Goal: Task Accomplishment & Management: Use online tool/utility

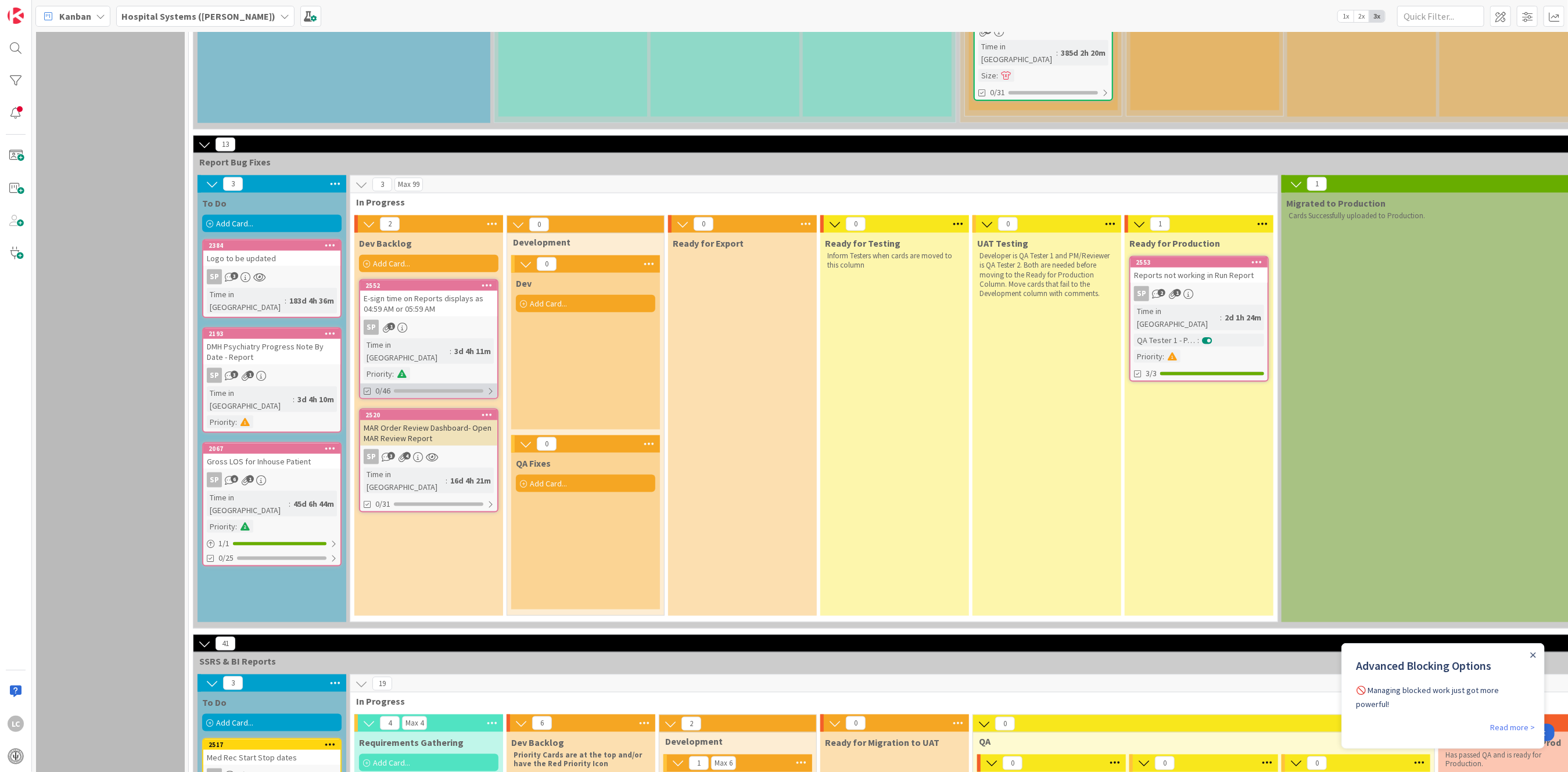
scroll to position [929, 0]
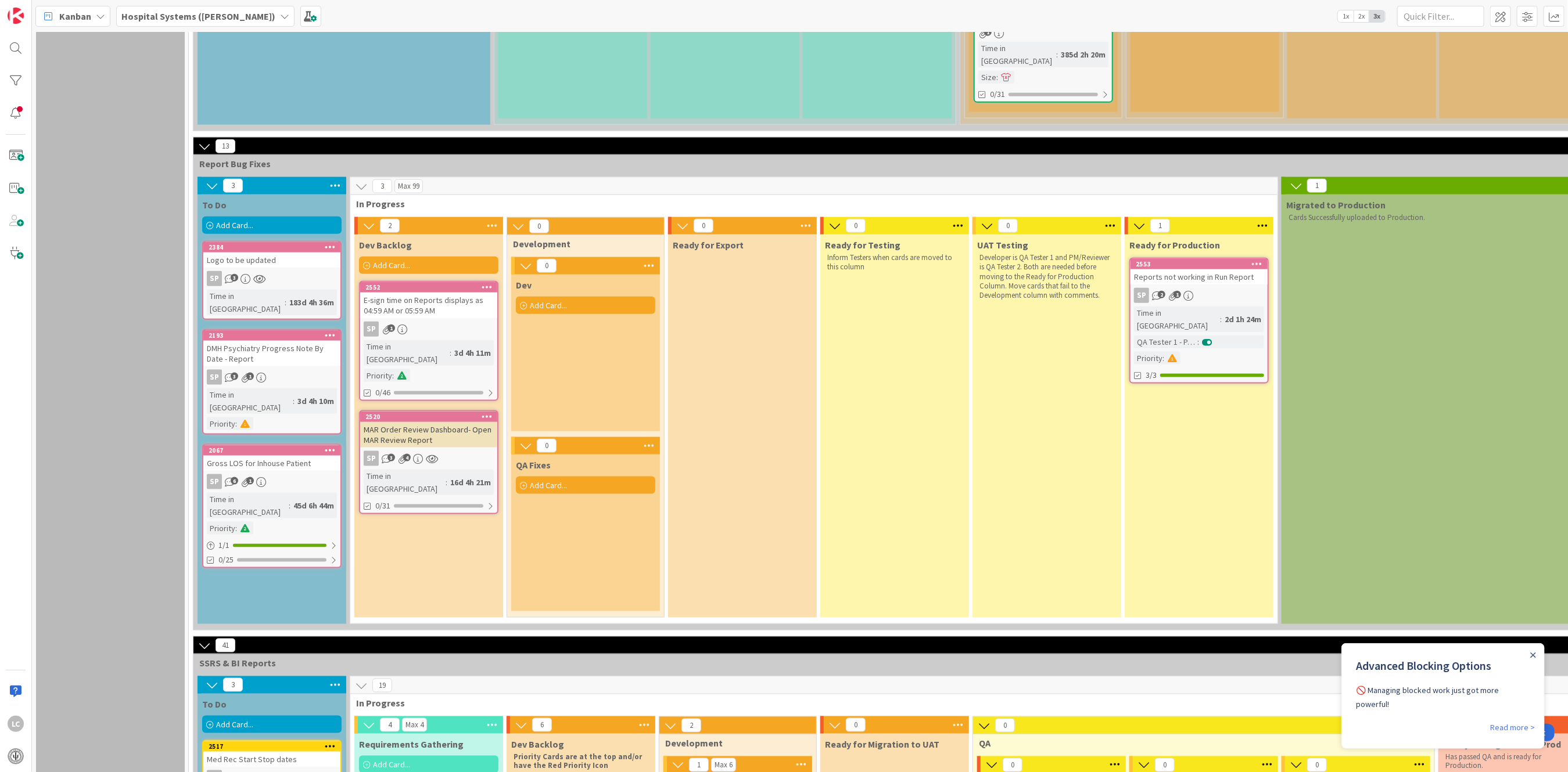
click at [305, 217] on div "Add Card..." at bounding box center [272, 225] width 140 height 17
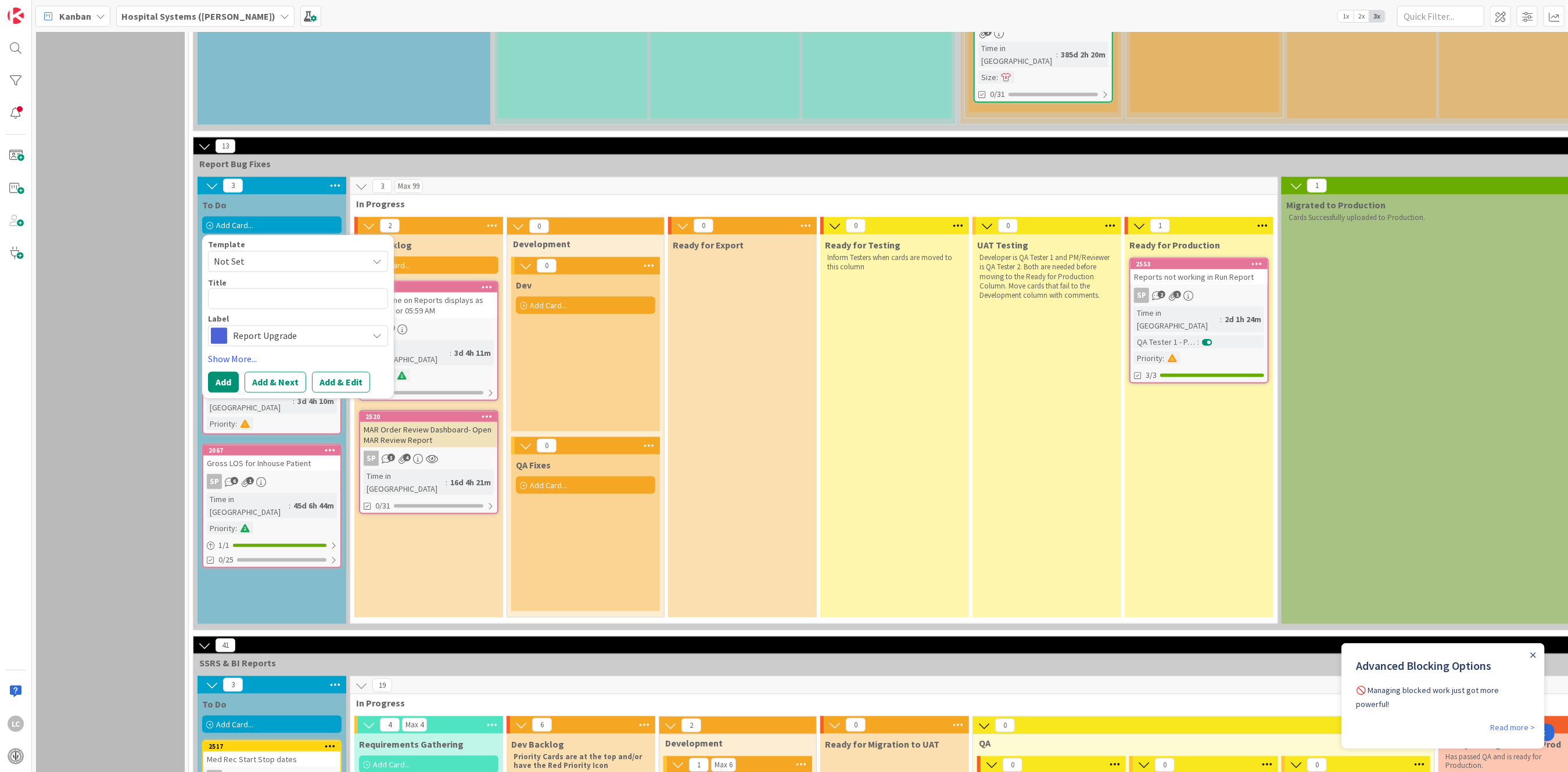
click at [374, 258] on icon at bounding box center [376, 262] width 9 height 9
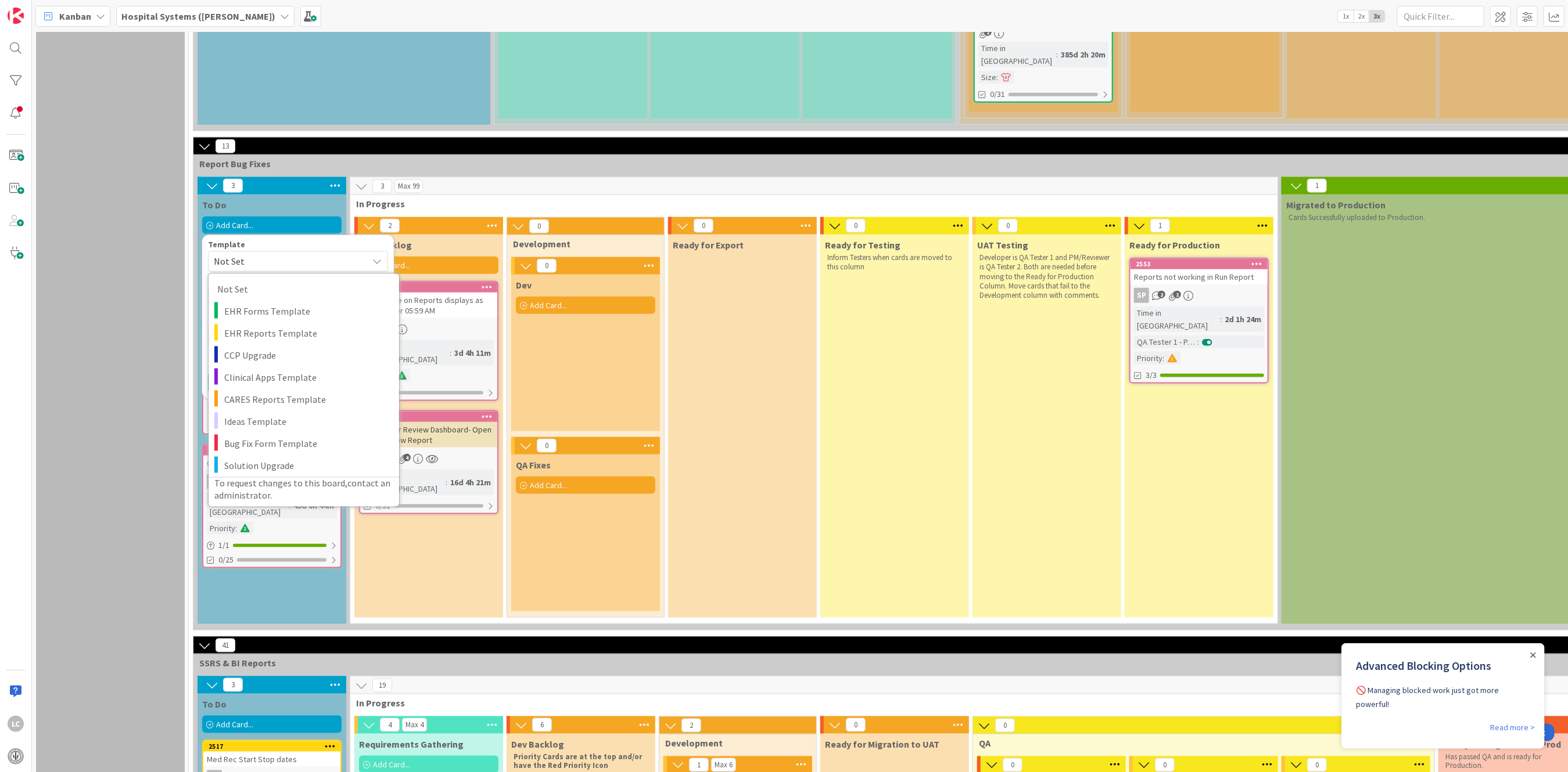
click at [443, 477] on div "Dev Backlog Add Card... 2552 E-sign time on Reports displays as 04:59 AM or 05:…" at bounding box center [428, 426] width 149 height 383
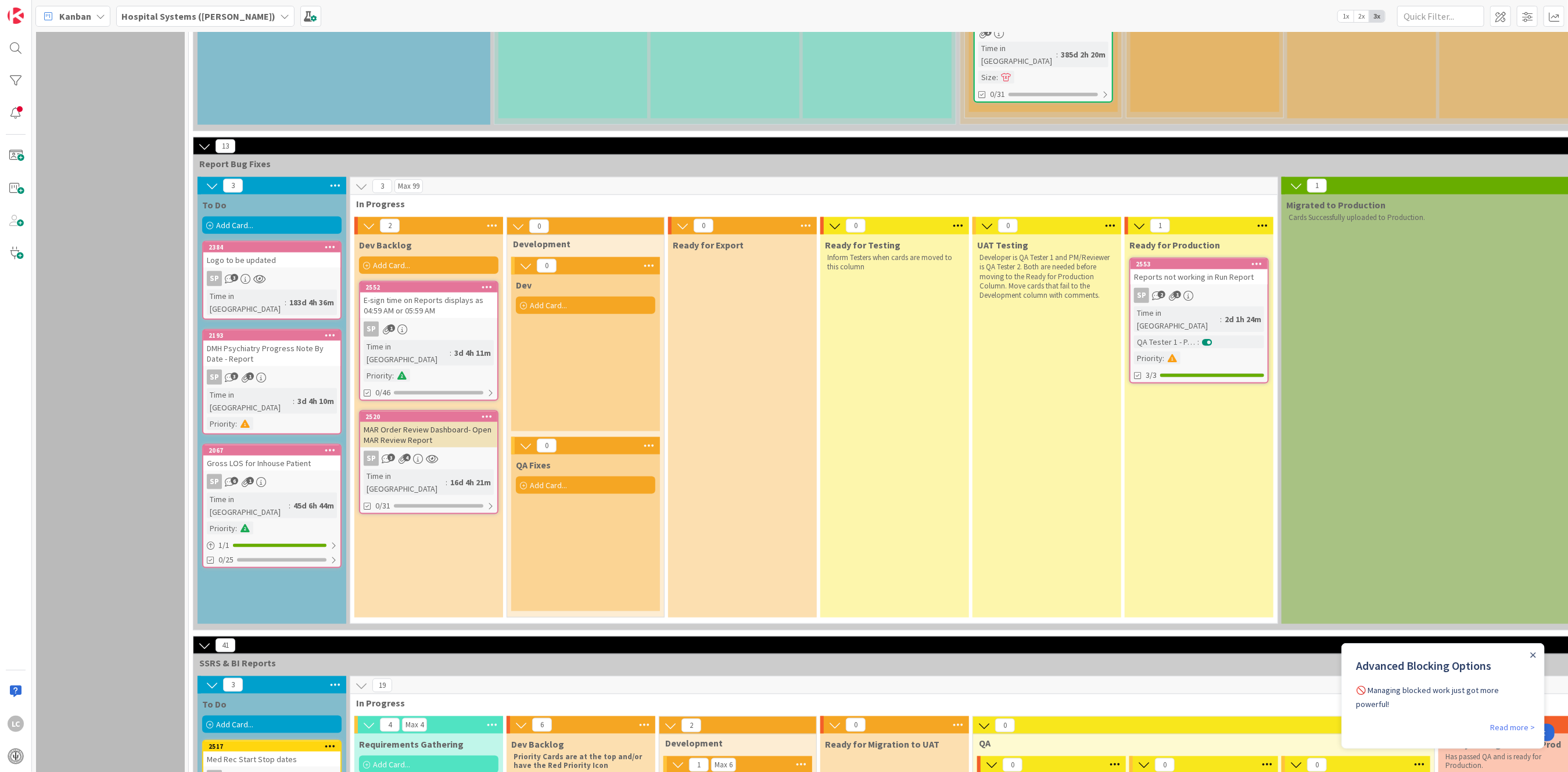
click at [448, 257] on div "Add Card..." at bounding box center [429, 265] width 140 height 17
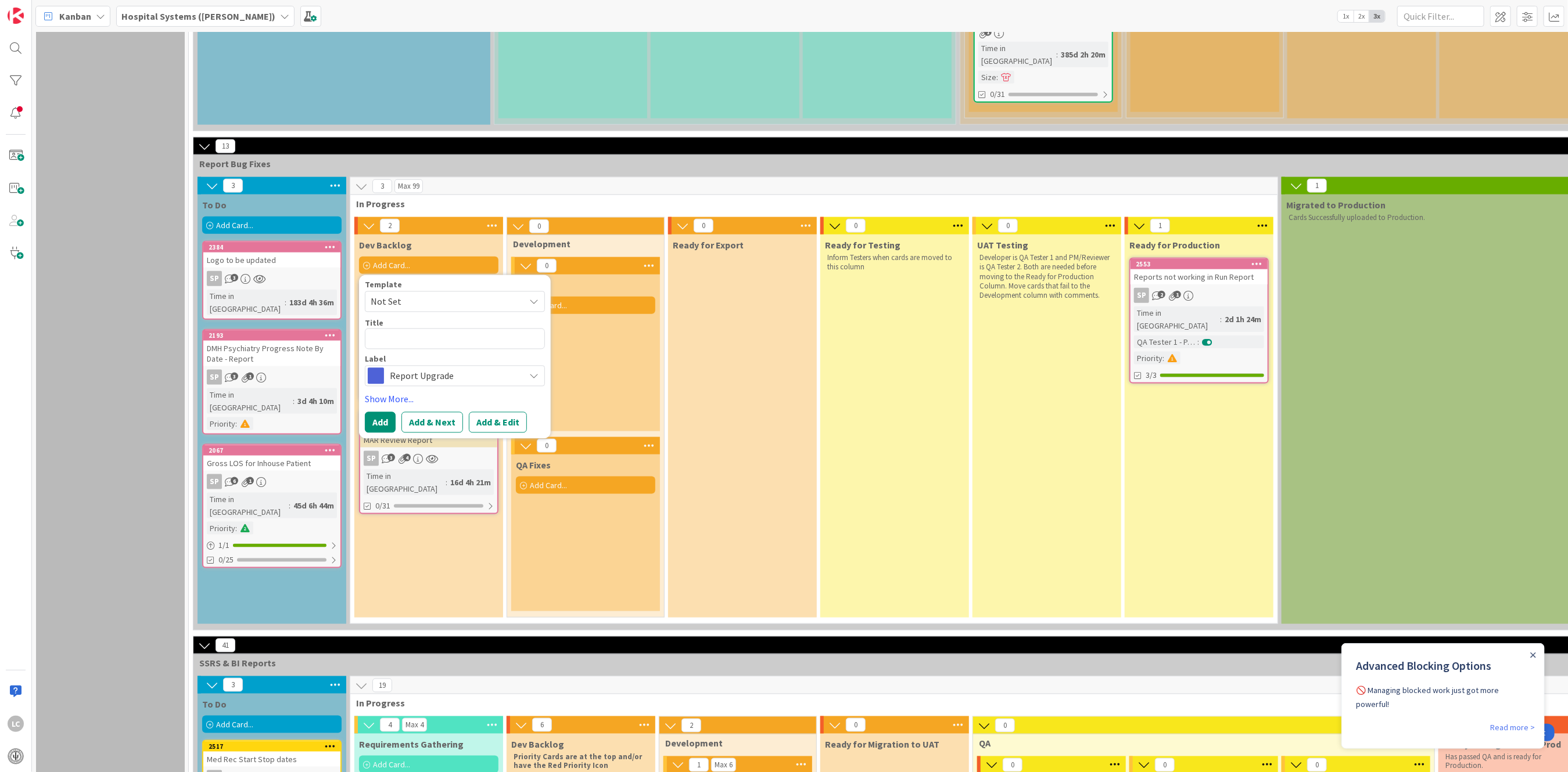
click at [539, 291] on span "Not Set" at bounding box center [455, 302] width 180 height 21
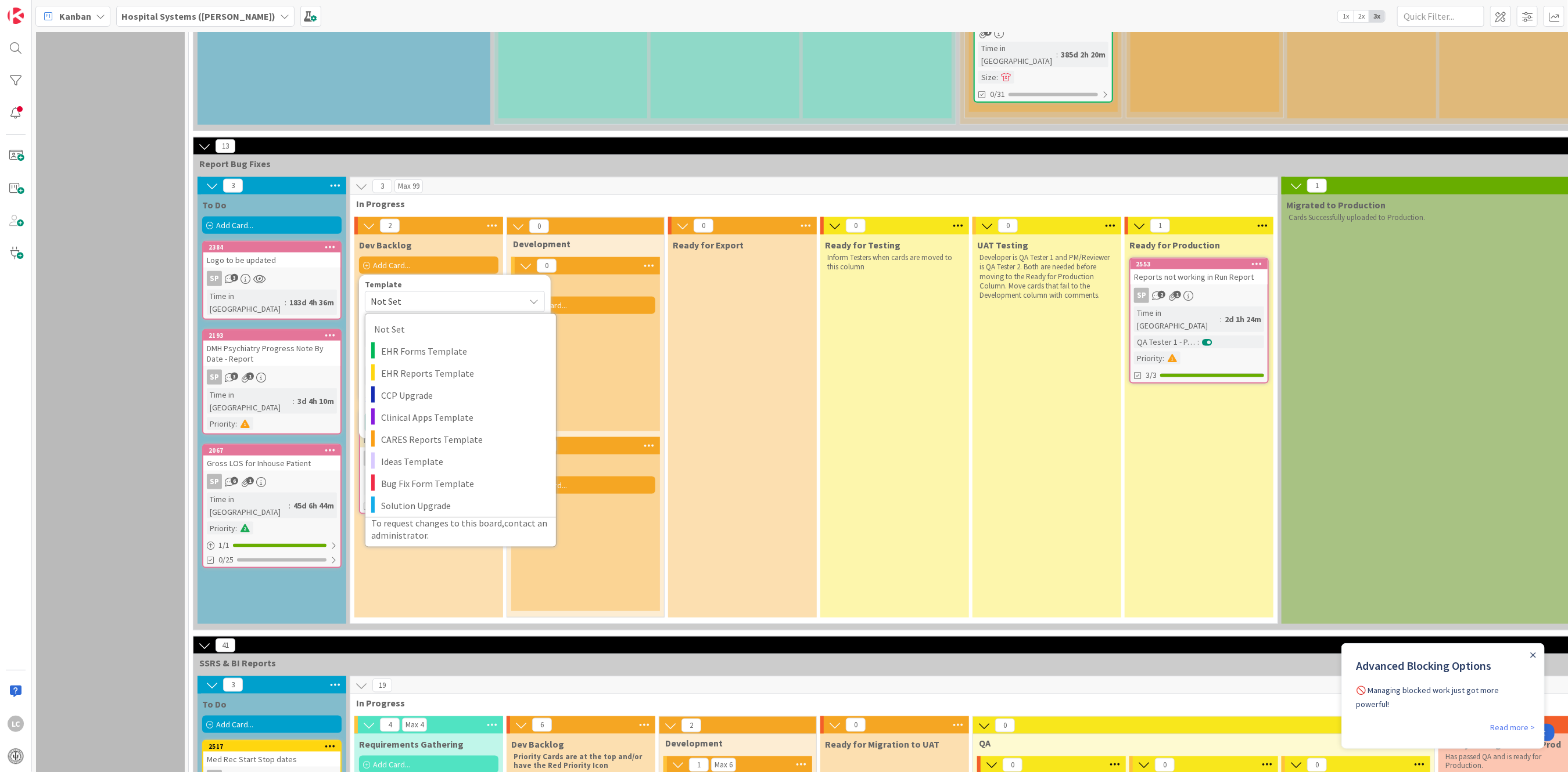
click at [774, 318] on div "Ready for Export" at bounding box center [742, 426] width 149 height 383
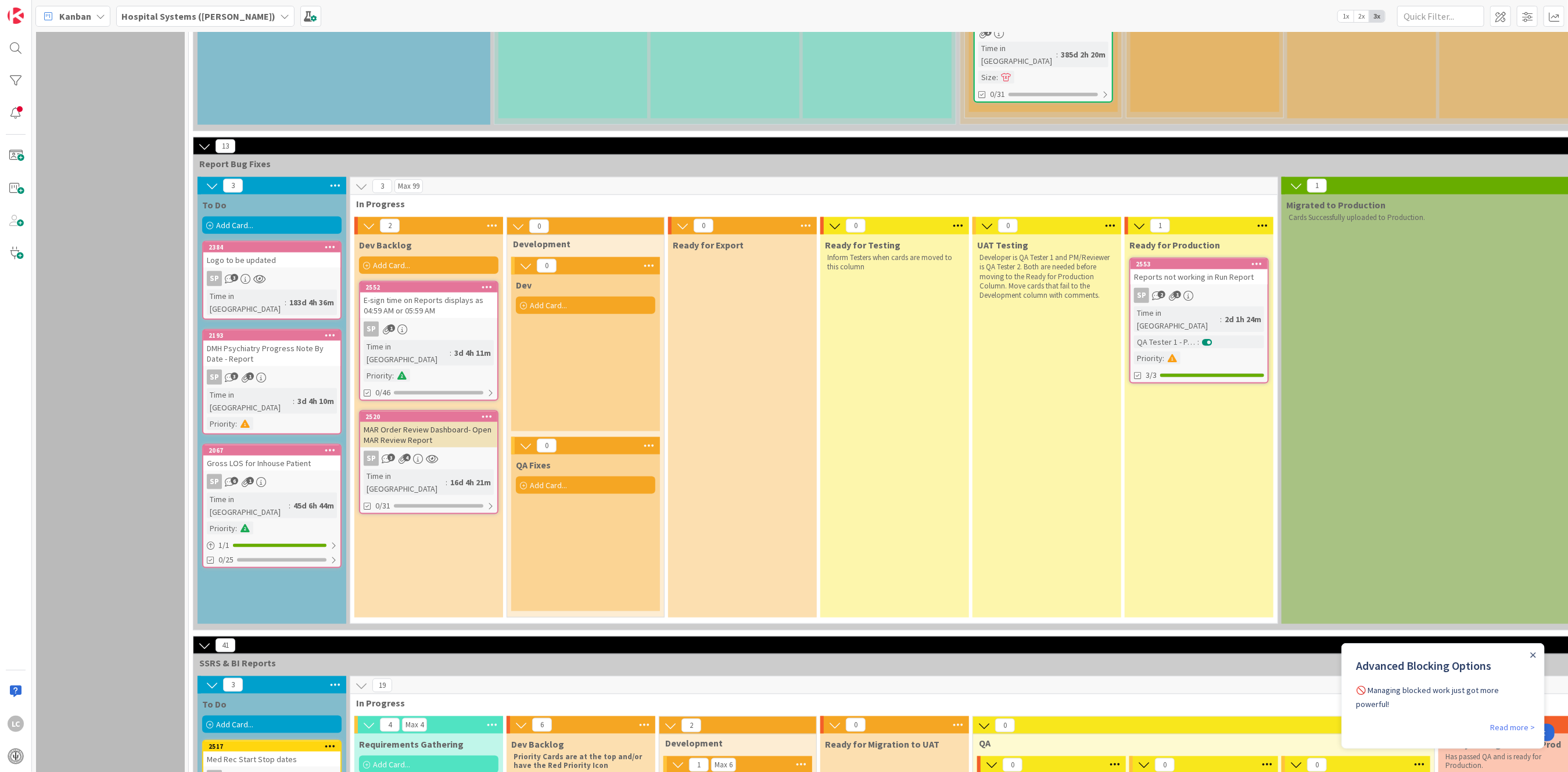
click at [406, 476] on div "Dev Backlog Add Card... Template Not Set Not Set EHR Forms Template EHR Reports…" at bounding box center [428, 426] width 149 height 383
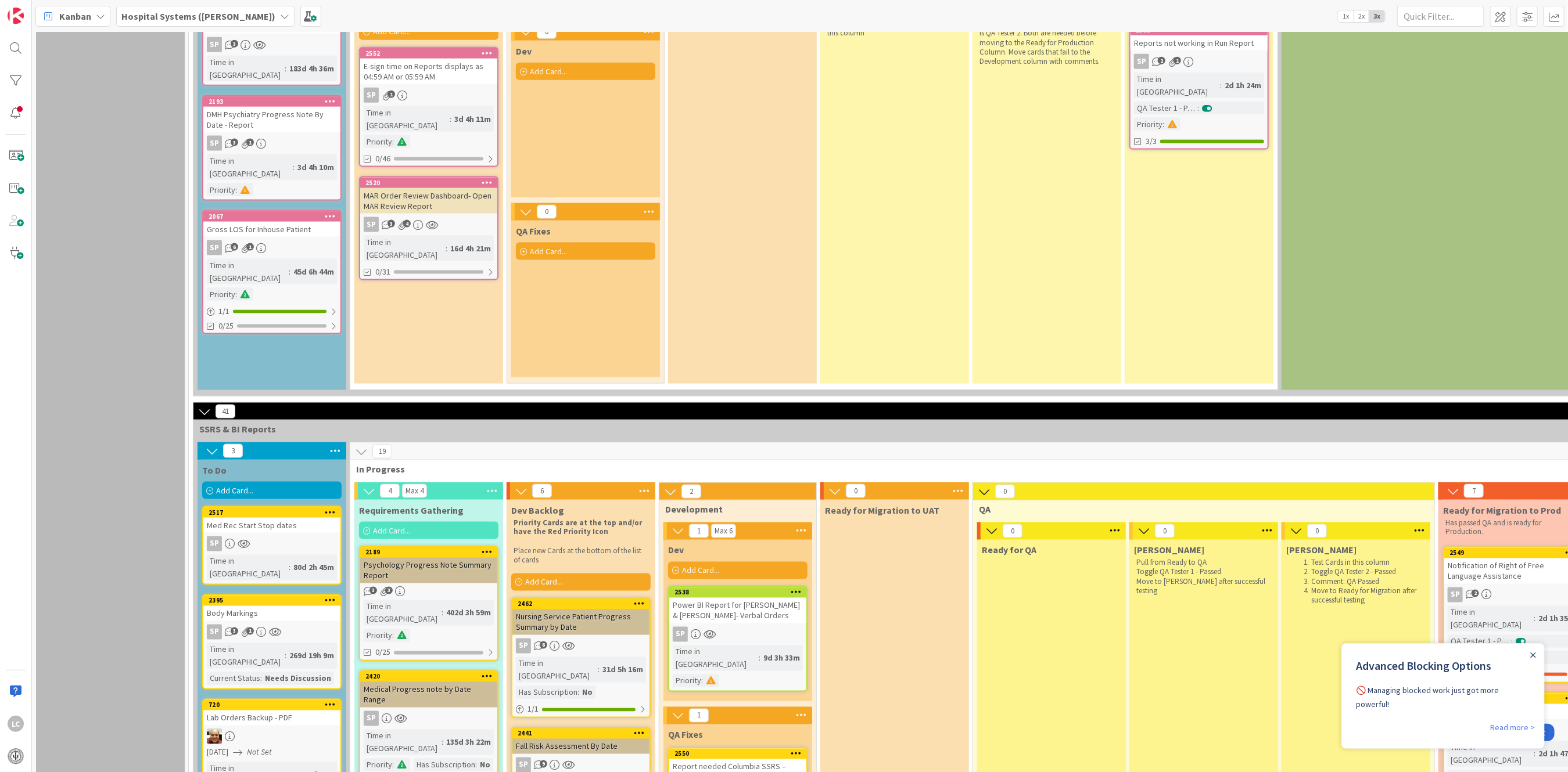
scroll to position [1239, 0]
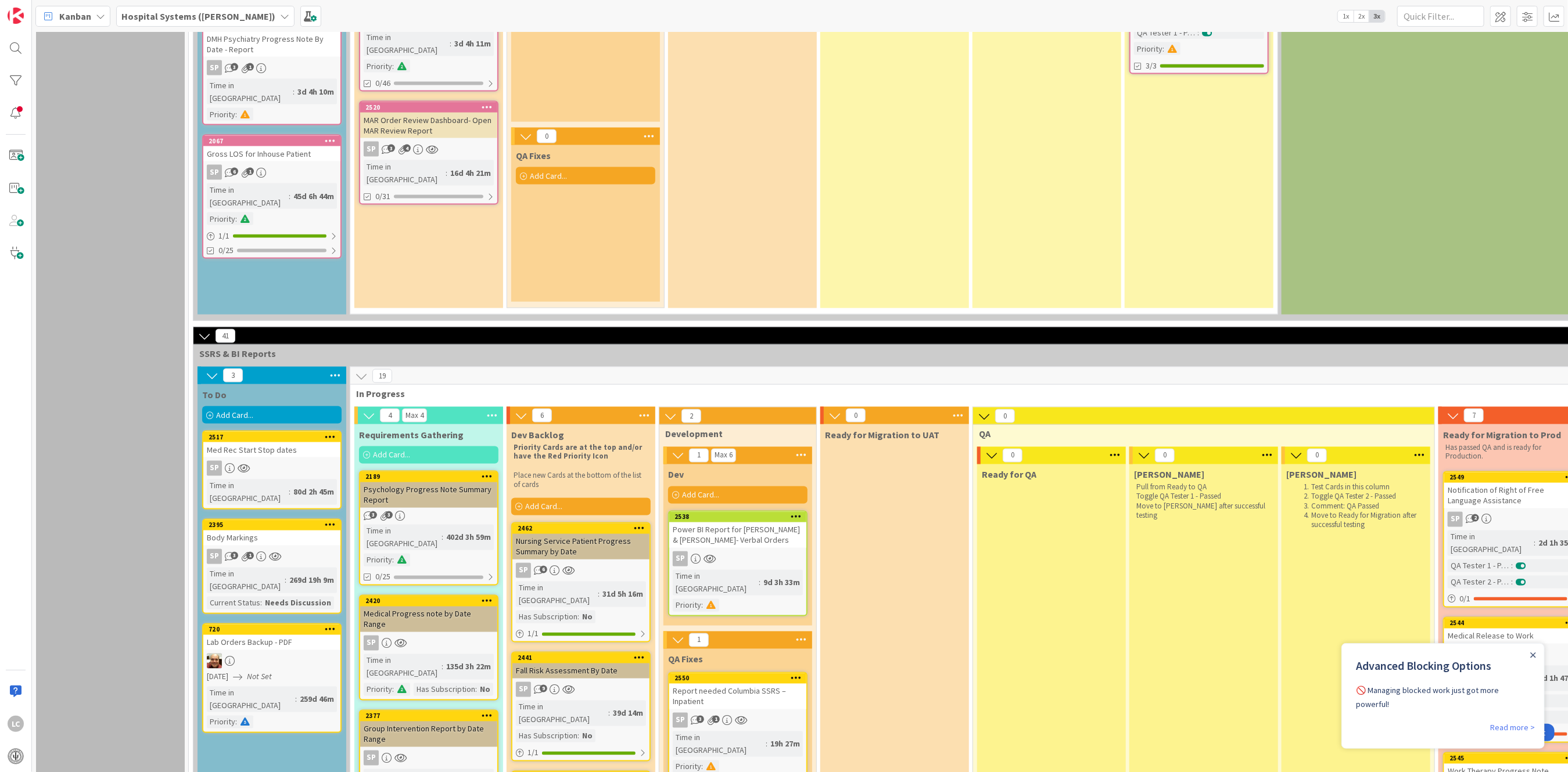
click at [787, 632] on div "1" at bounding box center [737, 640] width 149 height 17
click at [793, 674] on icon at bounding box center [796, 678] width 11 height 8
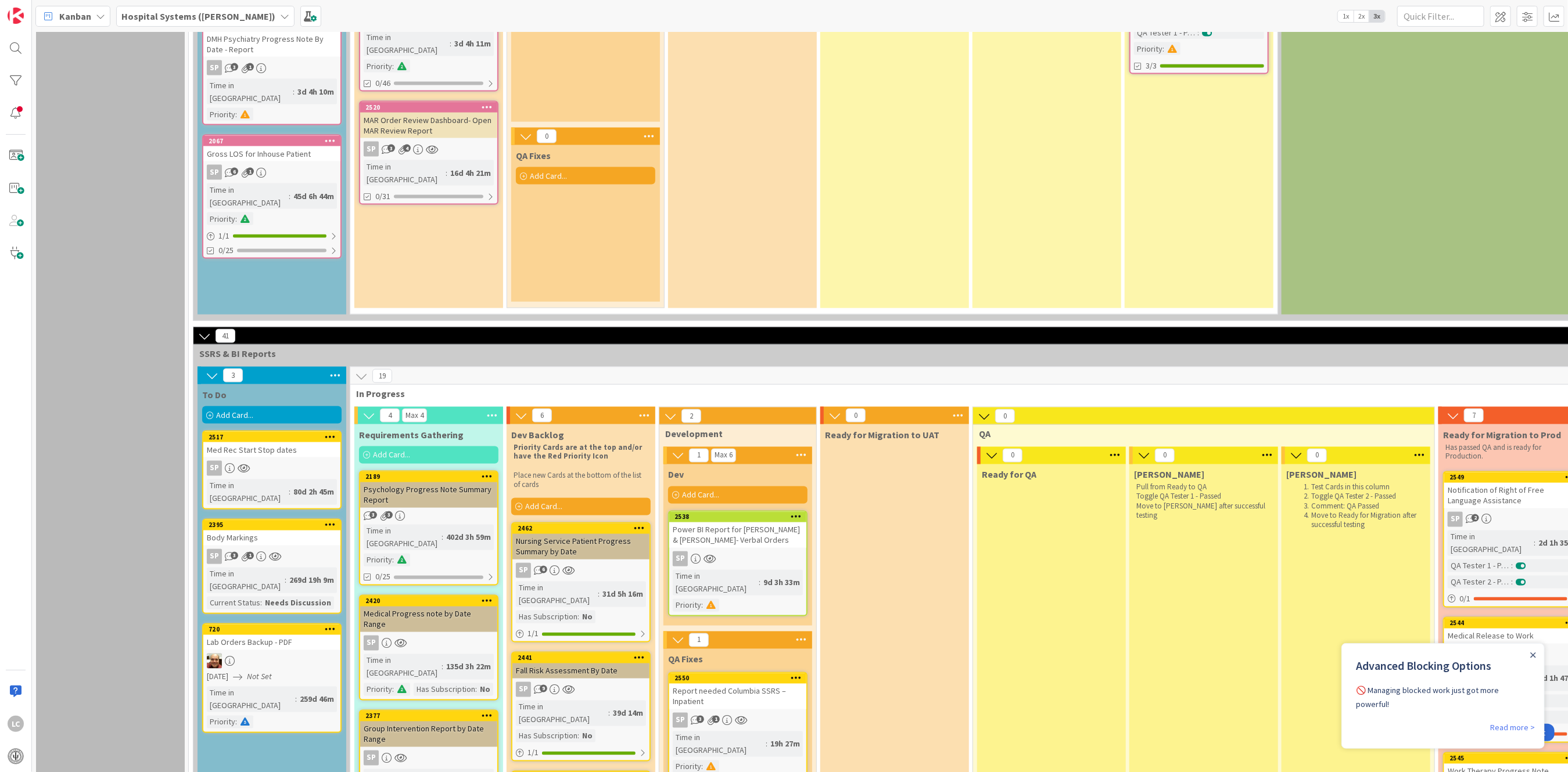
click at [802, 632] on icon at bounding box center [801, 640] width 15 height 17
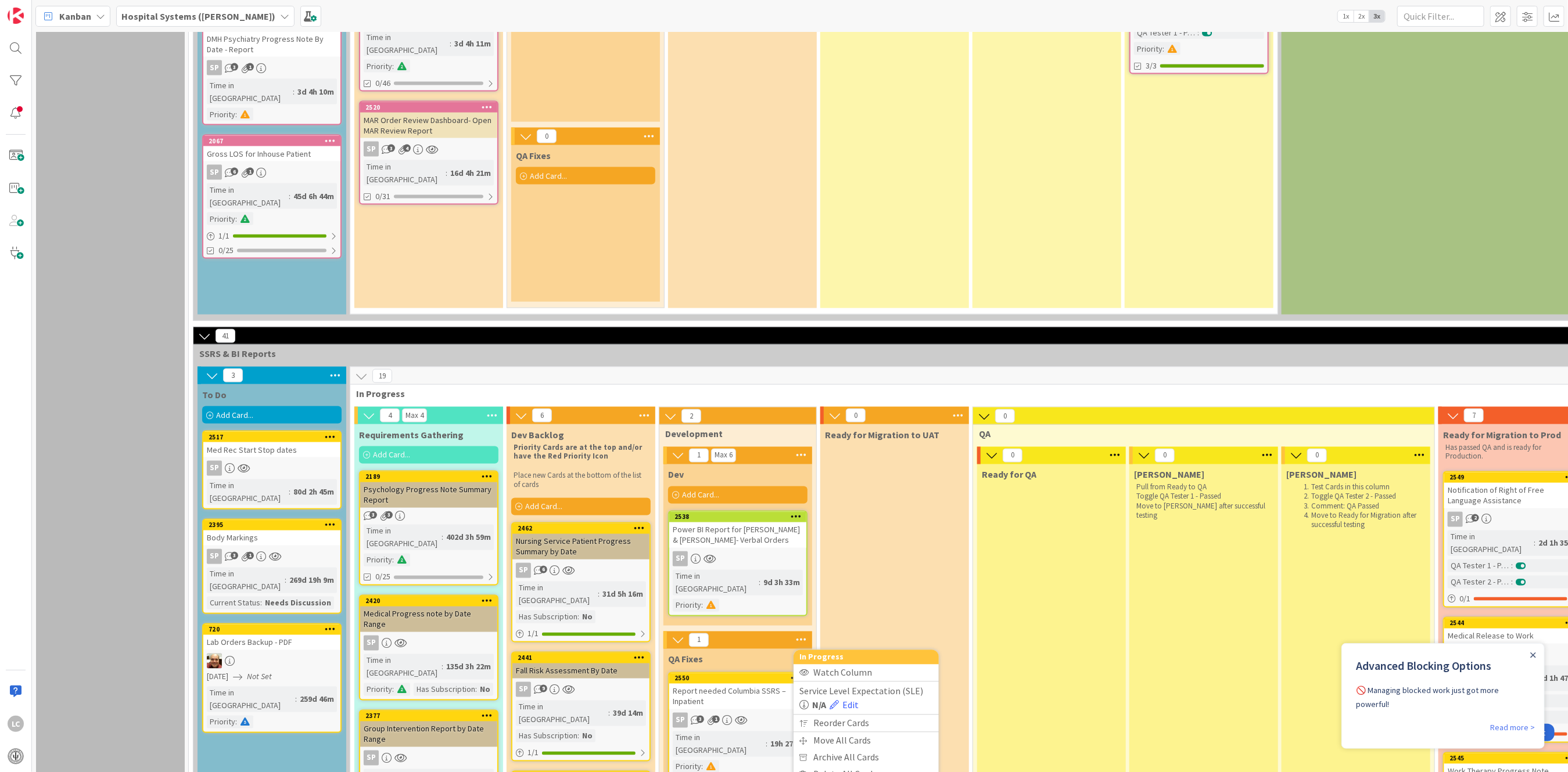
click at [802, 632] on icon at bounding box center [801, 640] width 15 height 17
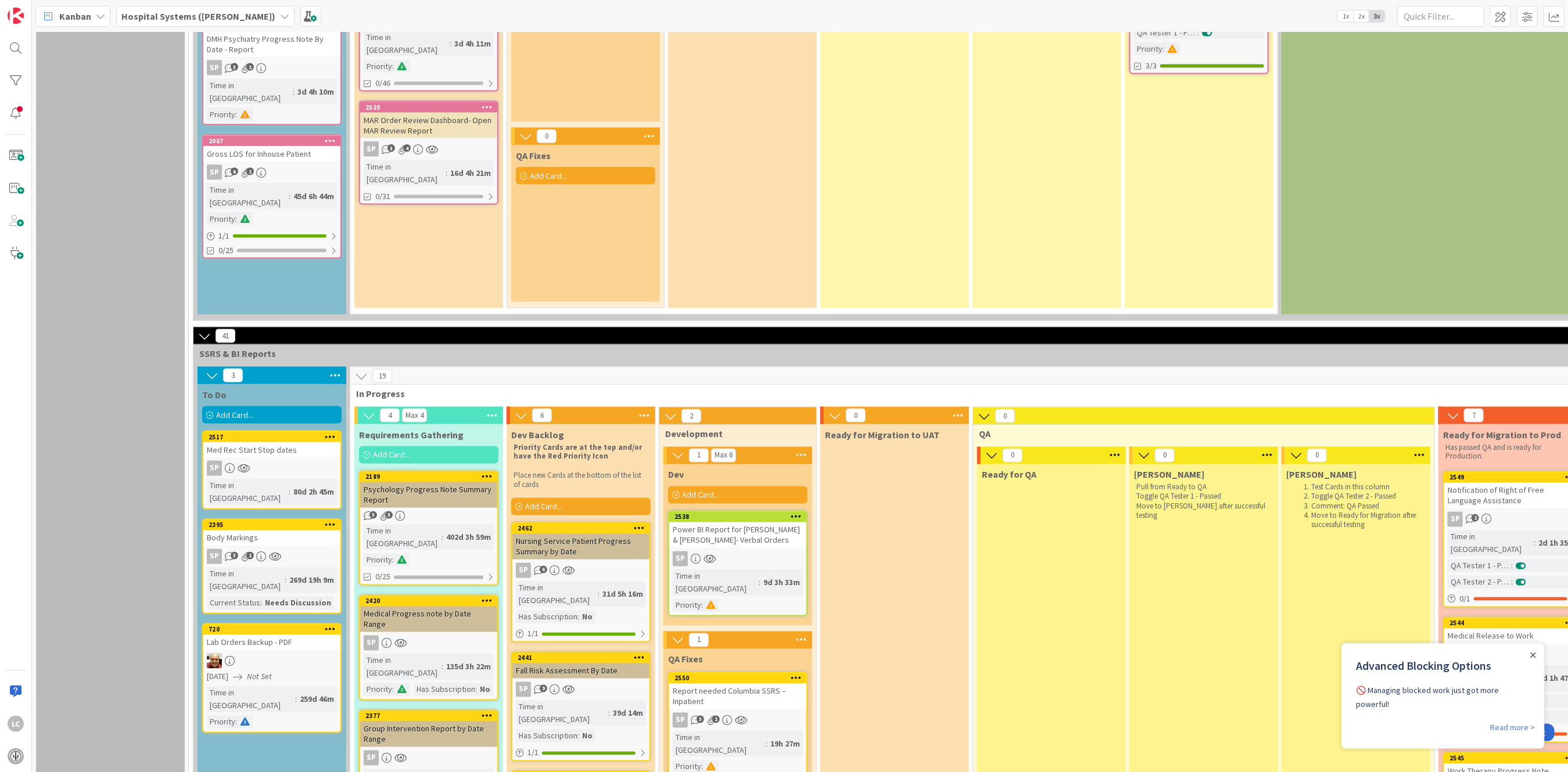
click at [548, 502] on span "Add Card..." at bounding box center [544, 507] width 37 height 10
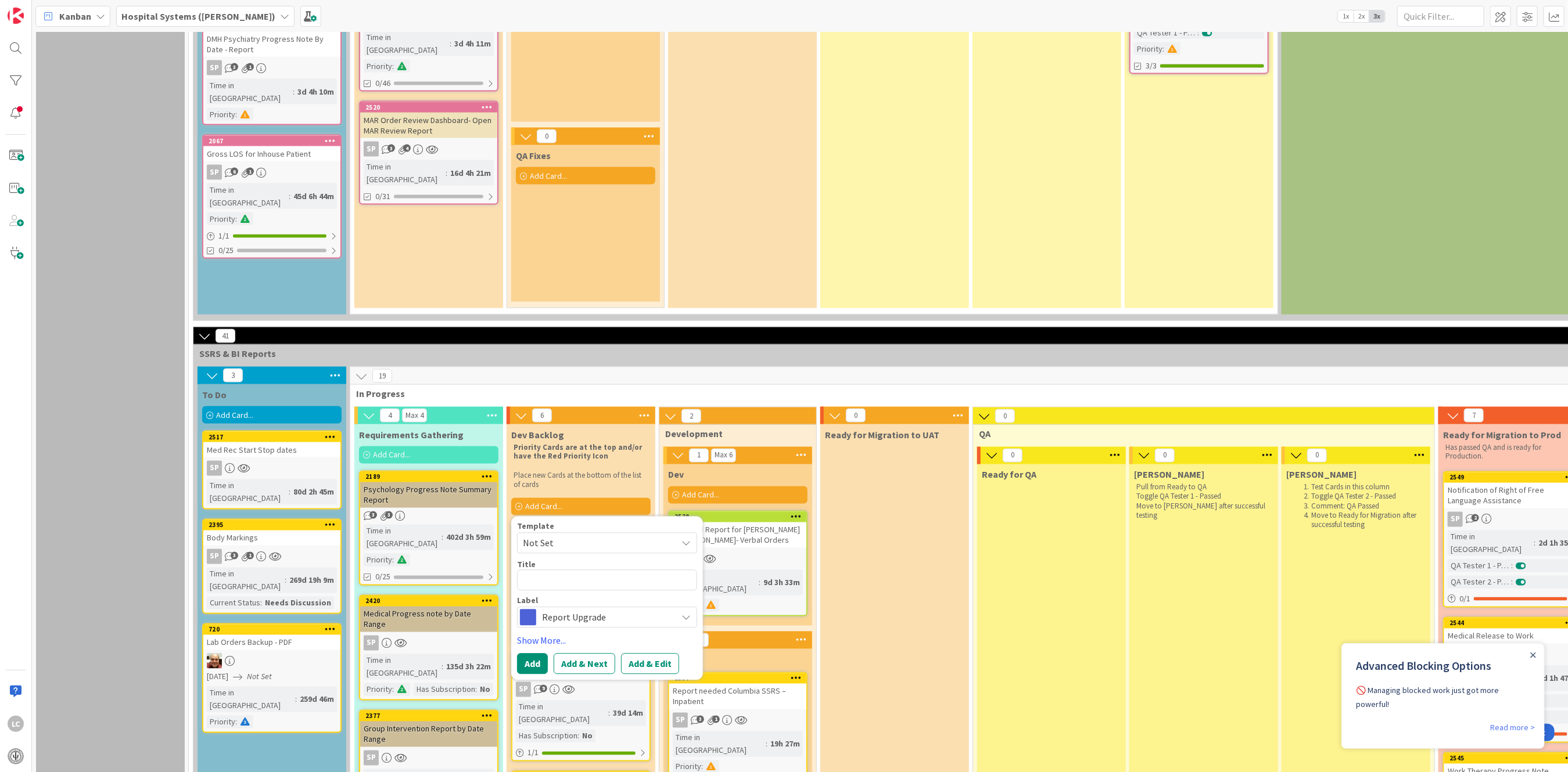
click at [689, 539] on icon at bounding box center [685, 543] width 9 height 9
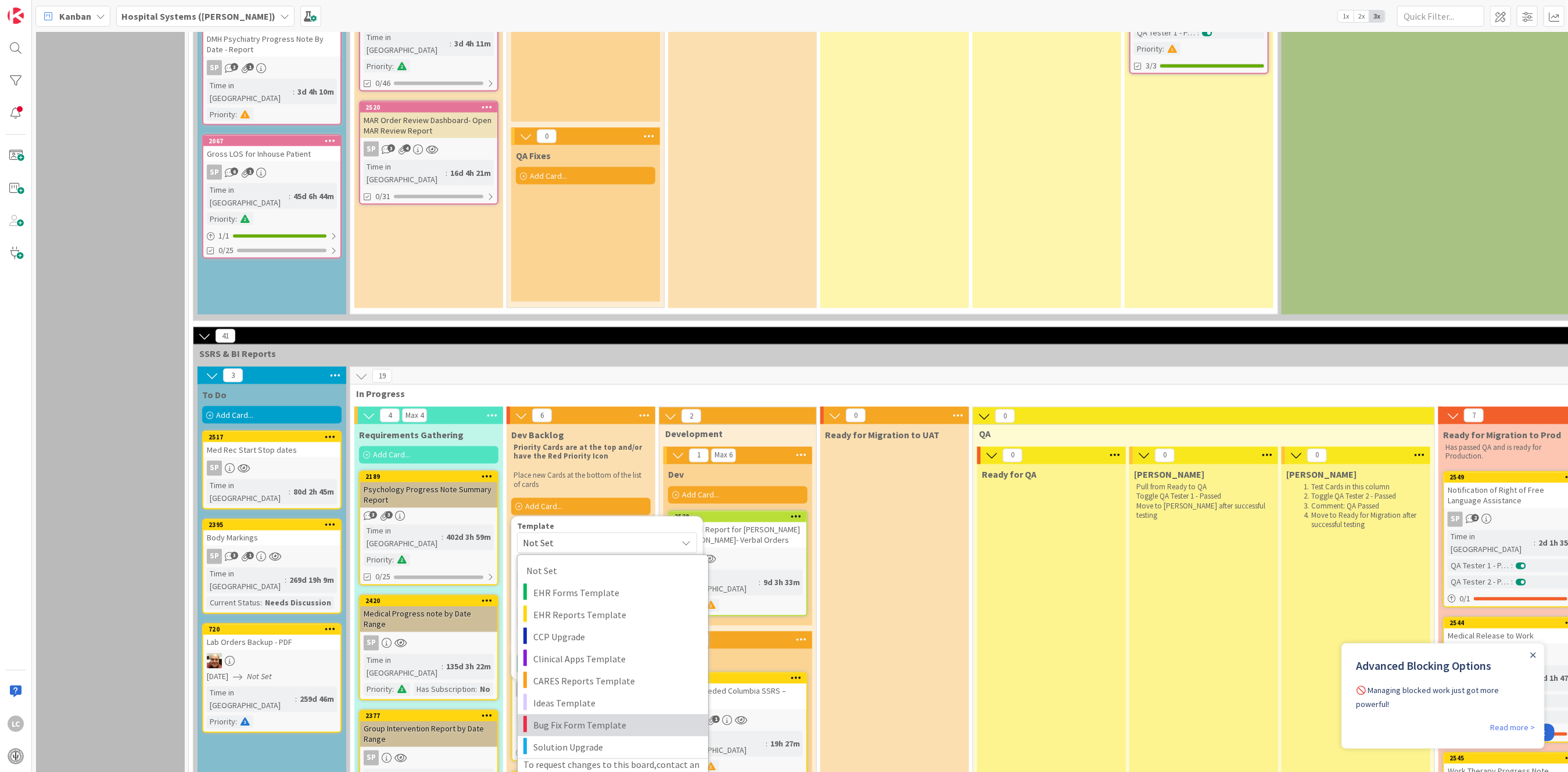
scroll to position [1316, 0]
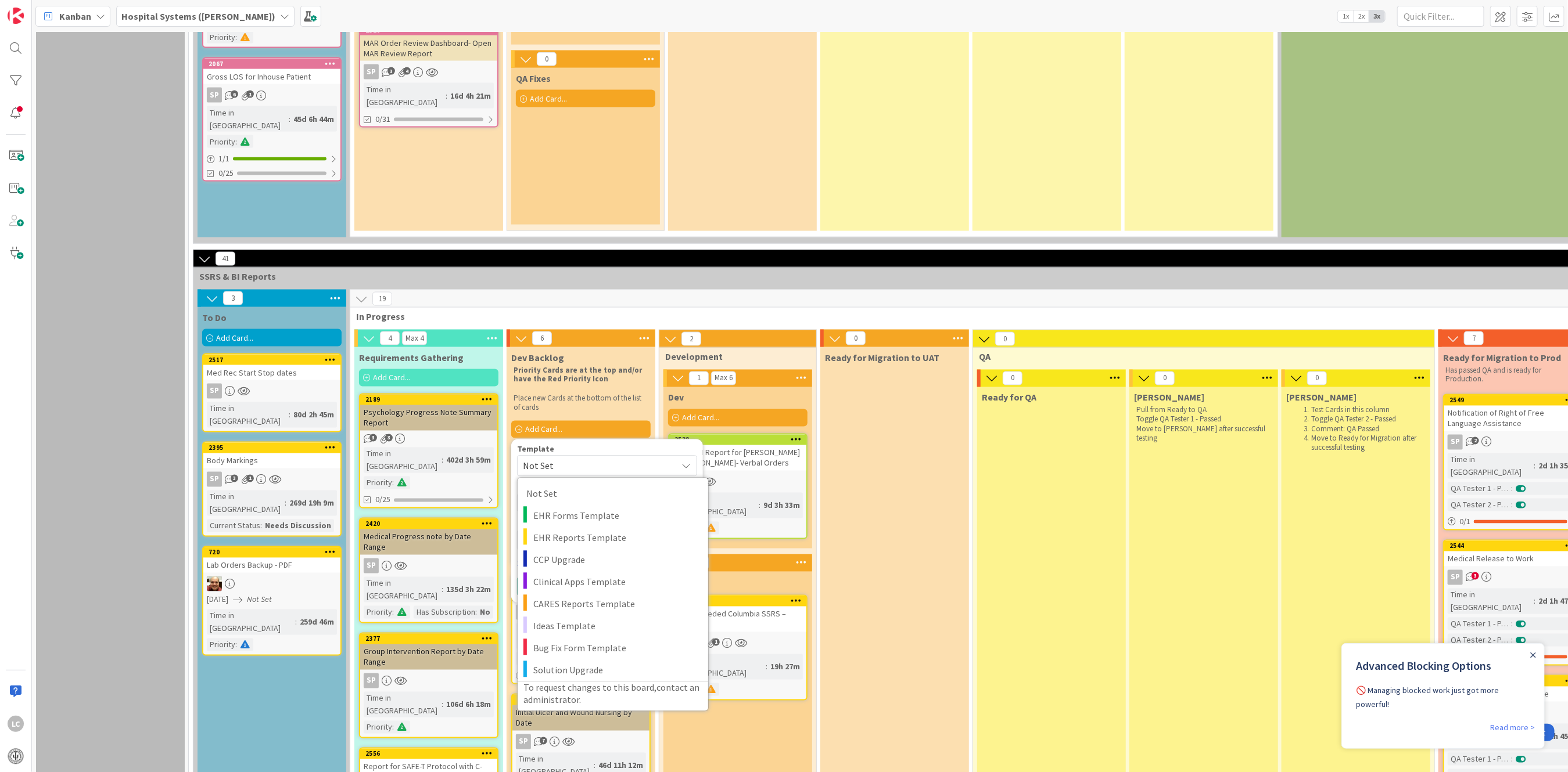
click at [276, 110] on div "To Do Add Card... Template Not Set Not Set EHR Forms Template EHR Reports Templ…" at bounding box center [271, 23] width 149 height 430
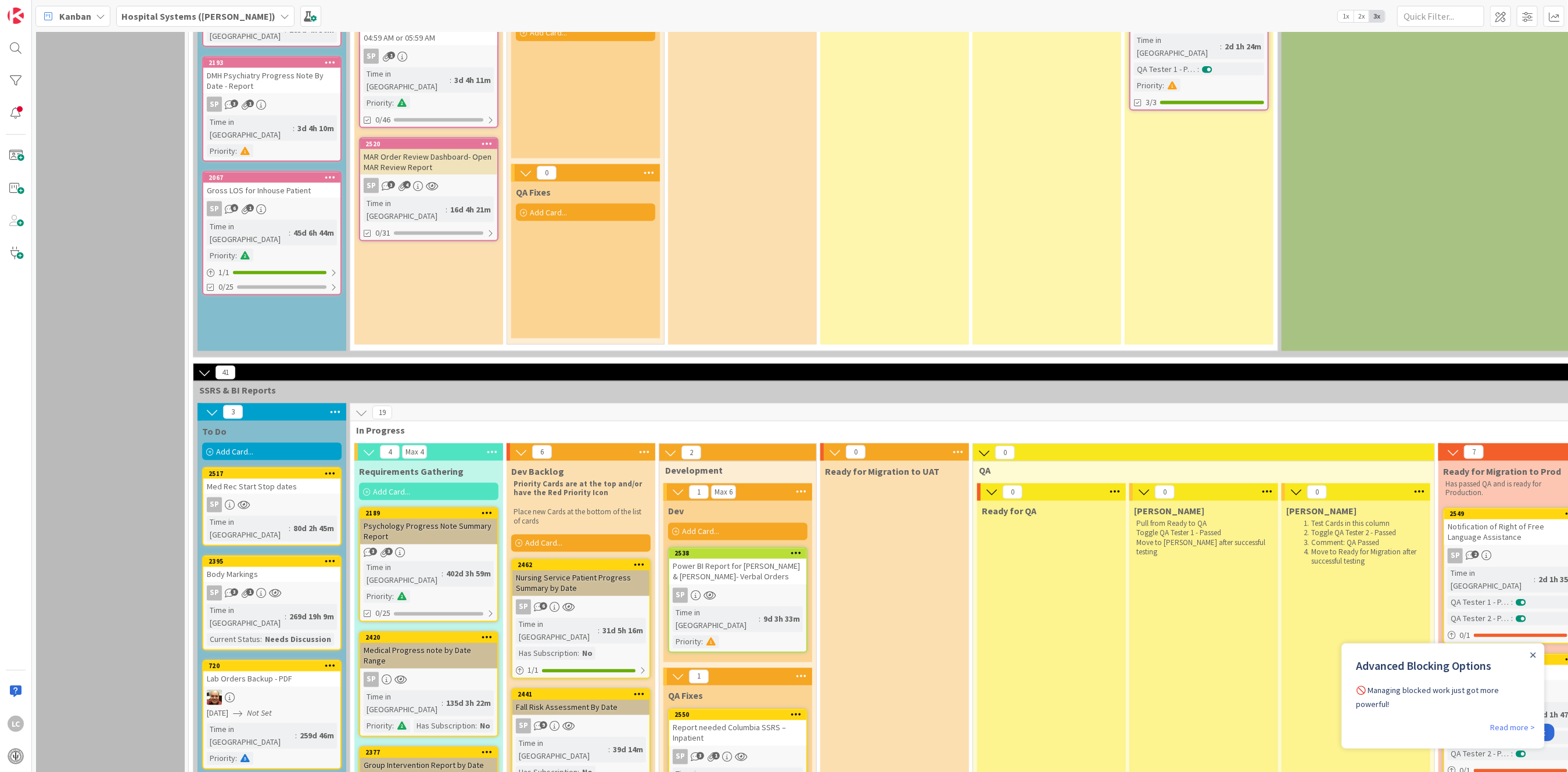
scroll to position [1083, 0]
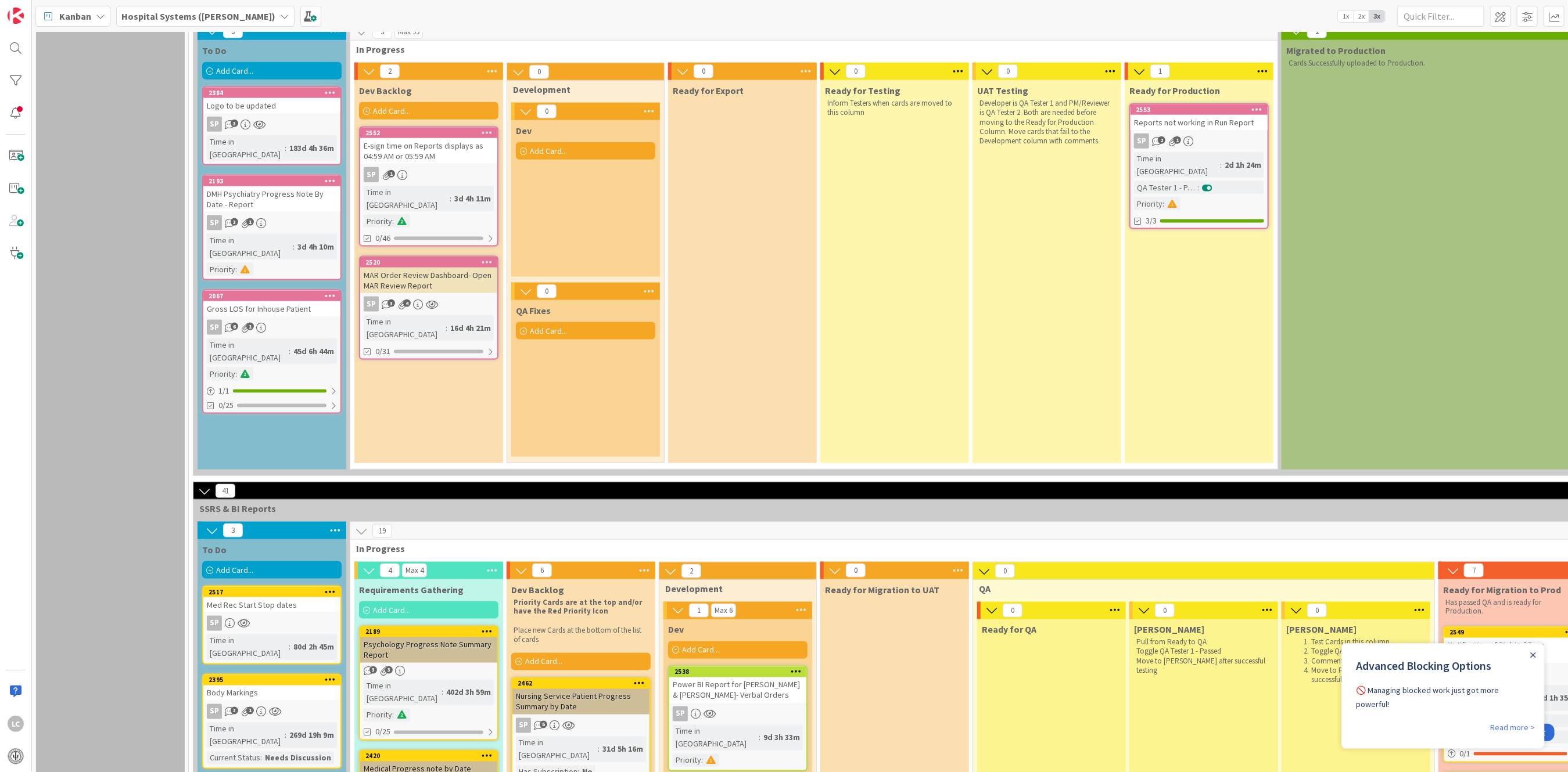
click at [280, 339] on div "To Do Add Card... Template Not Set Not Set EHR Forms Template EHR Reports Templ…" at bounding box center [271, 255] width 149 height 430
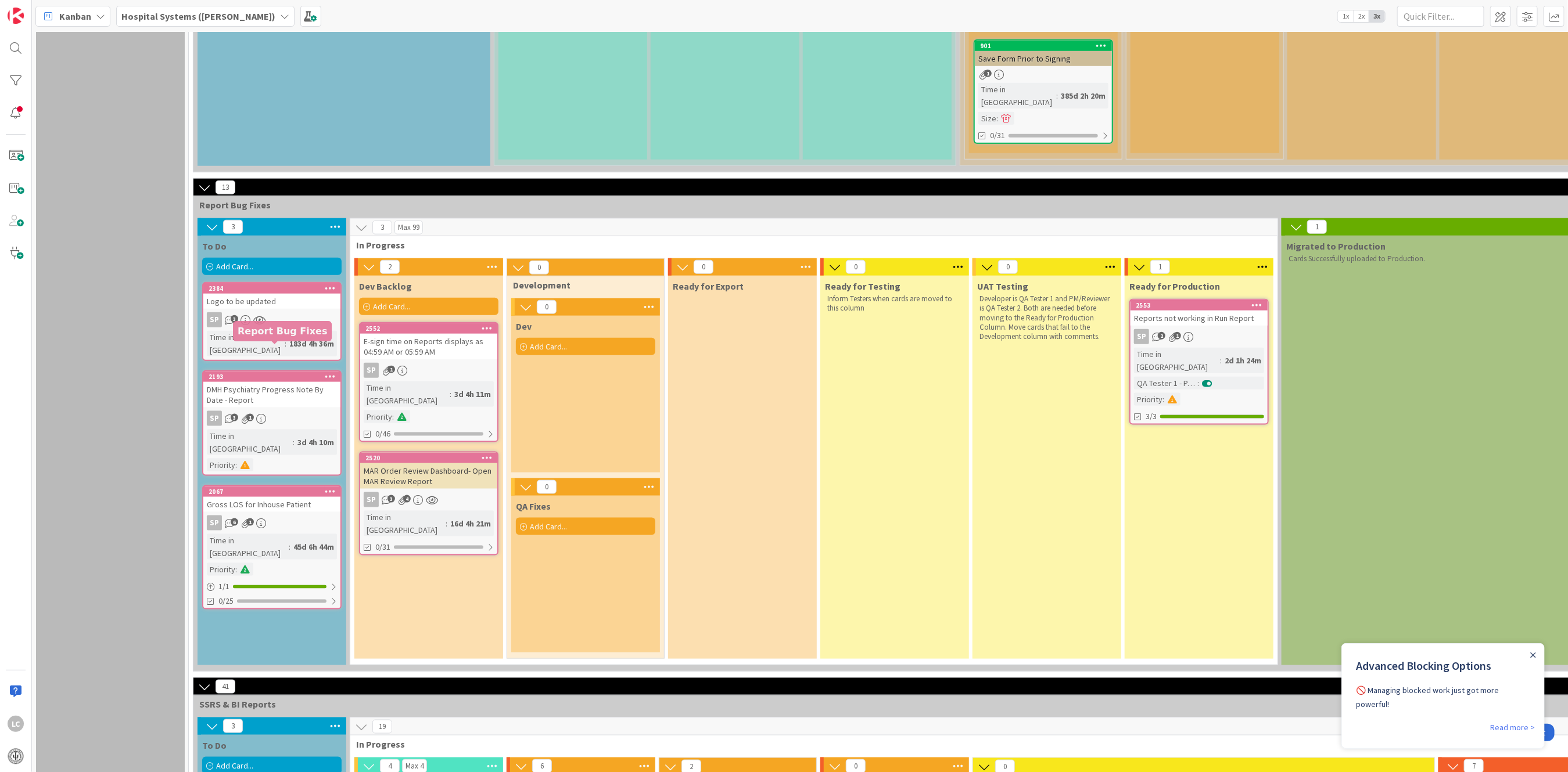
scroll to position [774, 0]
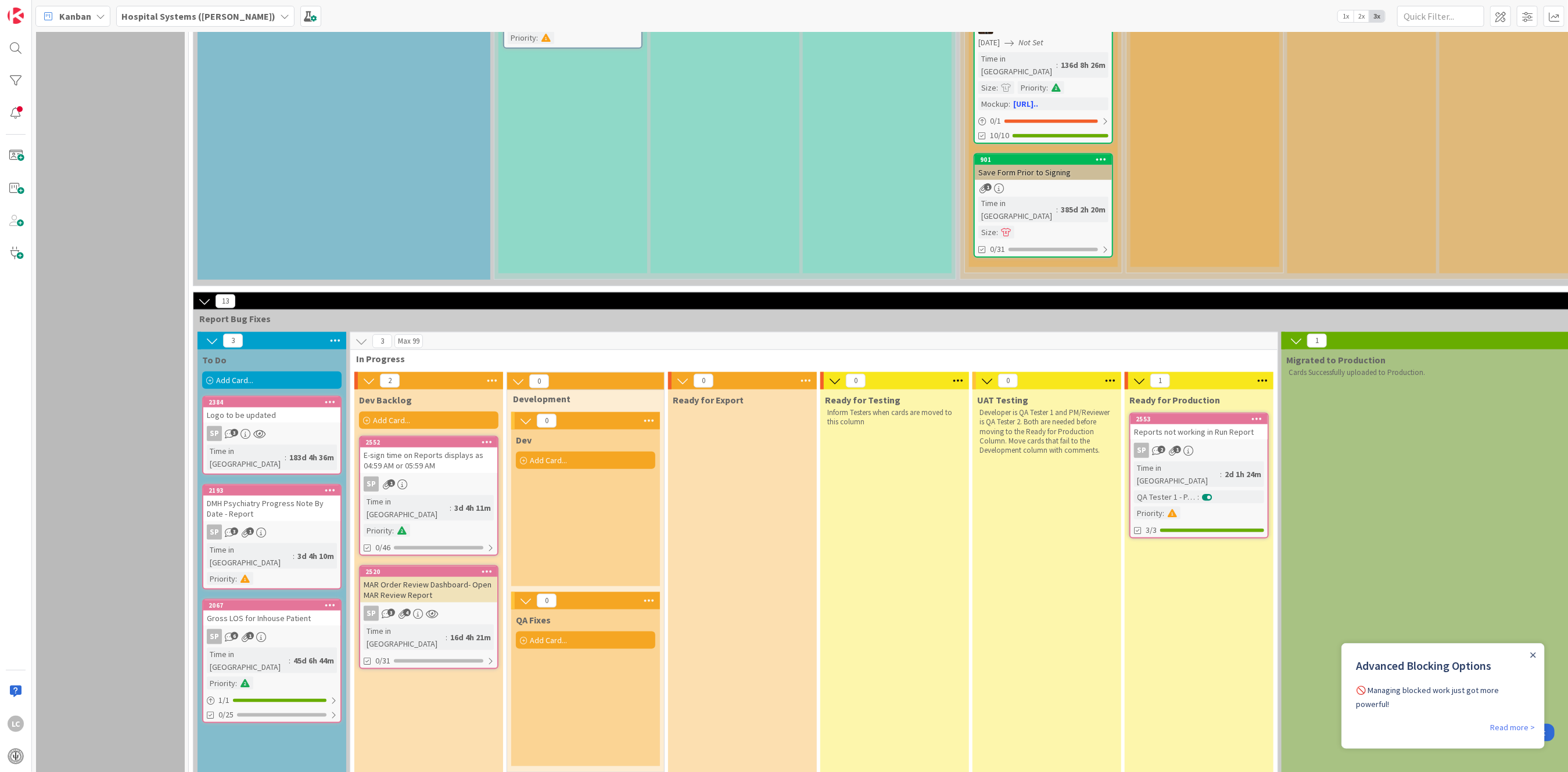
click at [326, 371] on div "Add Card..." at bounding box center [272, 380] width 140 height 17
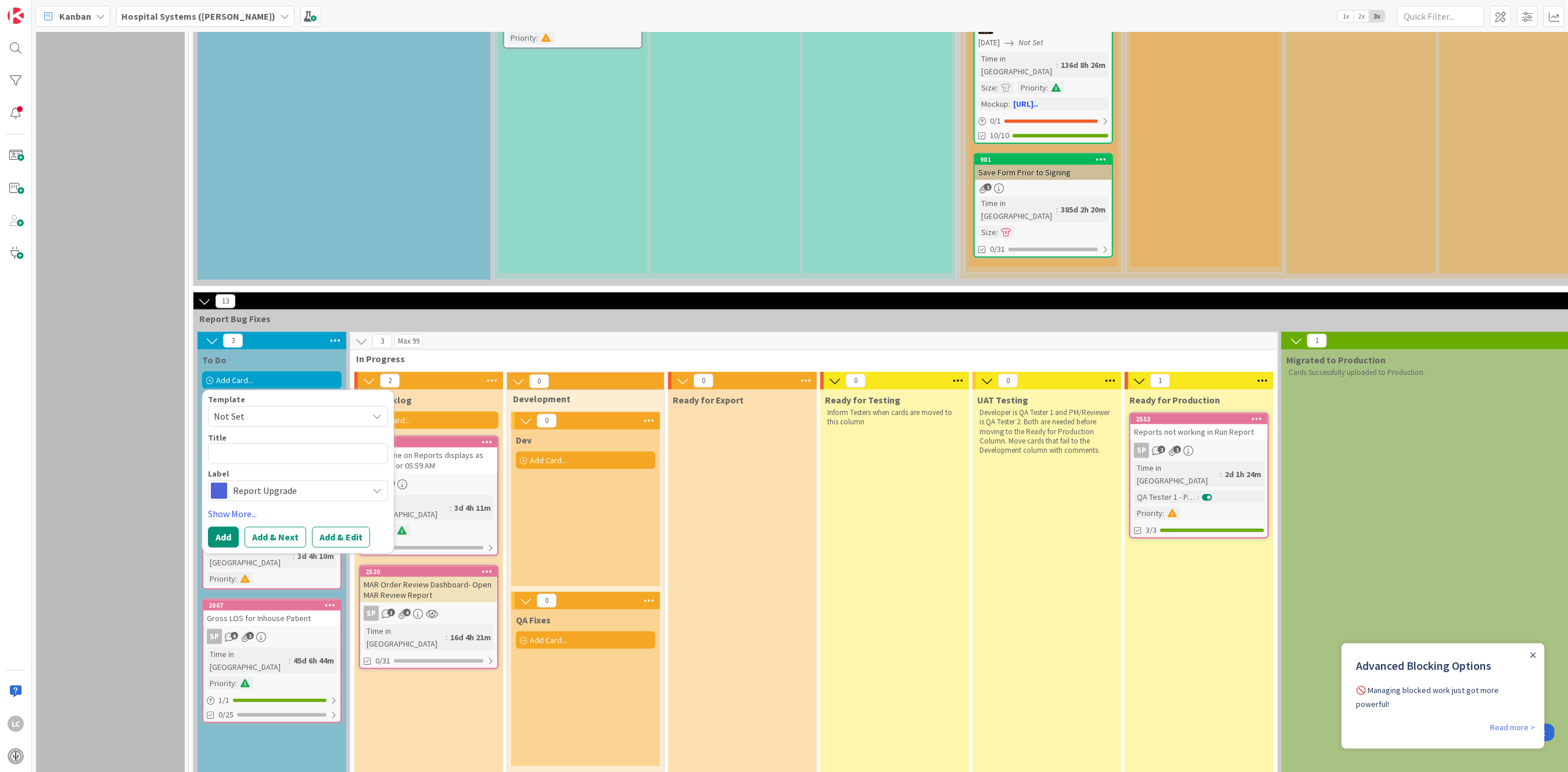
click at [273, 409] on span "Not Set" at bounding box center [286, 417] width 145 height 15
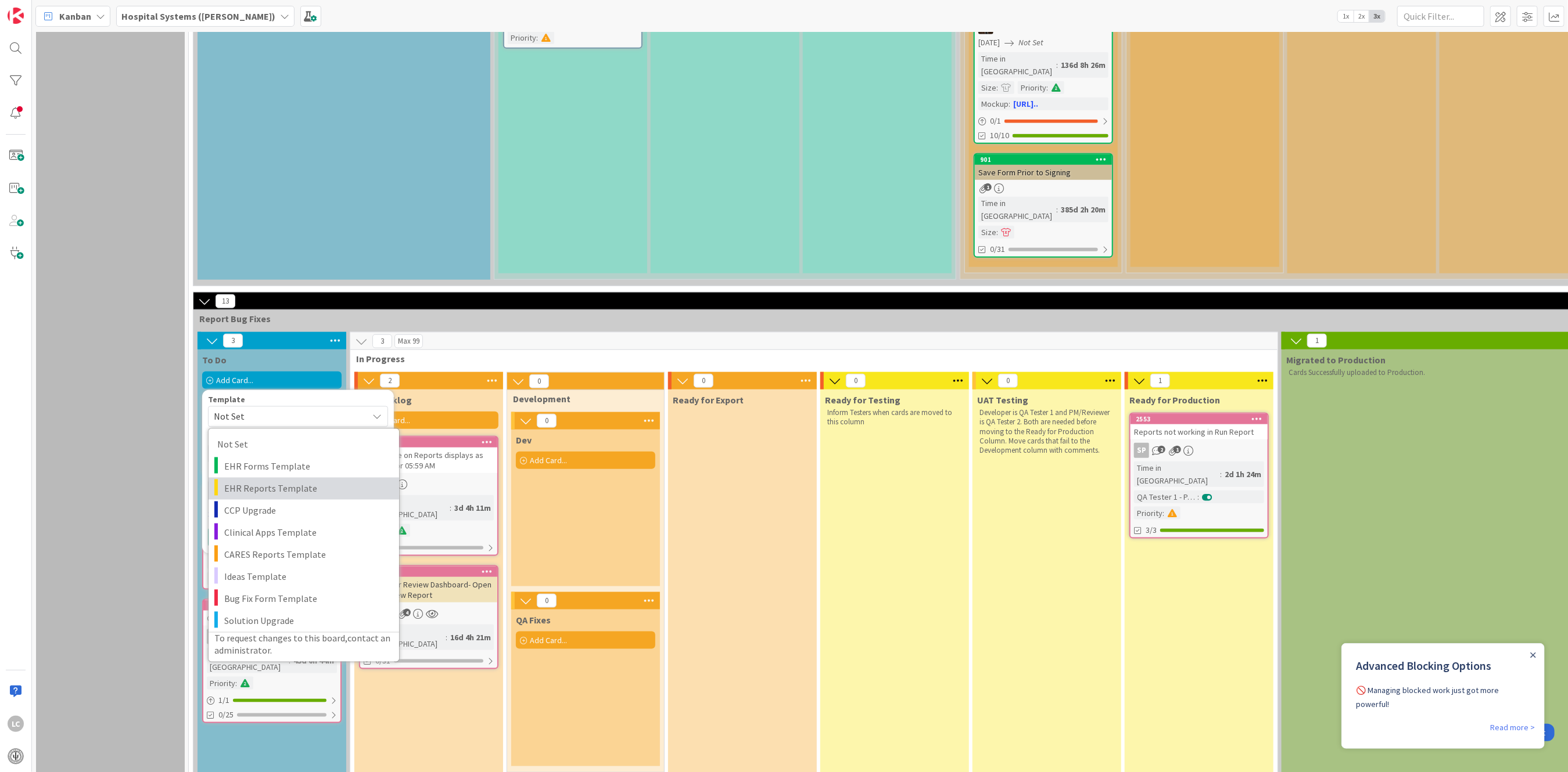
click at [262, 481] on span "EHR Reports Template" at bounding box center [307, 489] width 166 height 15
type textarea "x"
type textarea "EHR Reports Template"
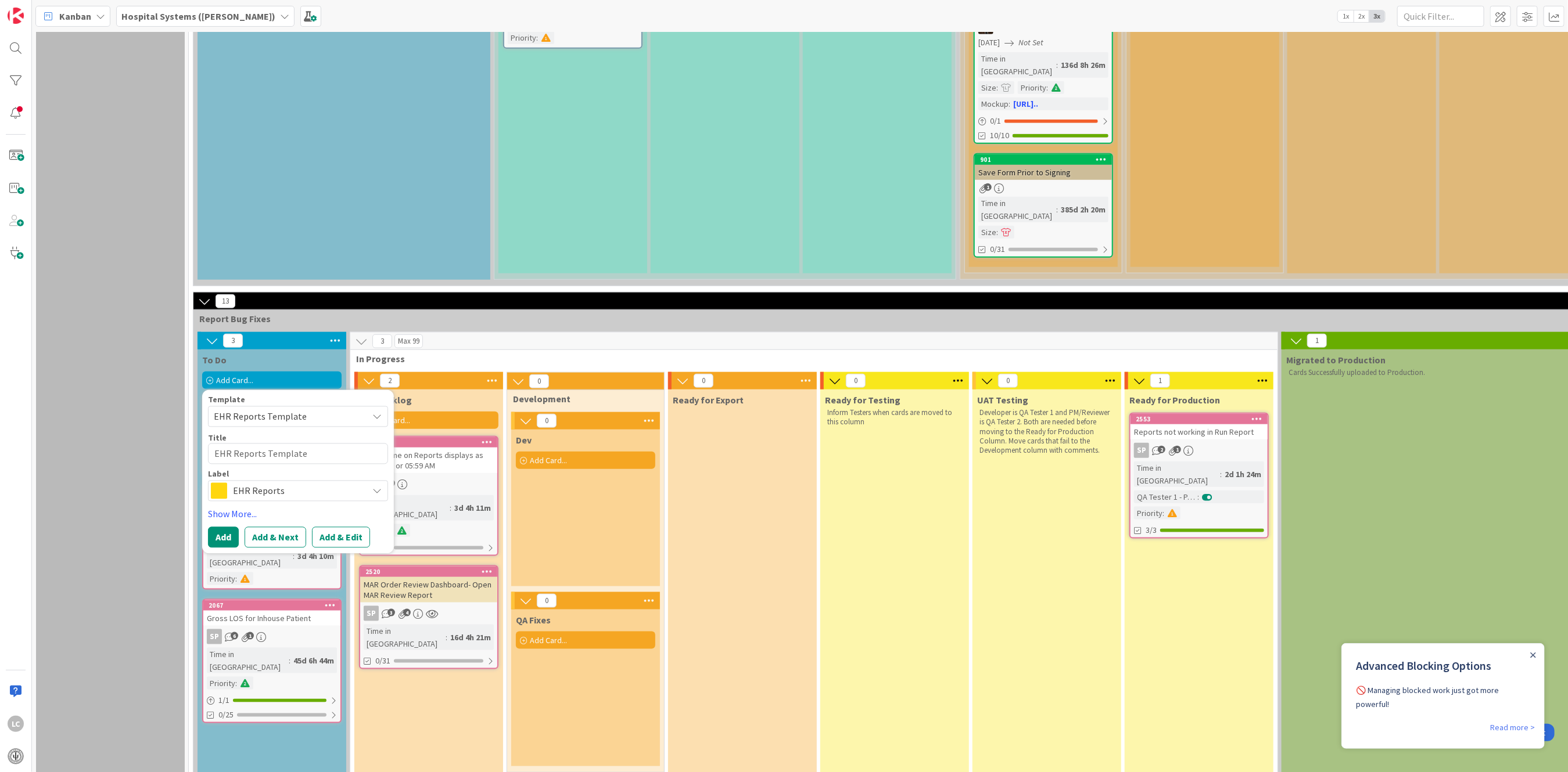
click at [378, 487] on icon at bounding box center [376, 491] width 9 height 9
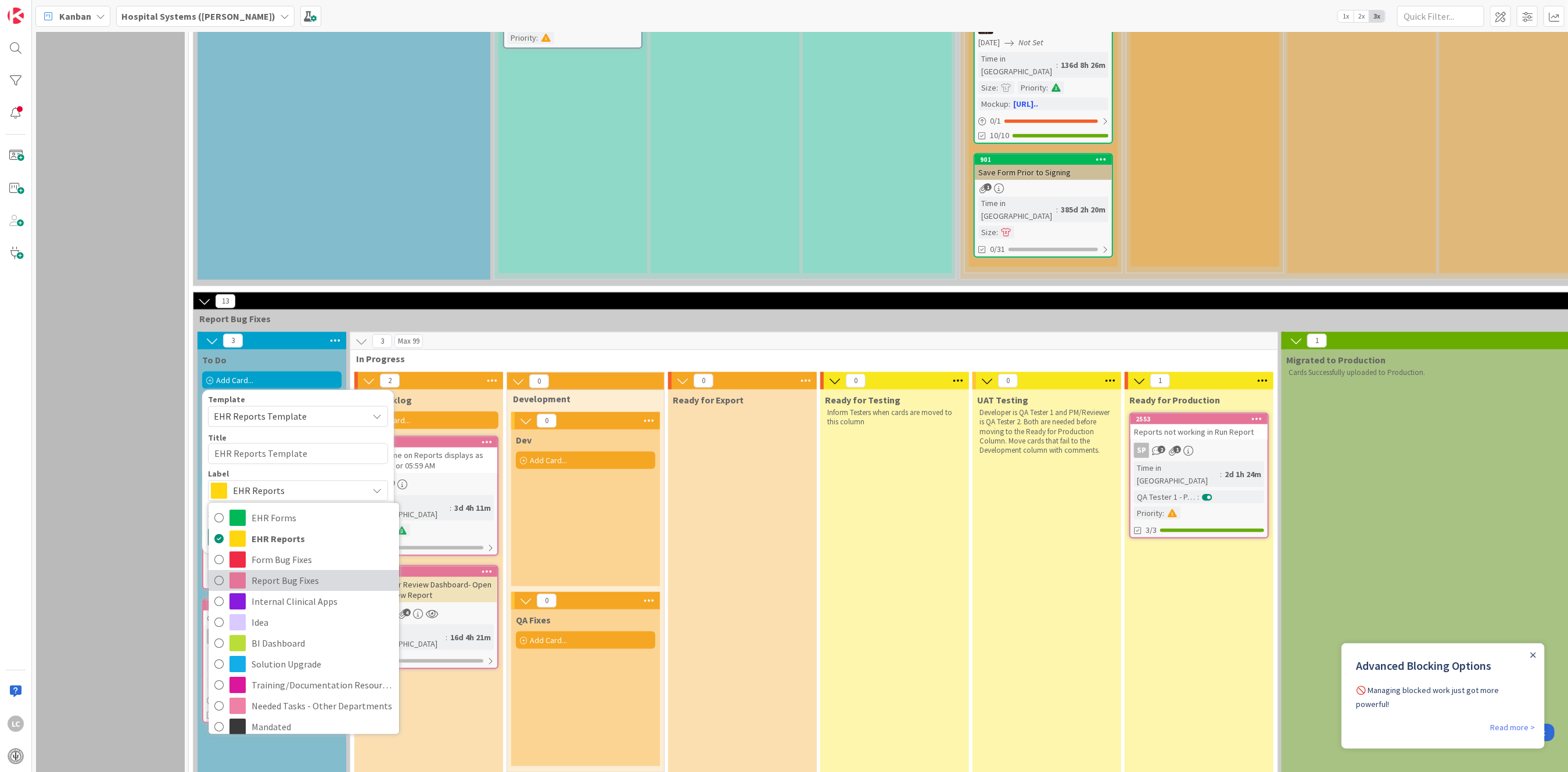
click at [253, 572] on span "Report Bug Fixes" at bounding box center [322, 581] width 142 height 17
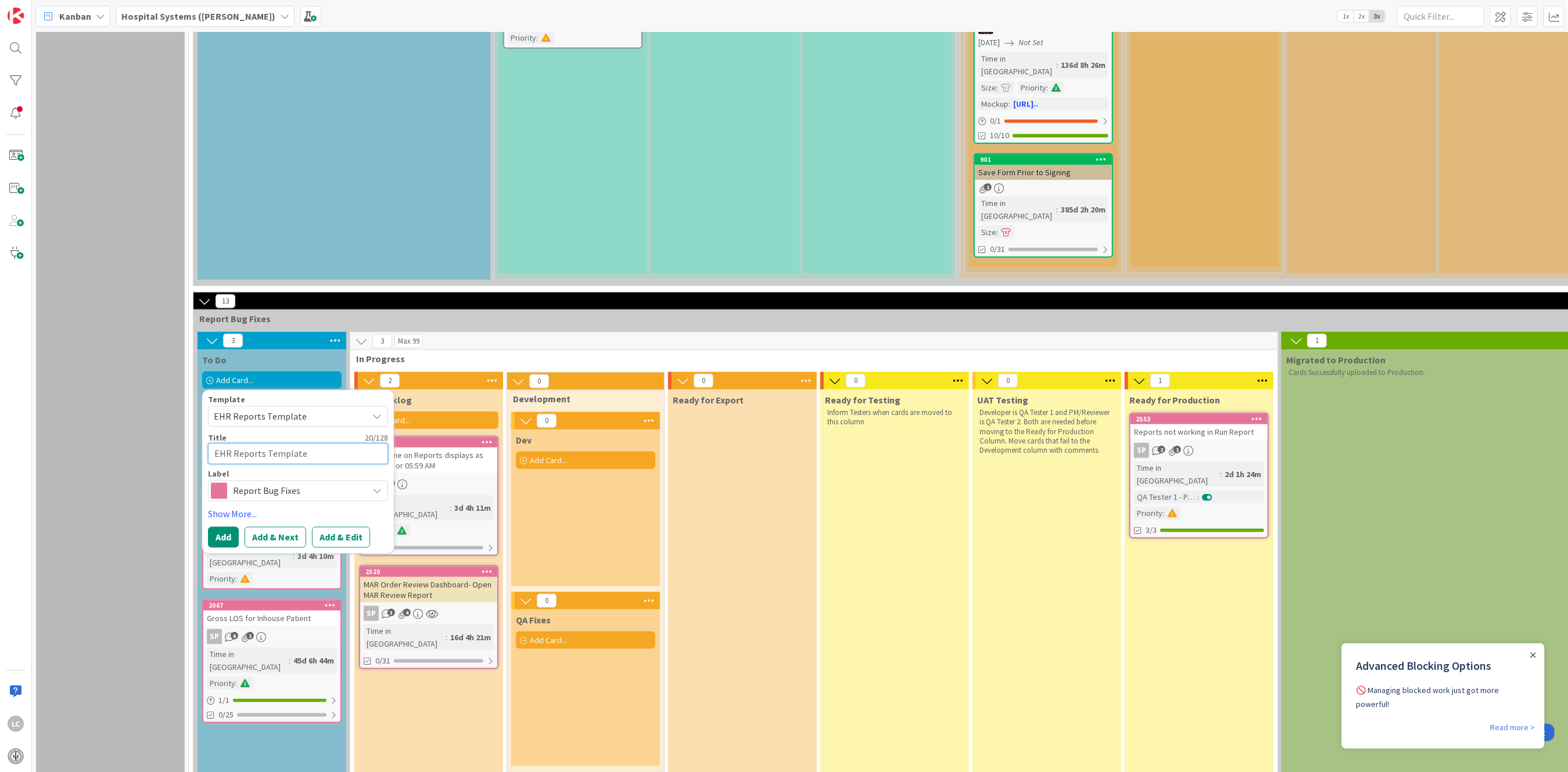
drag, startPoint x: 331, startPoint y: 386, endPoint x: 181, endPoint y: 392, distance: 150.1
type textarea "x"
type textarea "D"
type textarea "x"
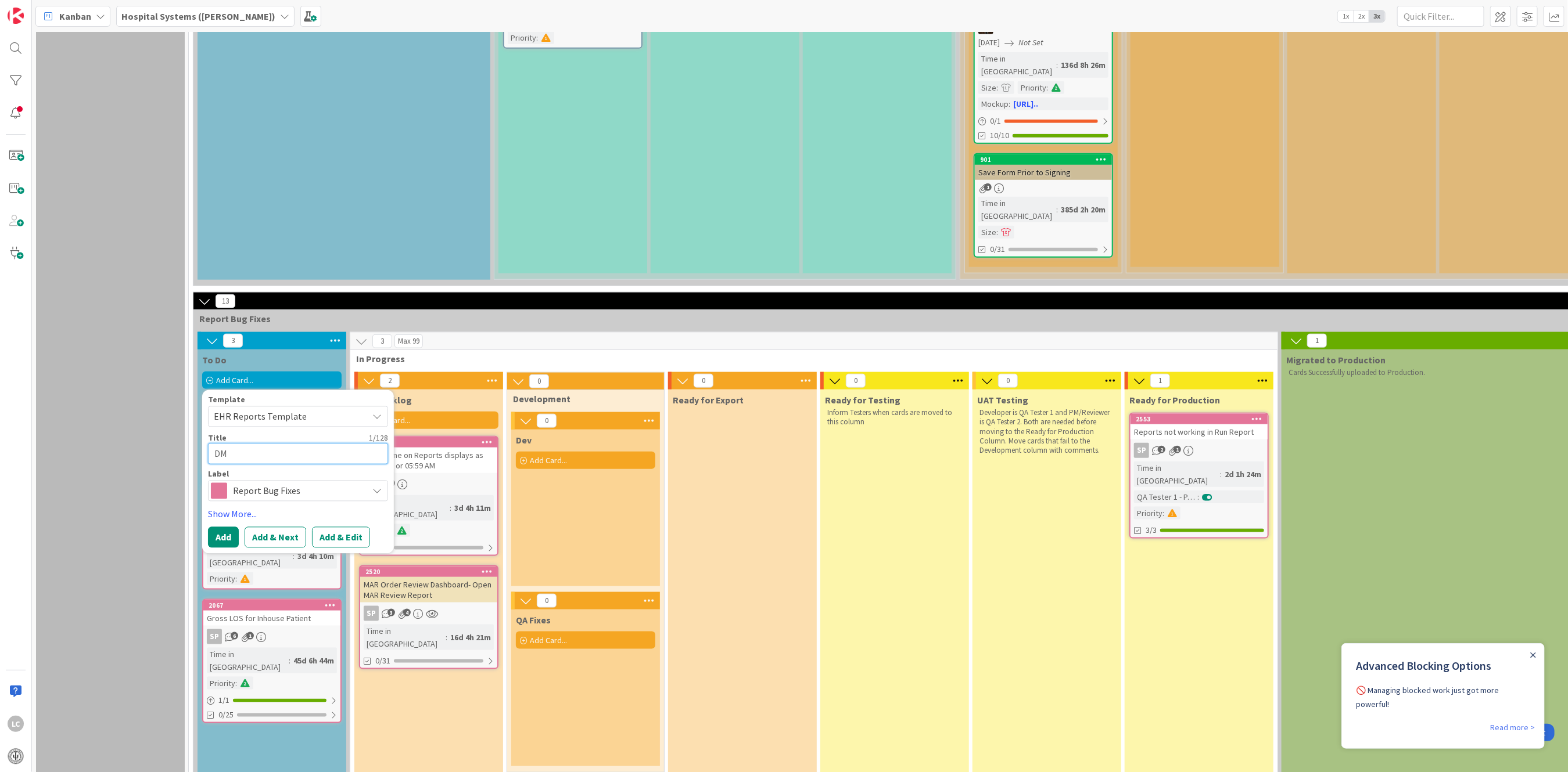
type textarea "DMH"
type textarea "x"
type textarea "DMH"
type textarea "x"
type textarea "DMH P"
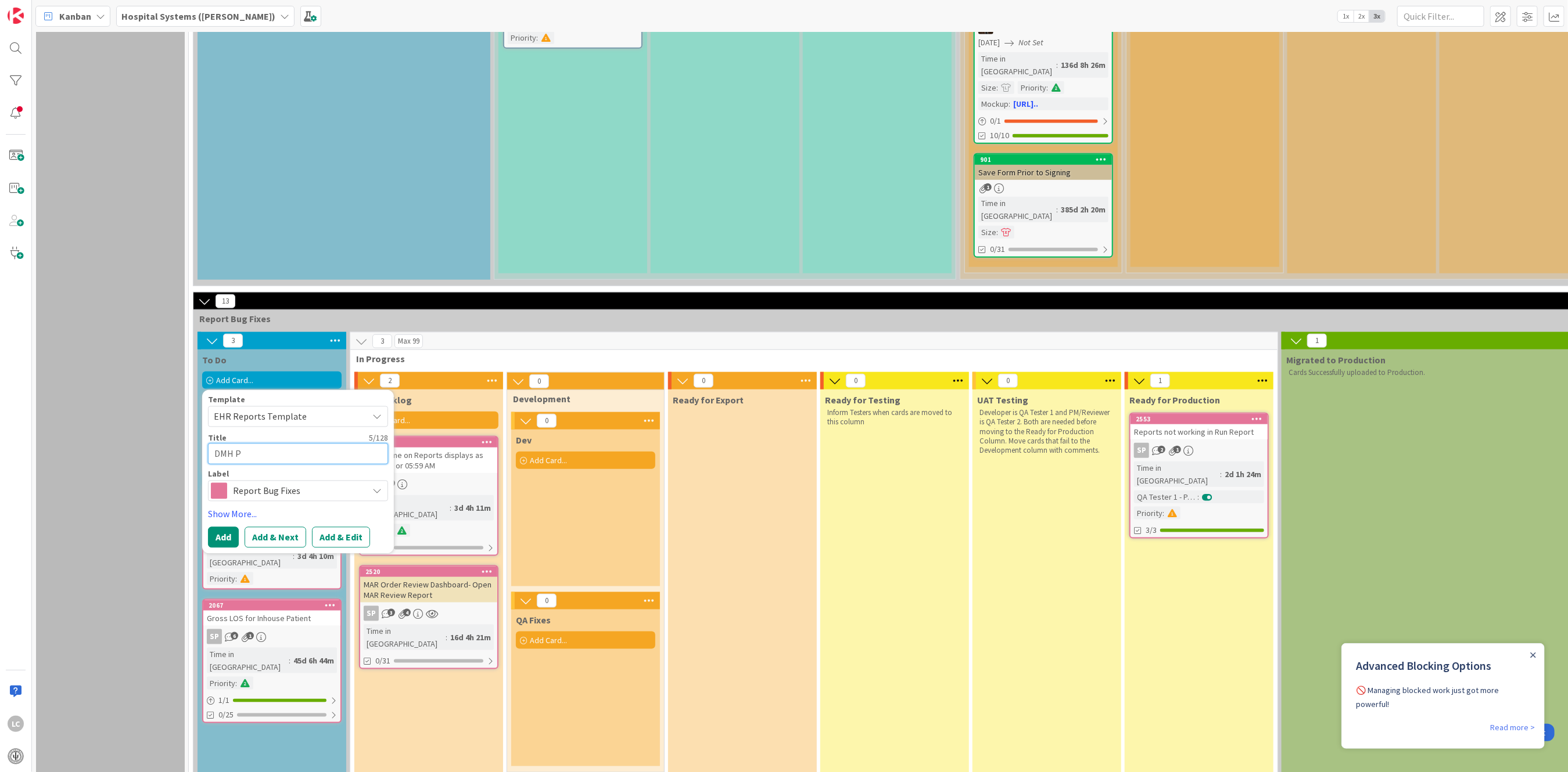
type textarea "x"
type textarea "DMH Pe"
type textarea "x"
type textarea "DMH Pet"
type textarea "x"
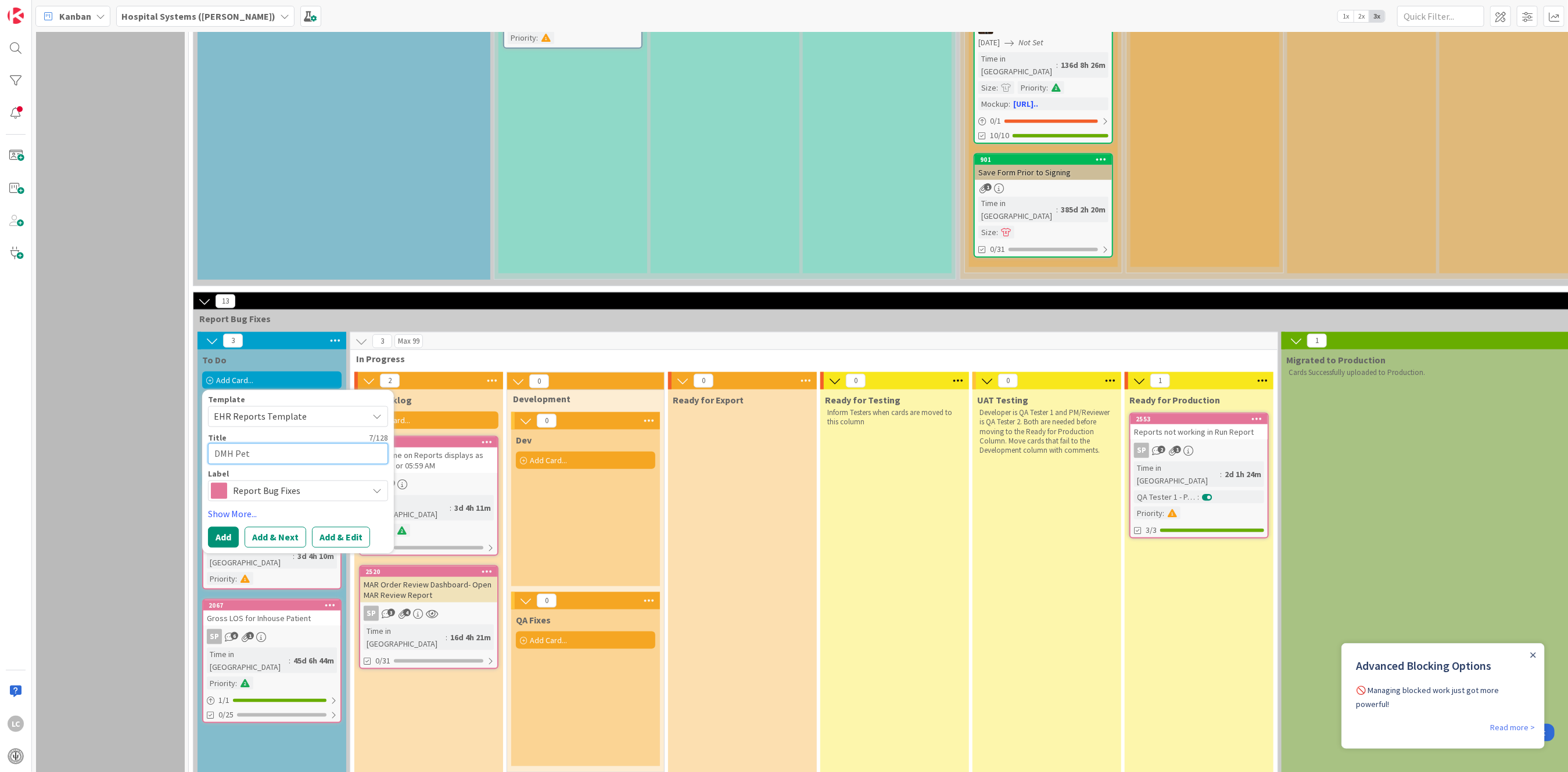
type textarea "DMH Peti"
type textarea "x"
type textarea "DMH Petit"
type textarea "x"
type textarea "DMH [PERSON_NAME]"
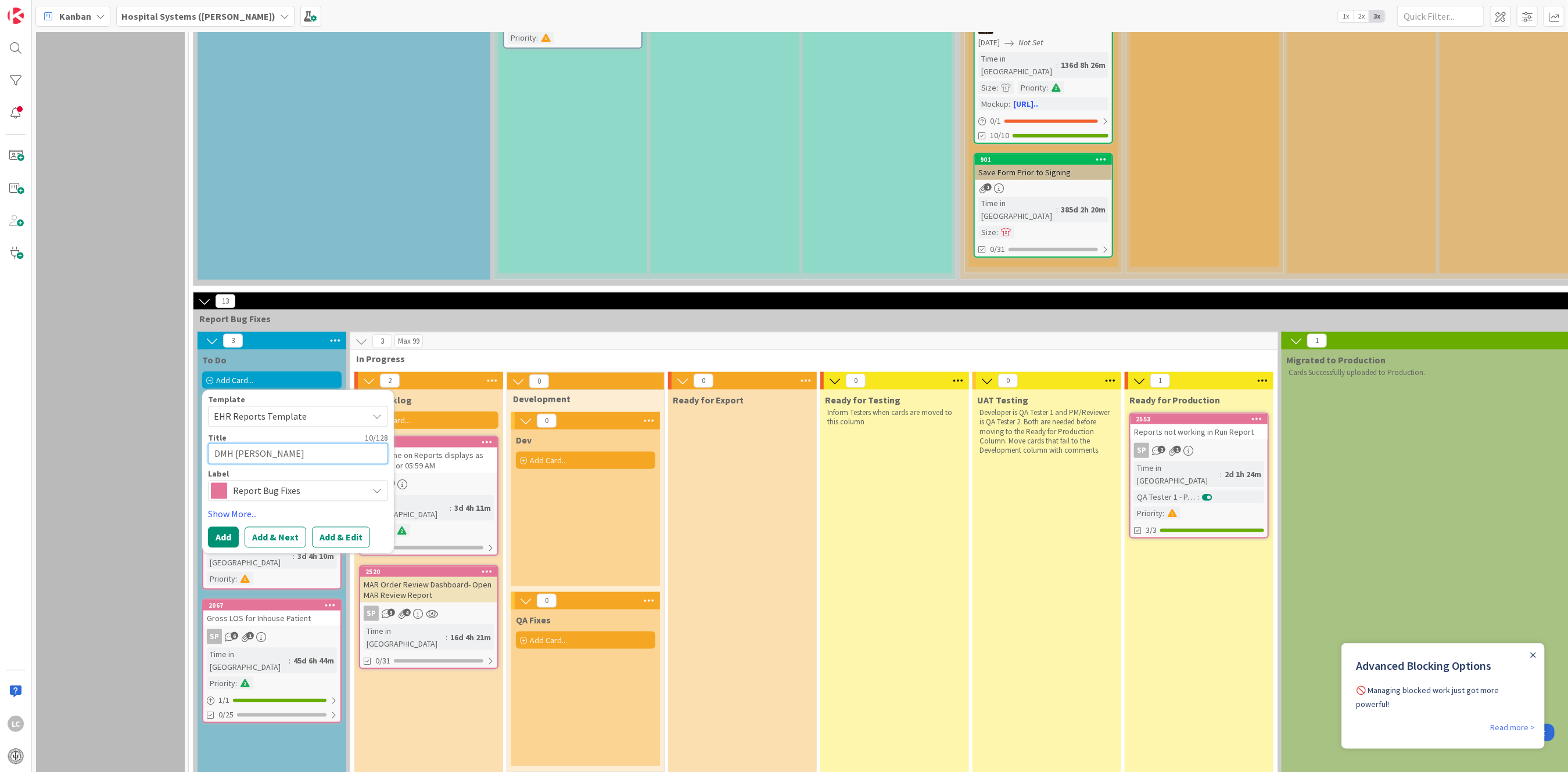
type textarea "x"
type textarea "DMH Petiton"
type textarea "x"
type textarea "DMH Petitona"
type textarea "x"
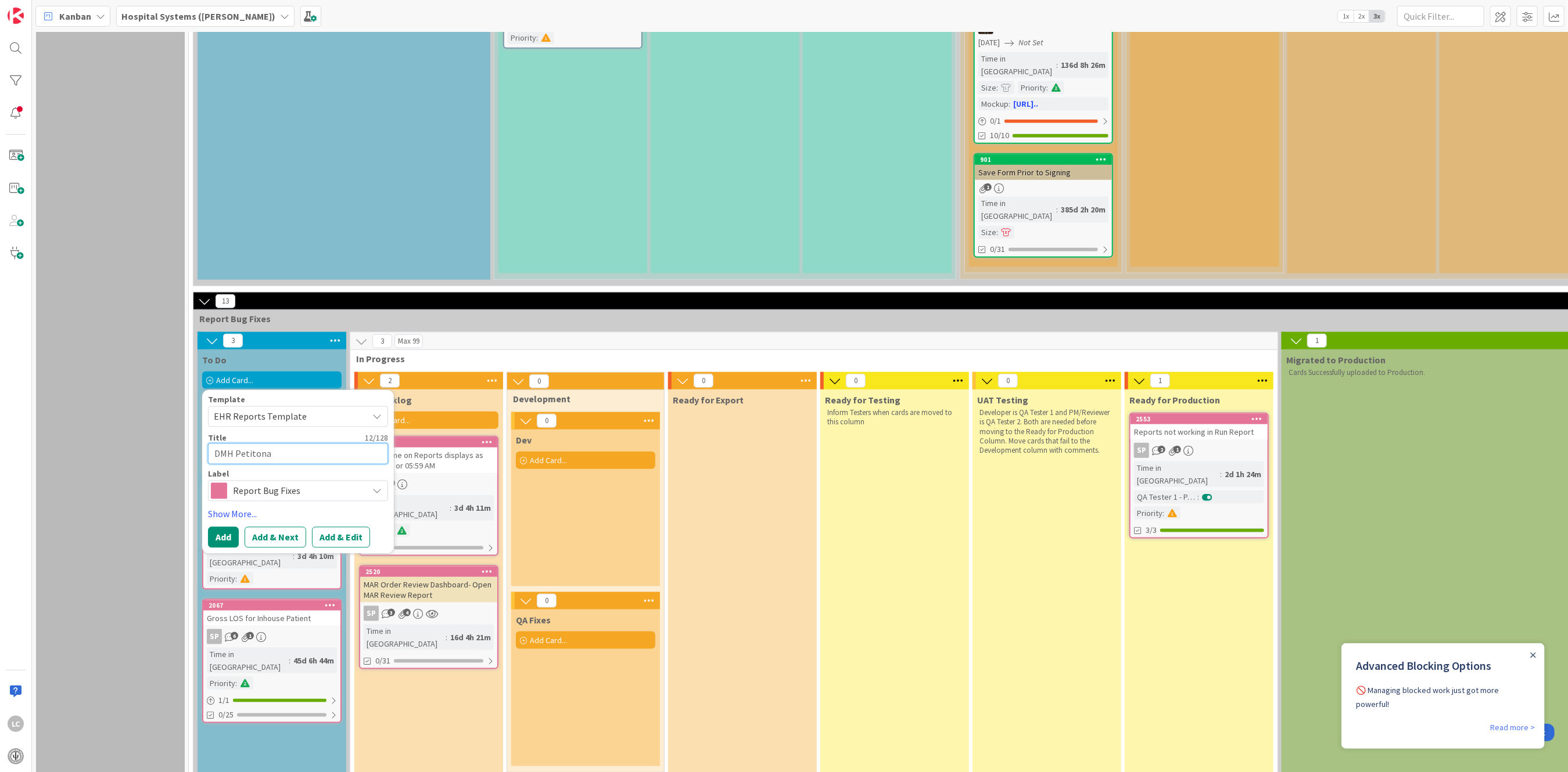
type textarea "DMH Petiton"
type textarea "x"
type textarea "DMH Petitons"
type textarea "x"
type textarea "DMH Petitons"
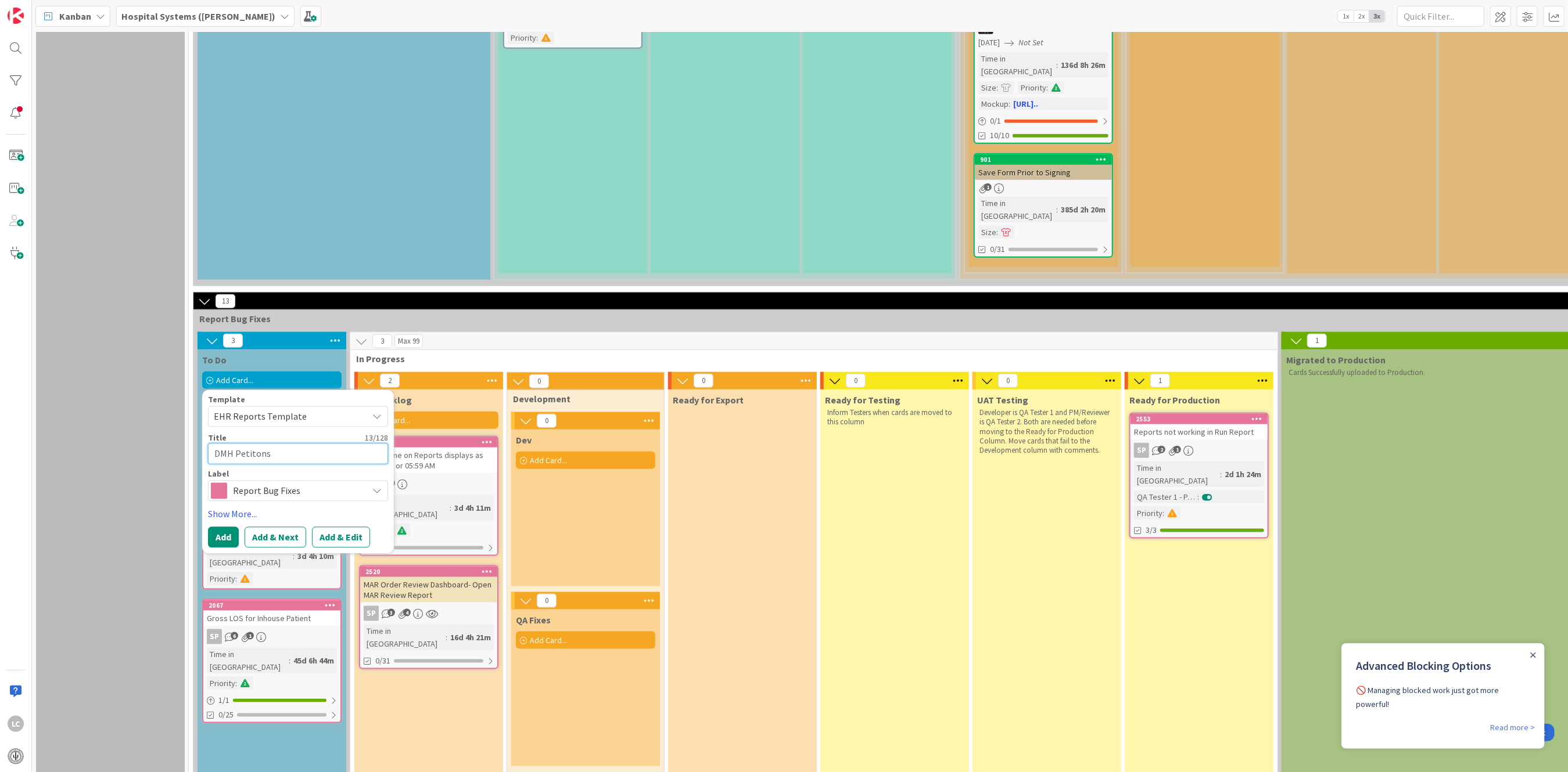
type textarea "x"
type textarea "DMH Petitons"
type textarea "x"
type textarea "DMH Petiton"
type textarea "x"
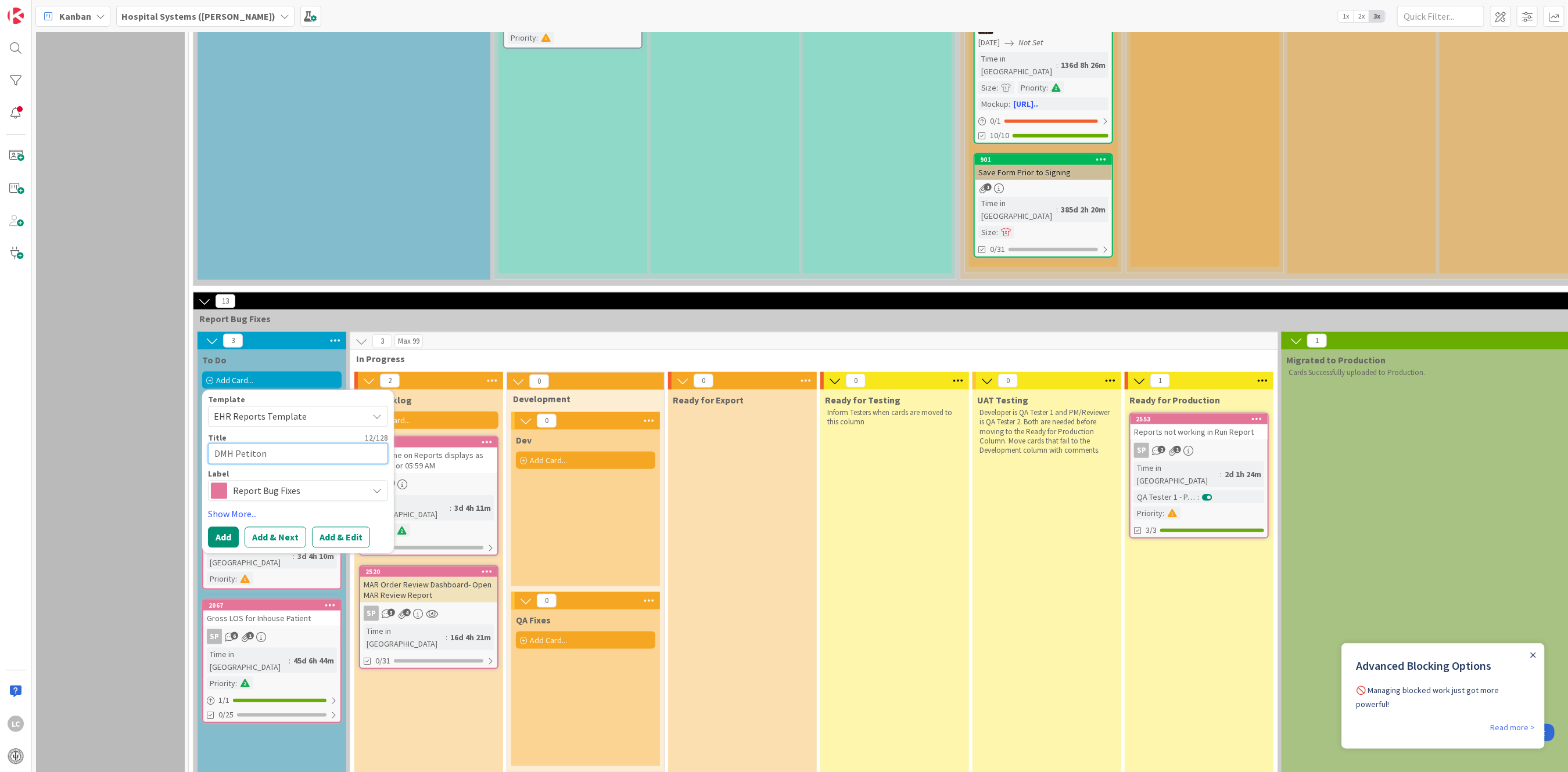
type textarea "DMH [PERSON_NAME]"
type textarea "x"
type textarea "DMH Petit"
type textarea "x"
type textarea "DMH Petiti"
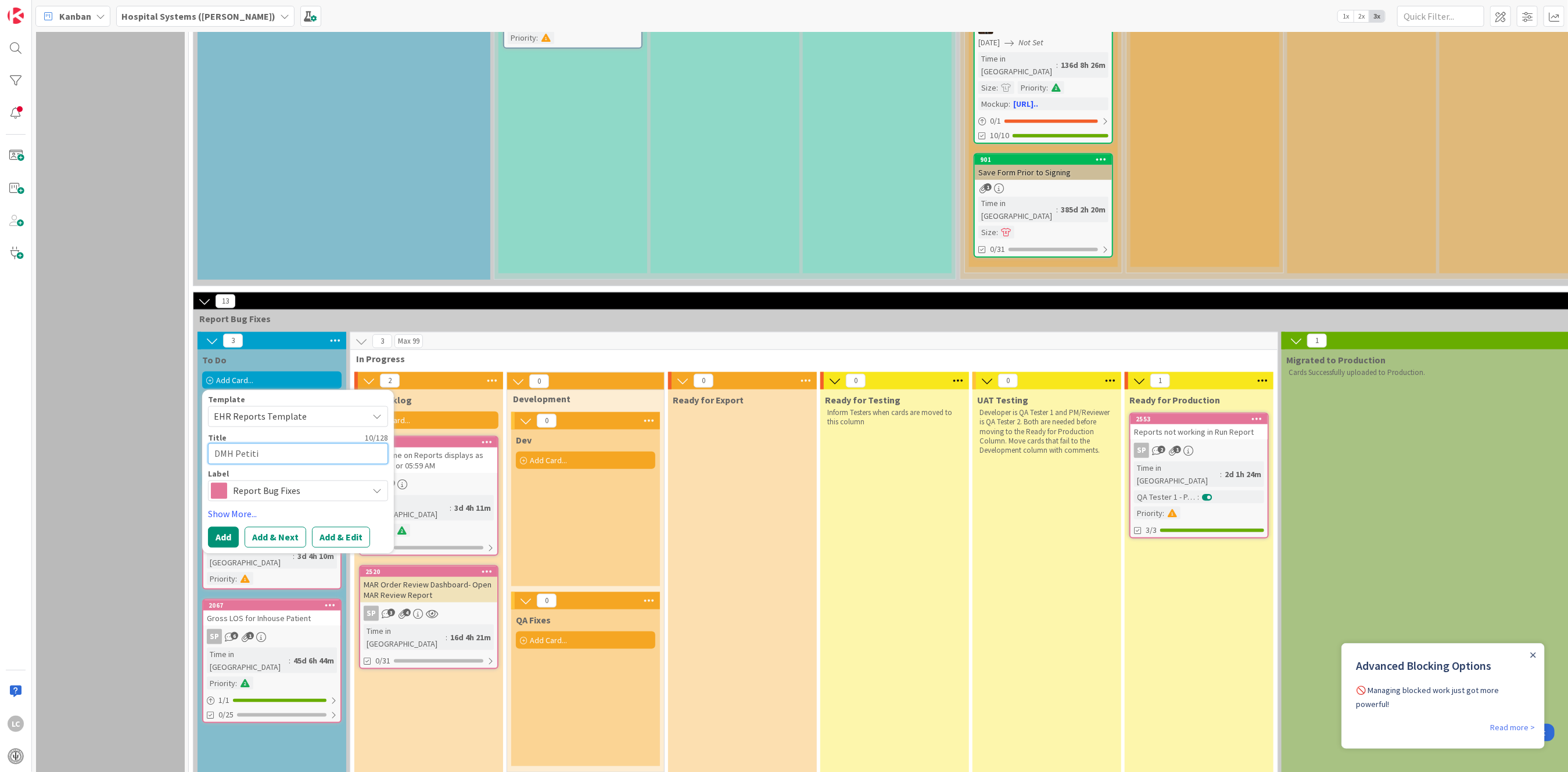
type textarea "x"
type textarea "DMH Petitio"
type textarea "x"
type textarea "DMH Petition"
type textarea "x"
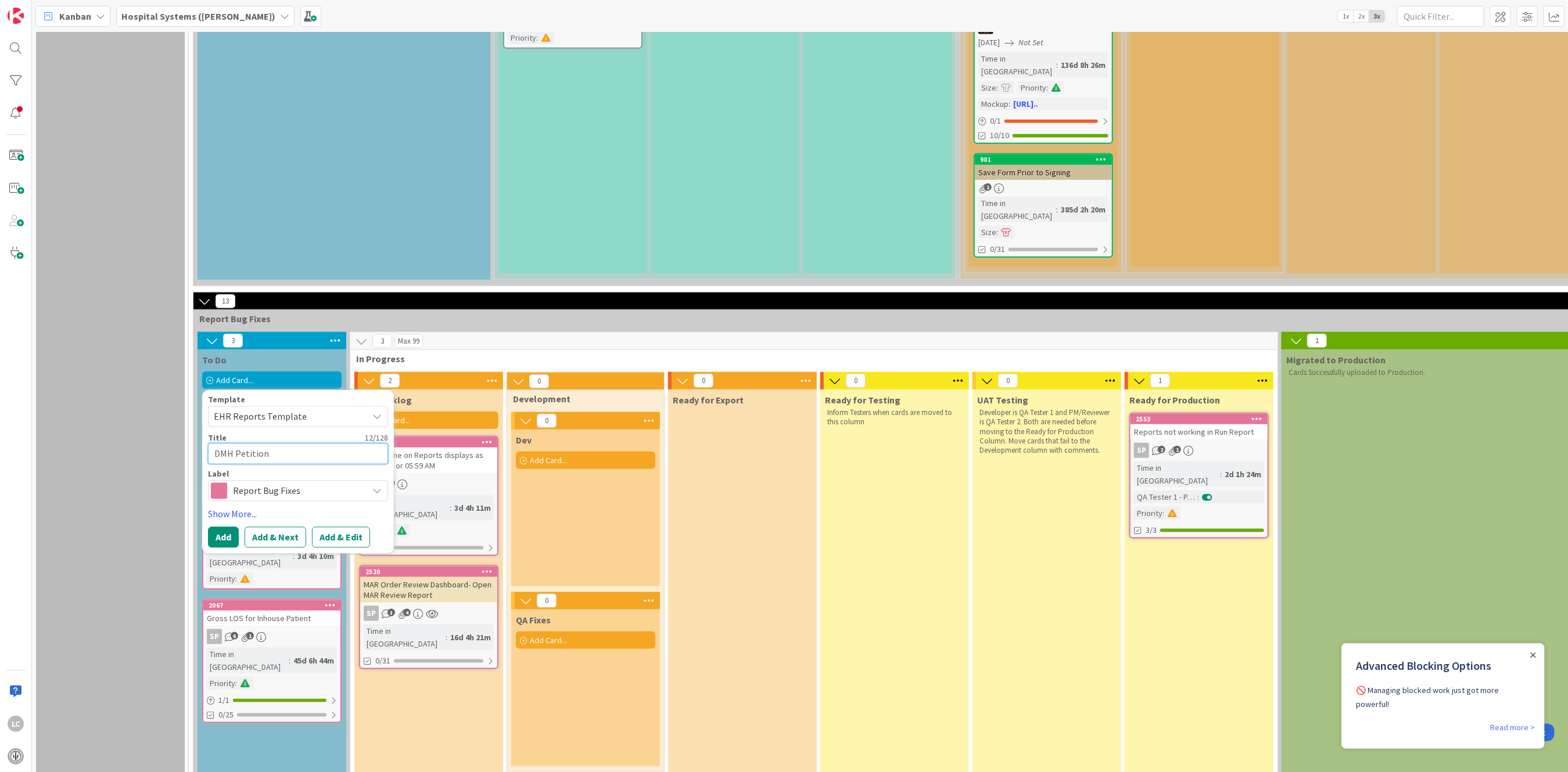
type textarea "DMH Petitions"
type textarea "x"
type textarea "DMH Petitions"
type textarea "x"
type textarea "DMH Petitions n"
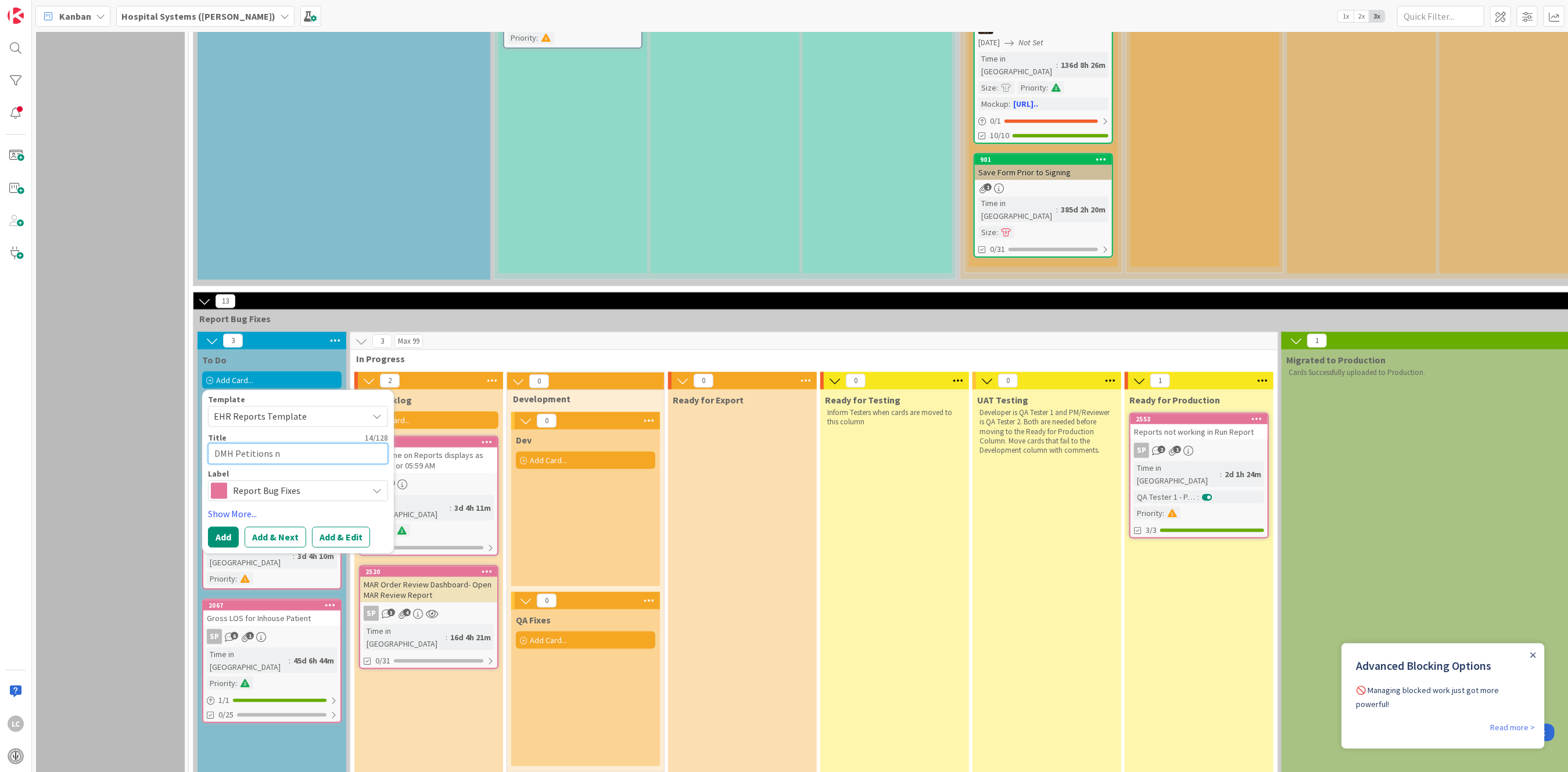
type textarea "x"
type textarea "DMH Petitions ne"
type textarea "x"
type textarea "DMH Petitions nee"
type textarea "x"
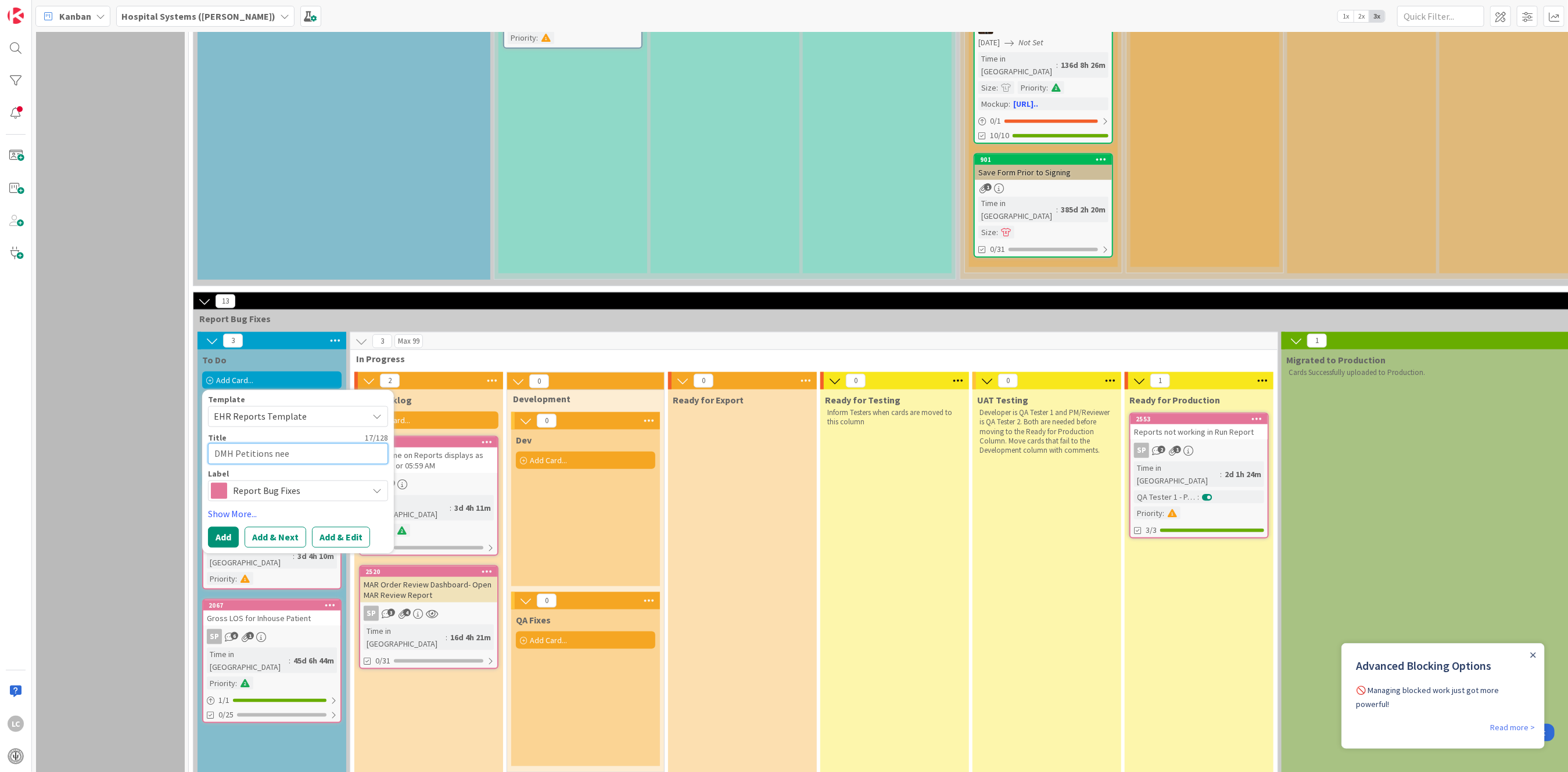
type textarea "DMH Petitions need"
type textarea "x"
type textarea "DMH Petitions neede"
type textarea "x"
type textarea "DMH Petitions needed"
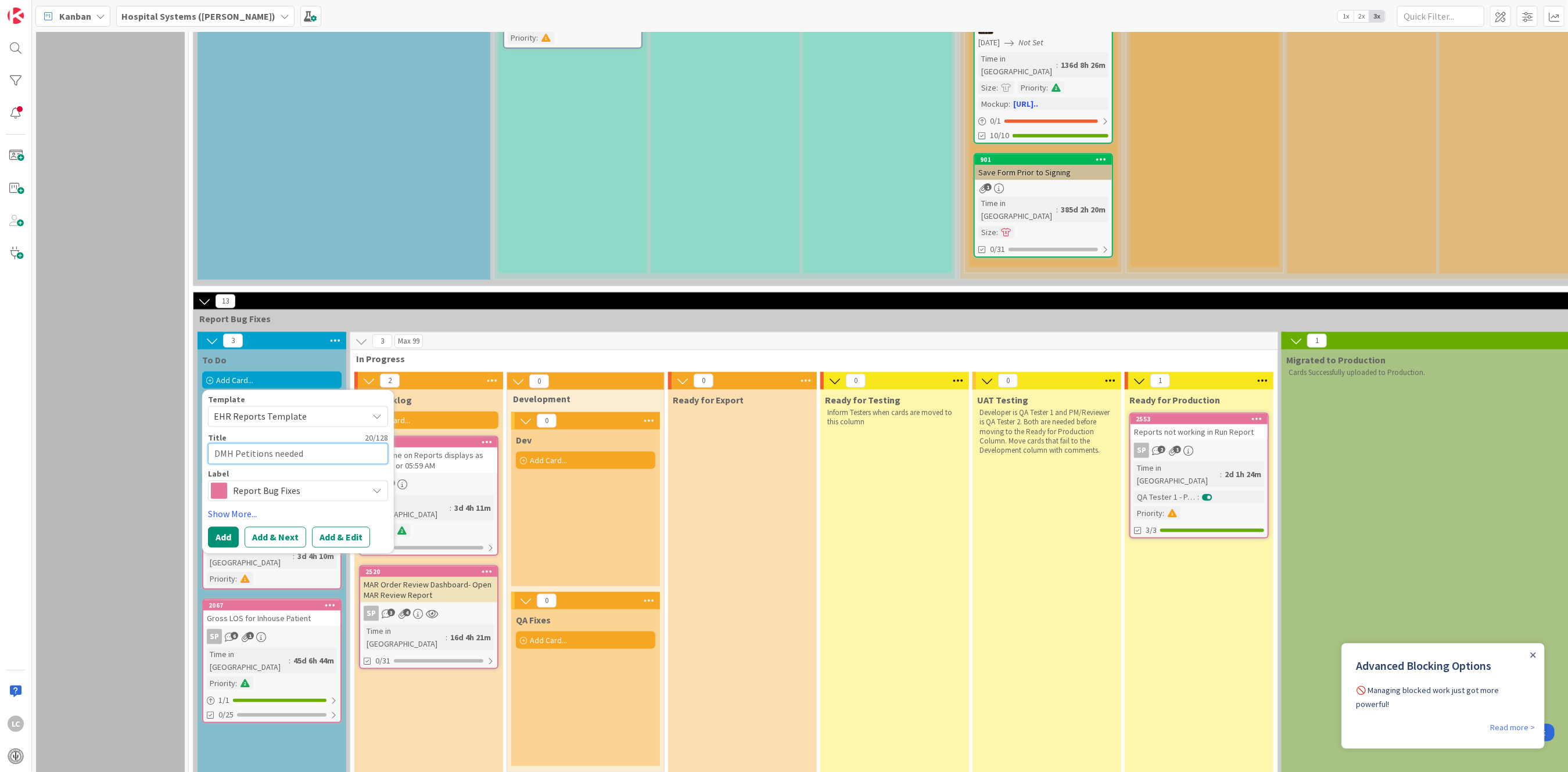
type textarea "x"
type textarea "DMH Petitions needed"
type textarea "x"
type textarea "DMH Petitions needed f"
type textarea "x"
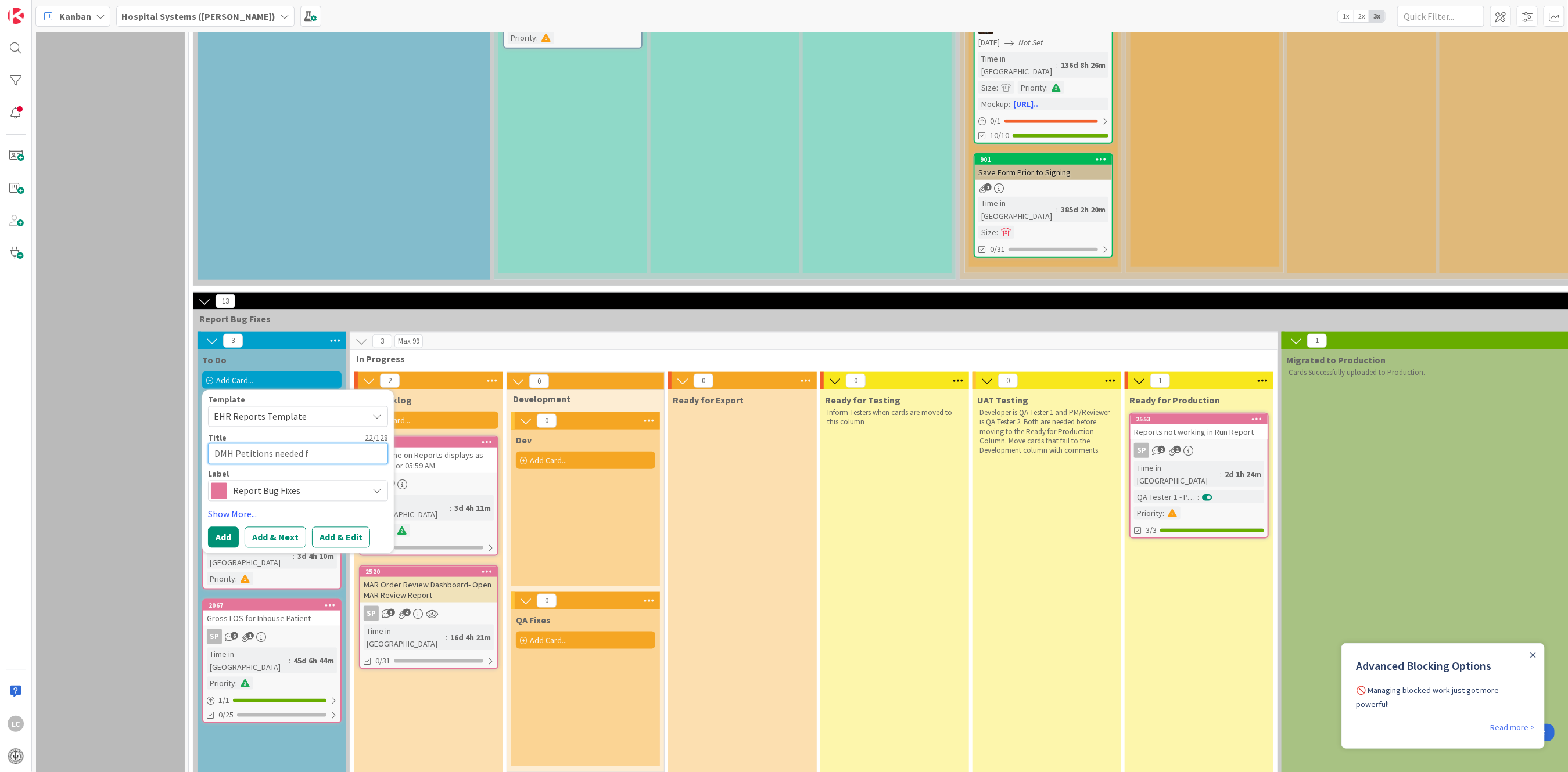
type textarea "DMH Petitions needed fr"
type textarea "x"
type textarea "DMH Petitions needed f"
type textarea "x"
type textarea "DMH Petitions needed fo"
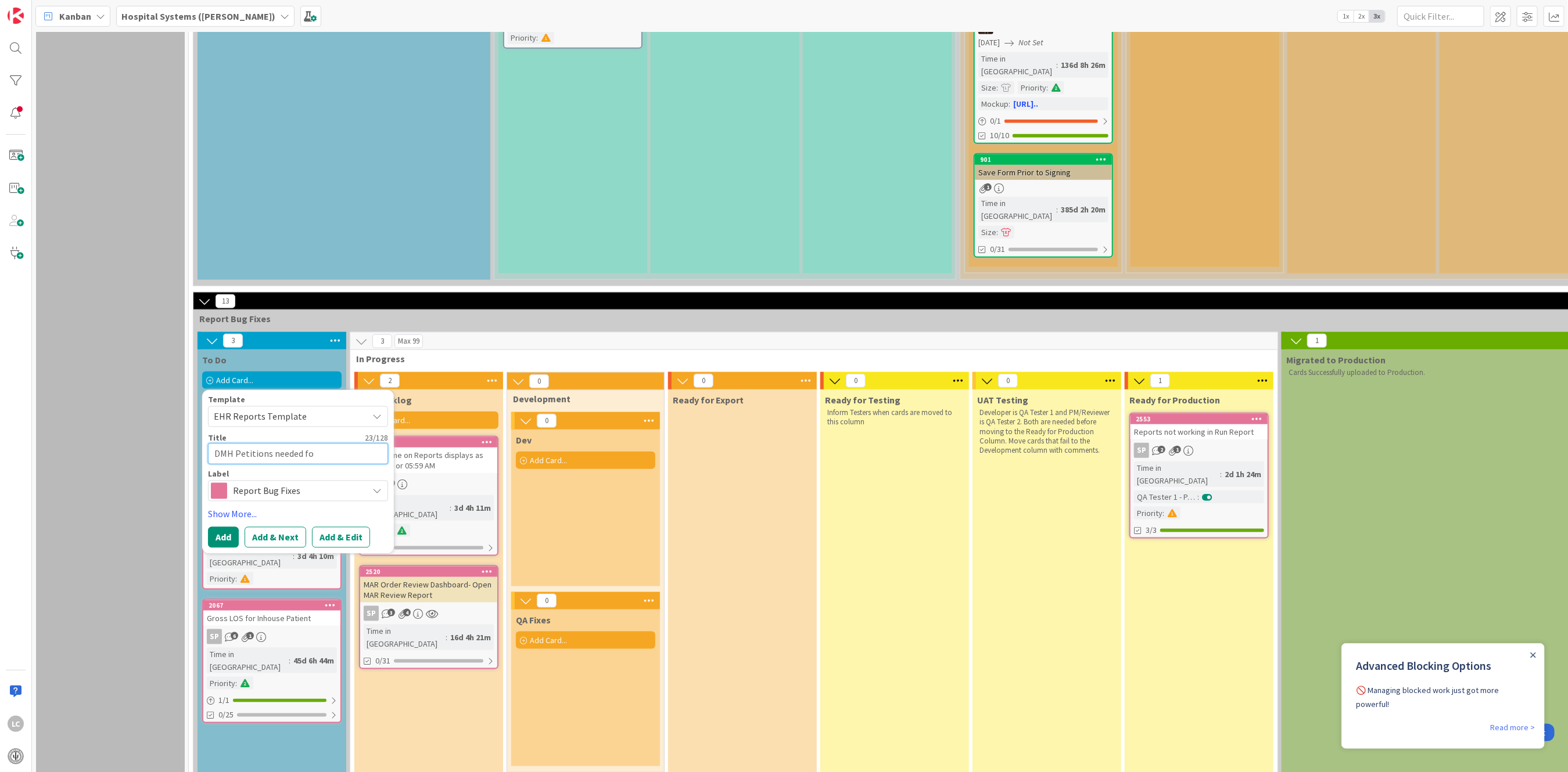
type textarea "x"
type textarea "DMH Petitions needed for"
type textarea "x"
type textarea "DMH Petitions needed for"
type textarea "x"
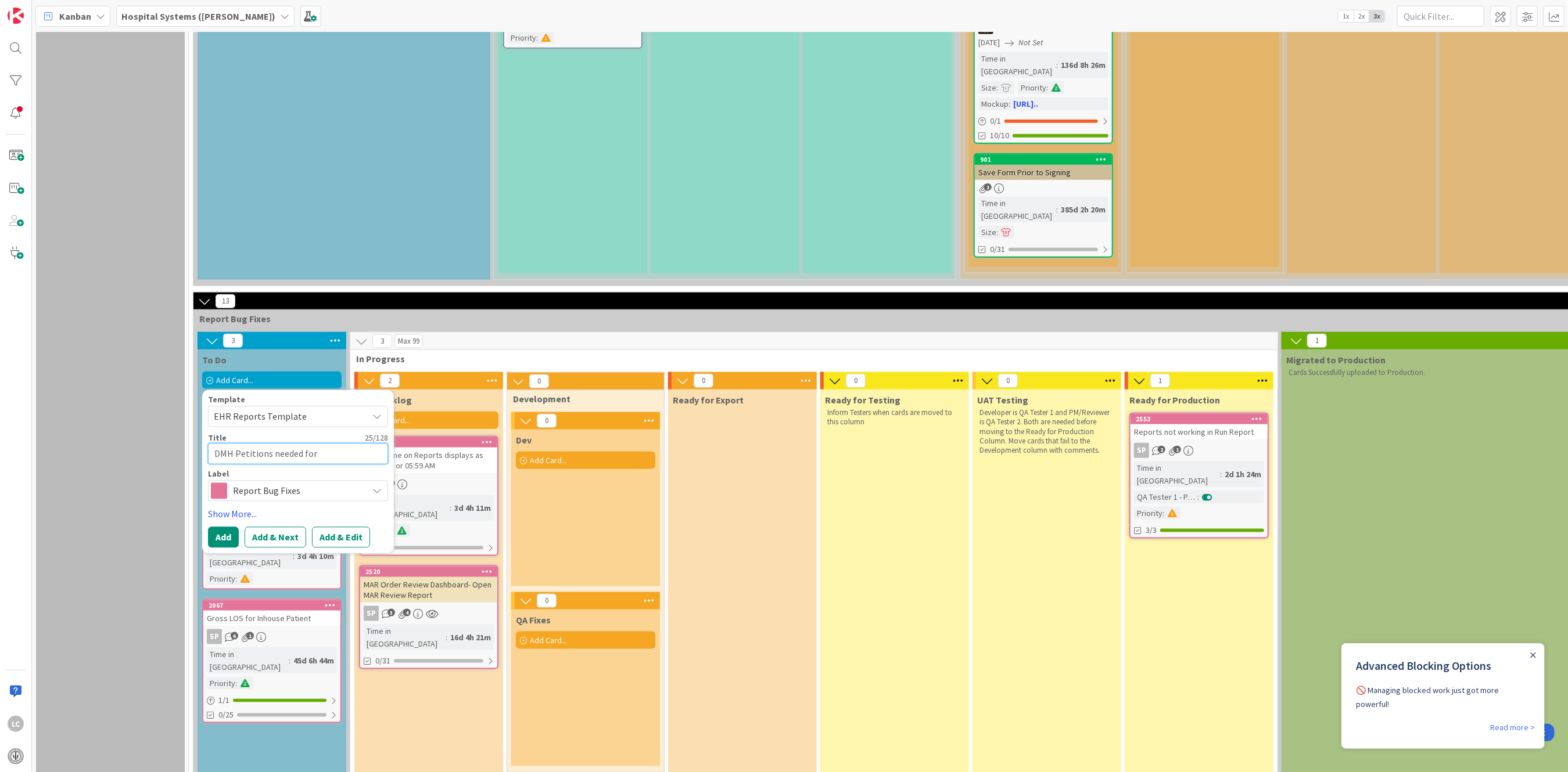
type textarea "DMH Petitions needed for V"
type textarea "x"
type textarea "DMH Petitions needed for"
type textarea "x"
type textarea "DMH Petitions needed for V"
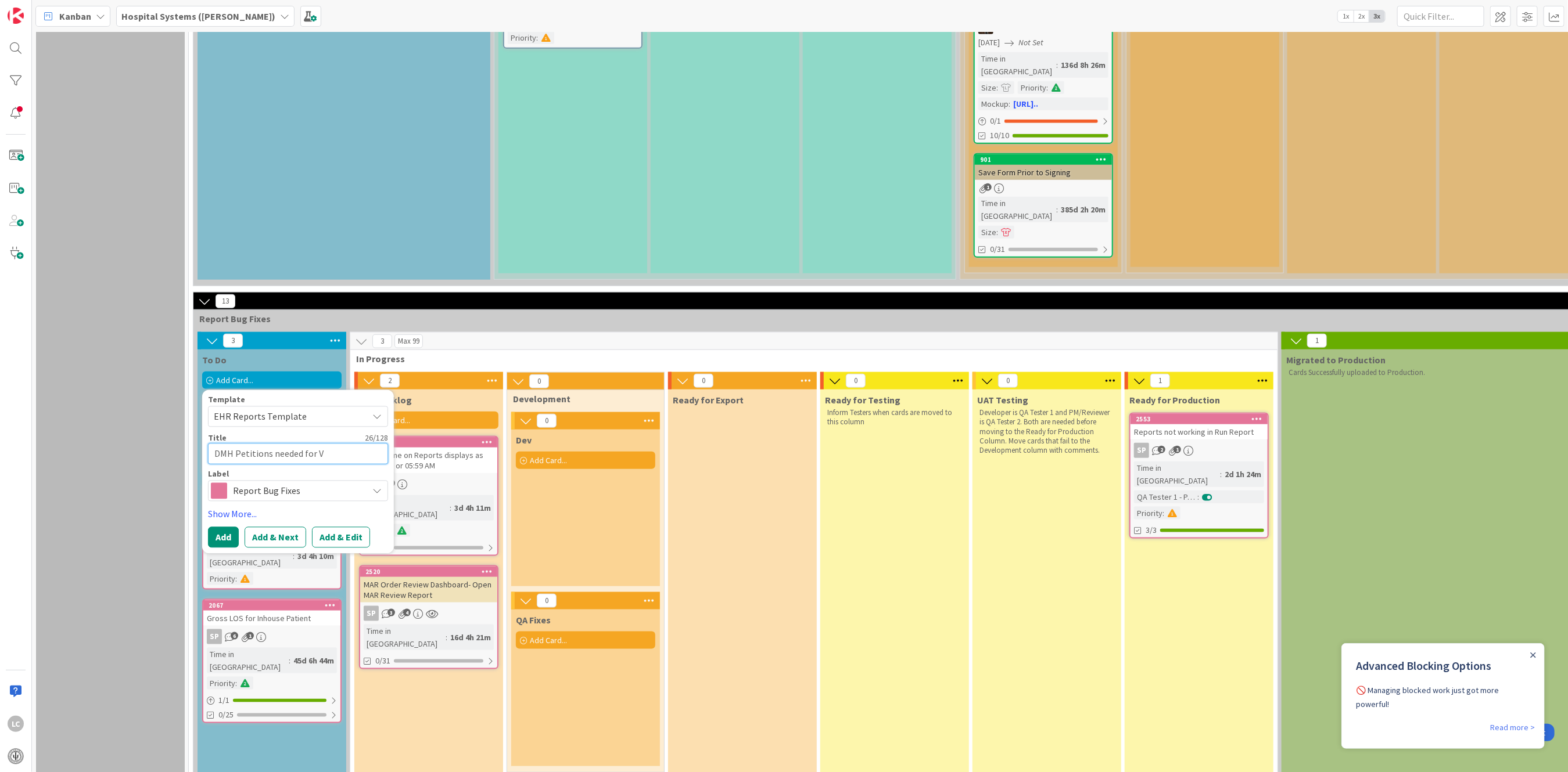
type textarea "x"
type textarea "DMH Petitions needed for"
type textarea "x"
type textarea "DMH Petitions needed for C"
type textarea "x"
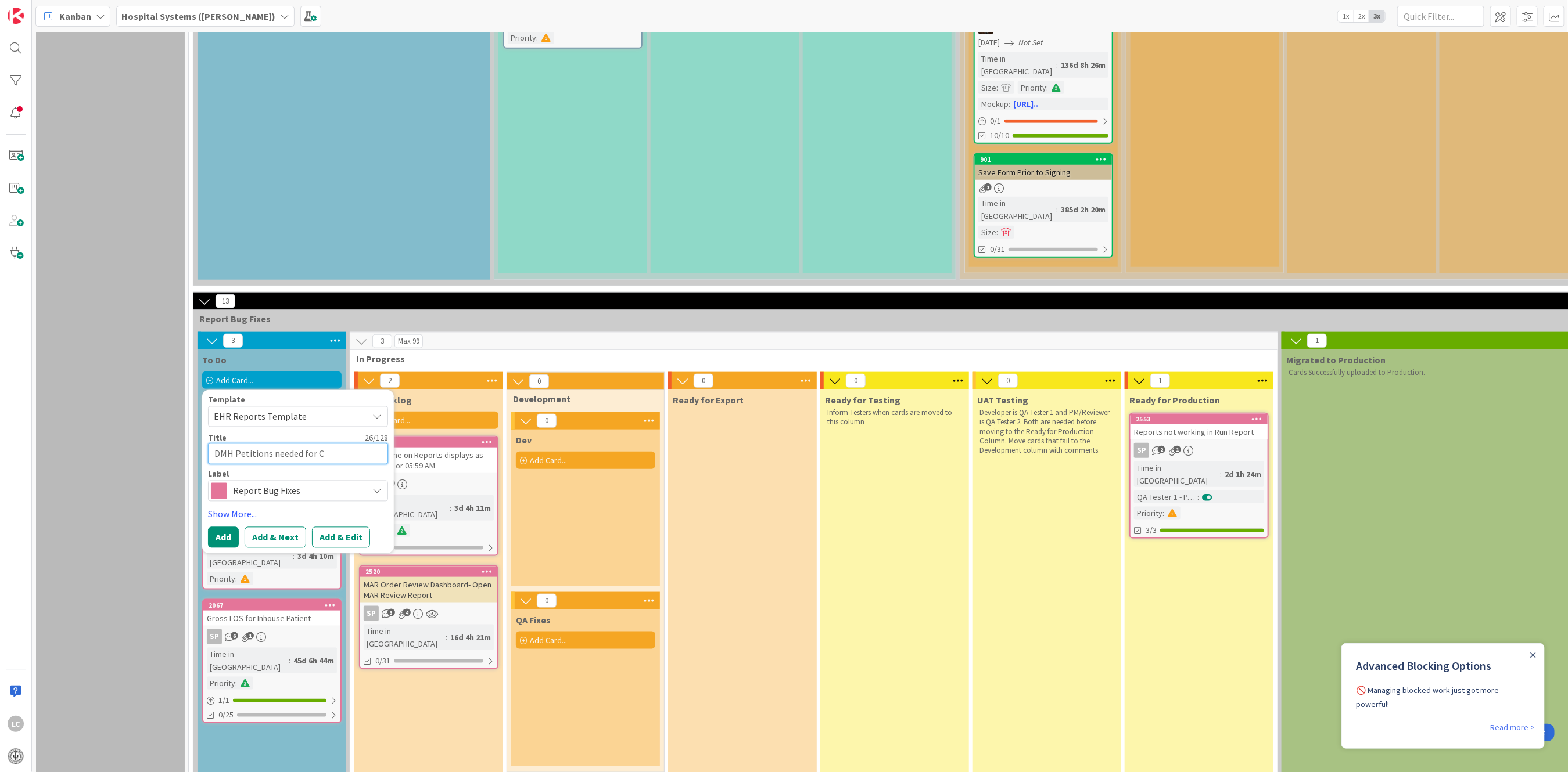
type textarea "DMH Petitions needed for Ci"
type textarea "x"
type textarea "DMH Petitions needed for Civ"
type textarea "x"
type textarea "DMH Petitions needed for Civi"
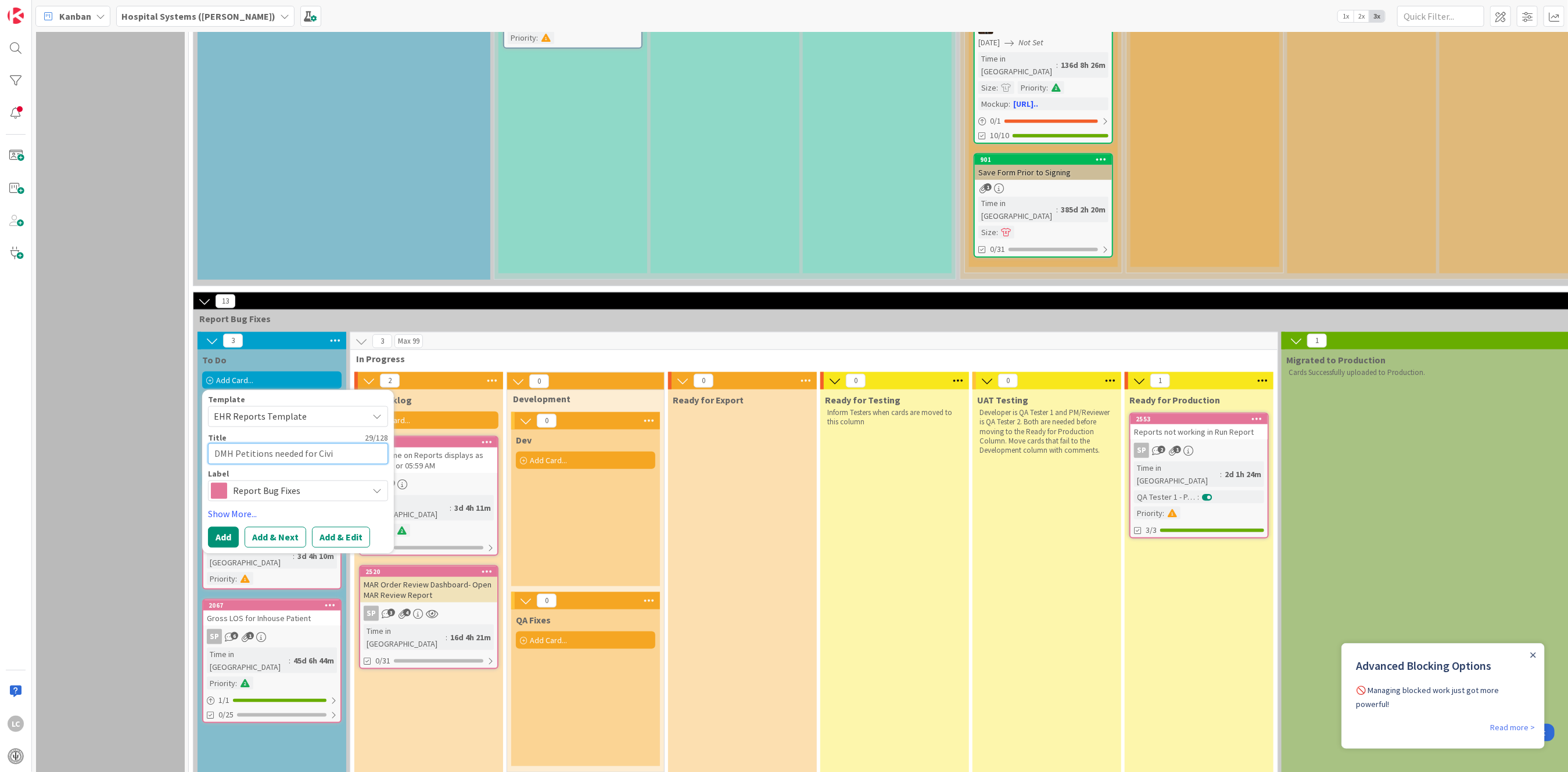
type textarea "x"
type textarea "DMH Petitions needed for Civil"
type textarea "x"
type textarea "DMH Petitions needed for Civil"
type textarea "x"
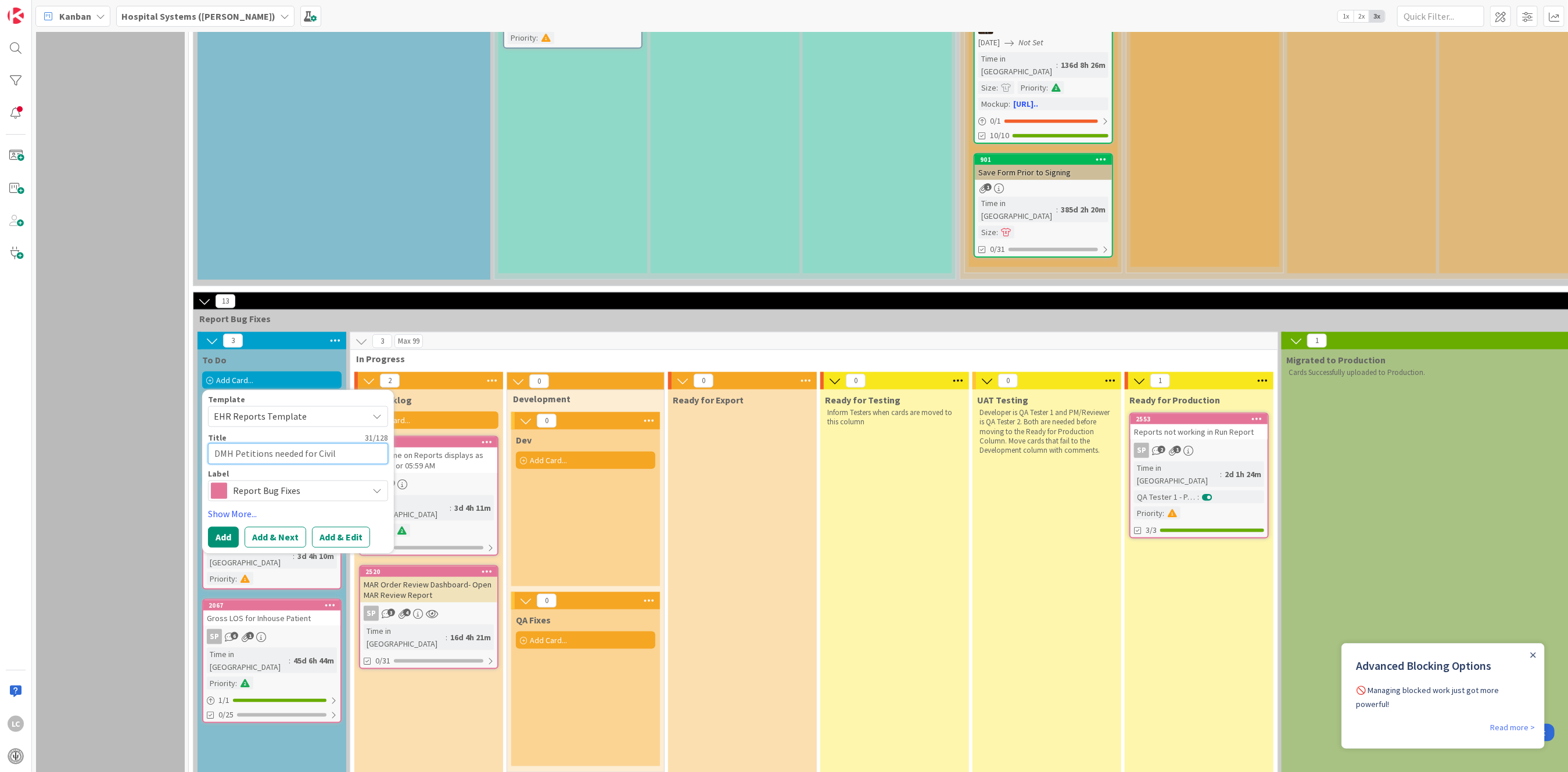
type textarea "DMH Petitions needed for Civil R"
type textarea "x"
type textarea "DMH Petitions needed for Civil Re"
type textarea "x"
type textarea "DMH Petitions needed for Civil Rec"
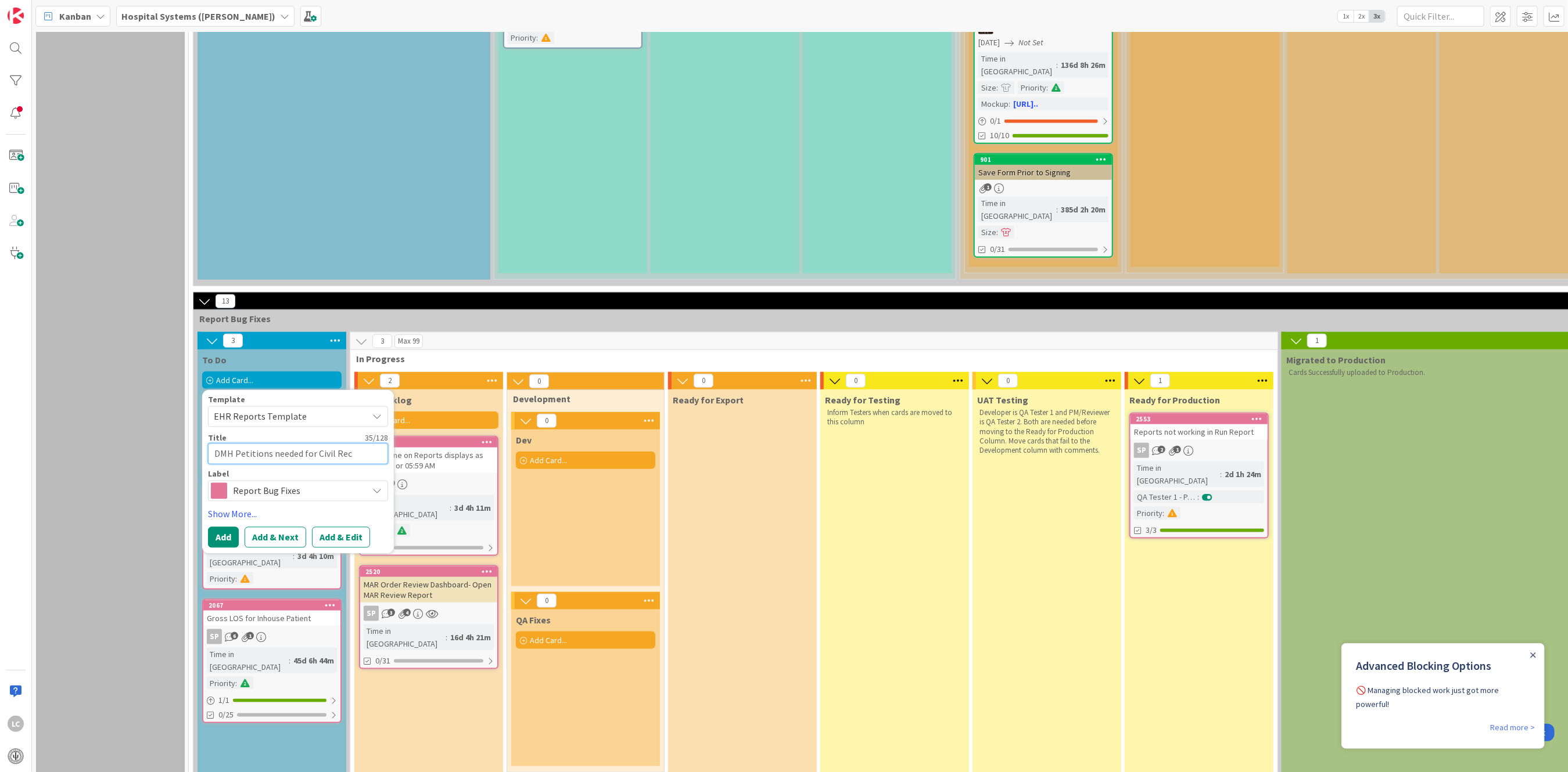
type textarea "x"
type textarea "DMH Petitions needed for Civil Reco"
type textarea "x"
type textarea "DMH Petitions needed for Civil Recom"
type textarea "x"
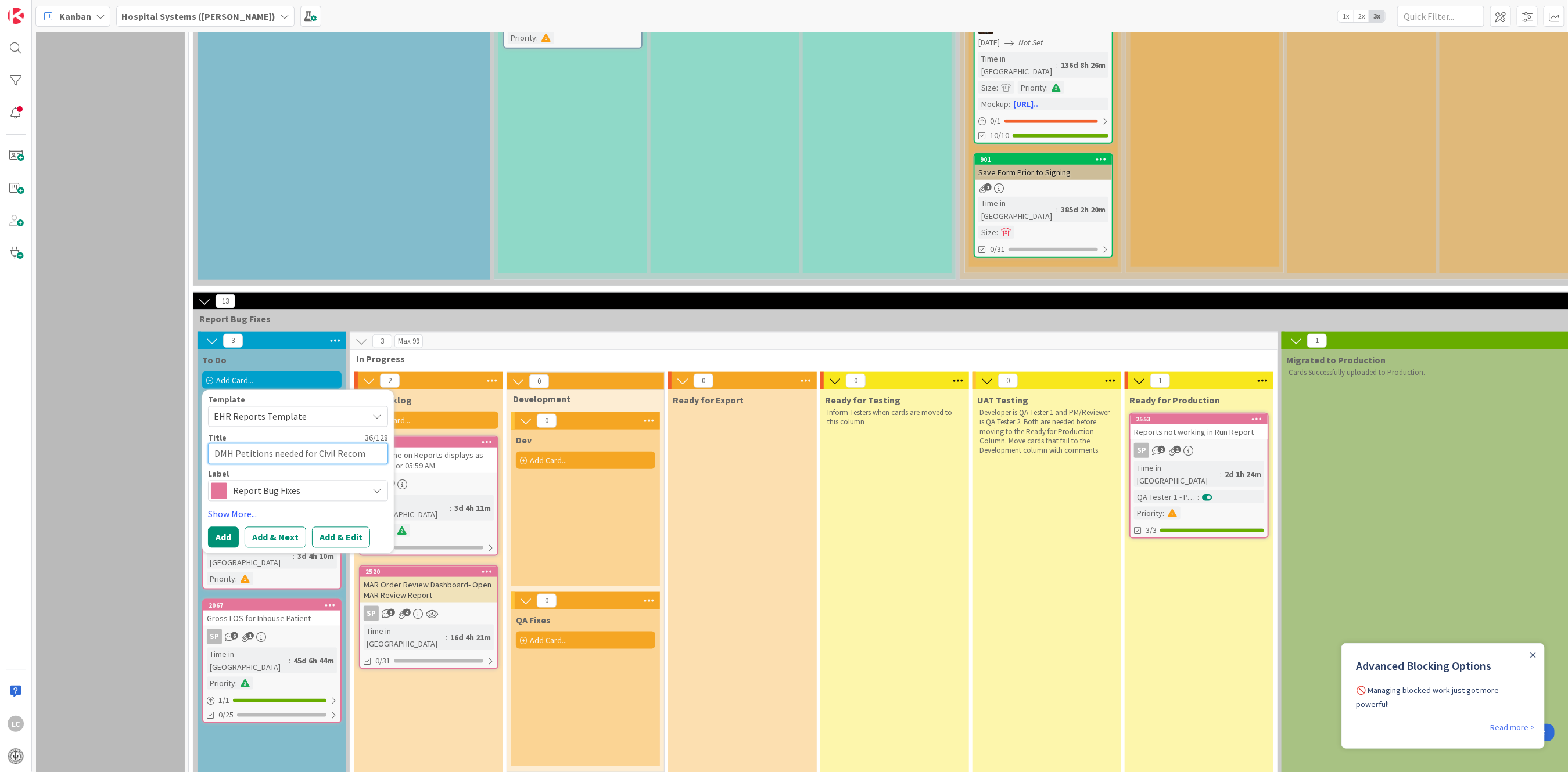
type textarea "DMH Petitions needed for Civil Recomm"
type textarea "x"
type textarea "DMH Petitions needed for Civil Recommi"
type textarea "x"
type textarea "DMH Petitions needed for Civil Recommit"
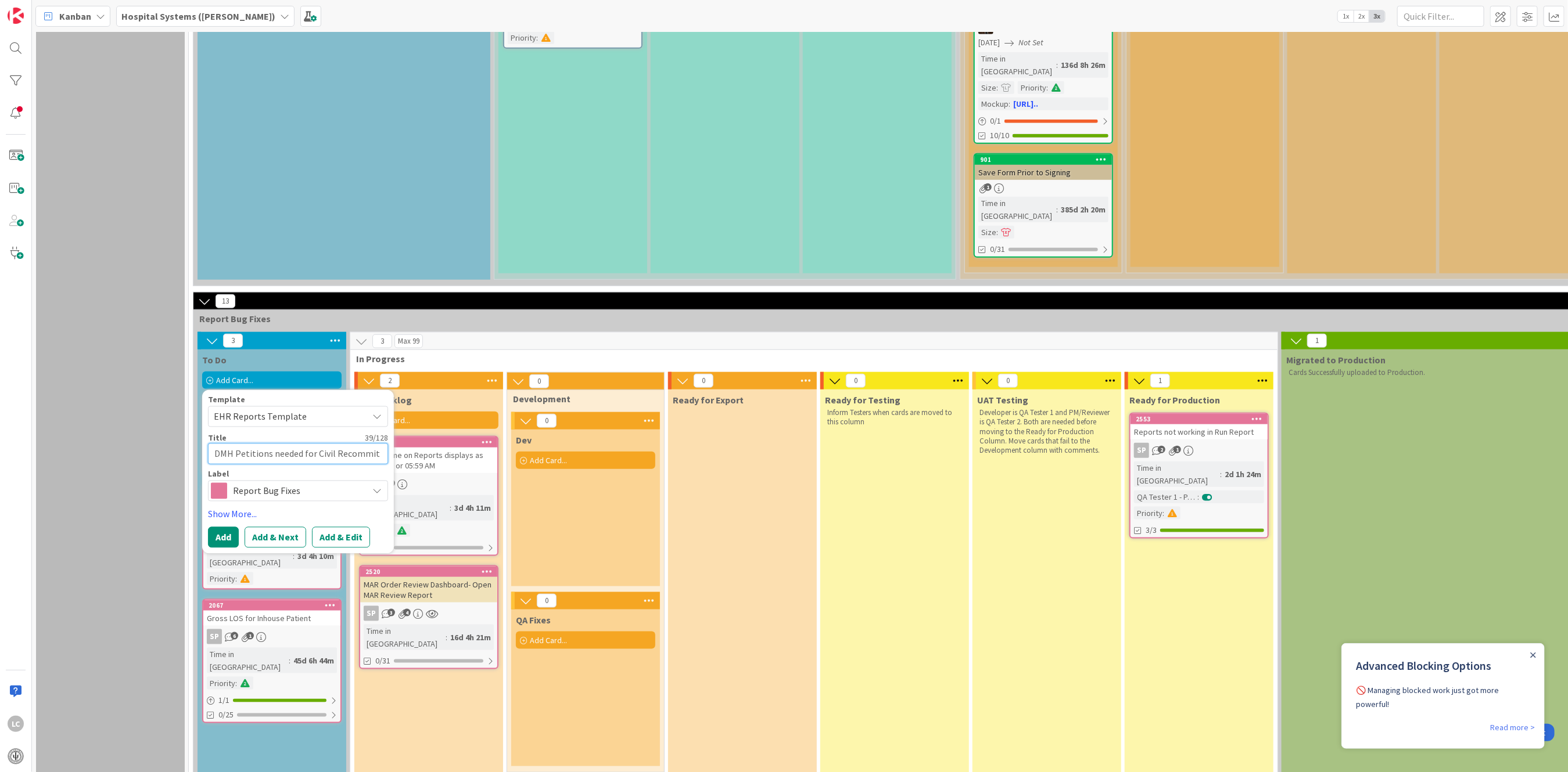
type textarea "x"
type textarea "DMH Petitions needed for Civil Recommitm"
type textarea "x"
type textarea "DMH Petitions needed for Civil Recommitme"
type textarea "x"
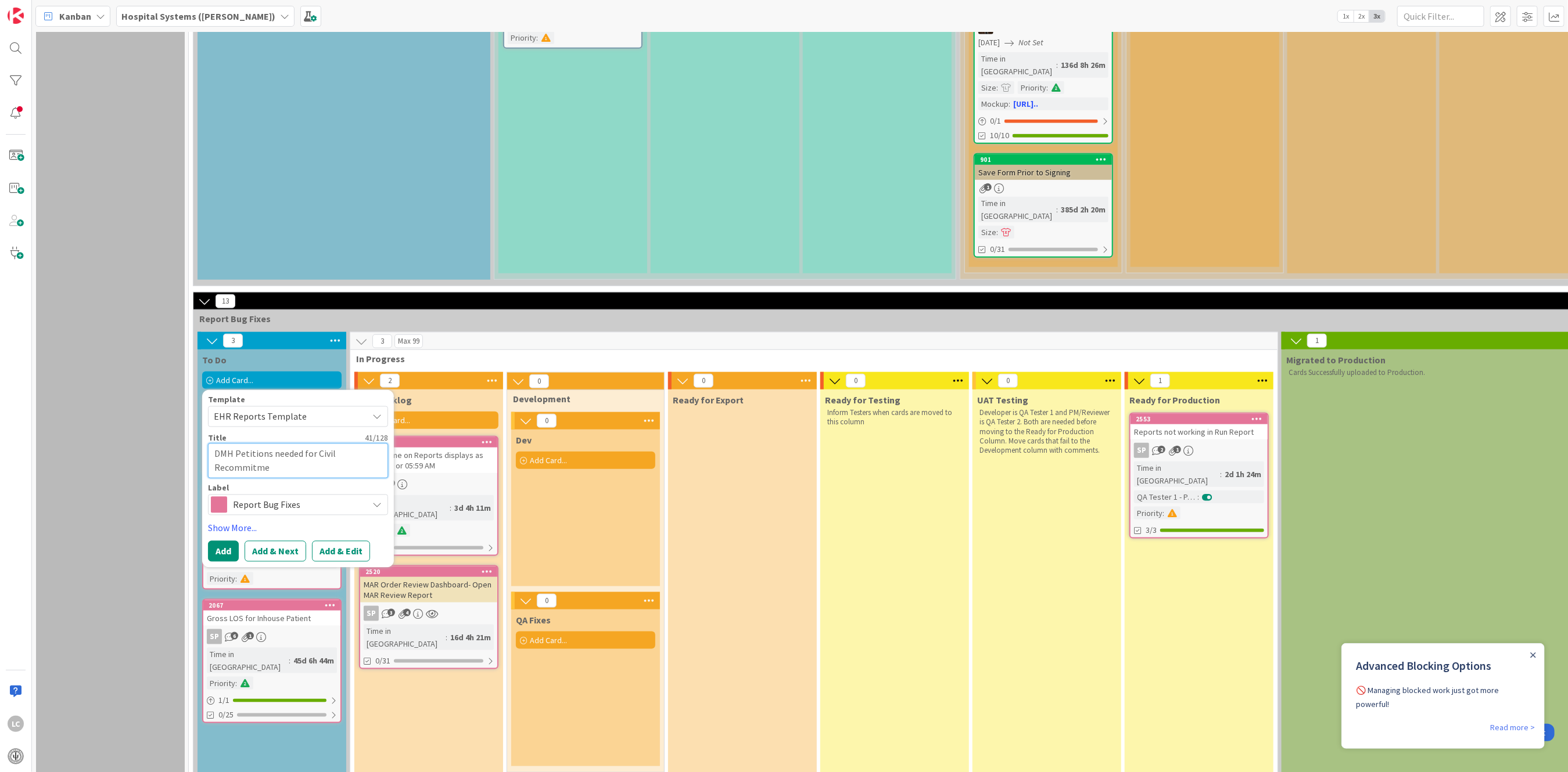
type textarea "DMH Petitions needed for Civil Recommitmen"
type textarea "x"
type textarea "DMH Petitions needed for Civil Recommitment"
click at [323, 541] on button "Add & Edit" at bounding box center [341, 552] width 58 height 21
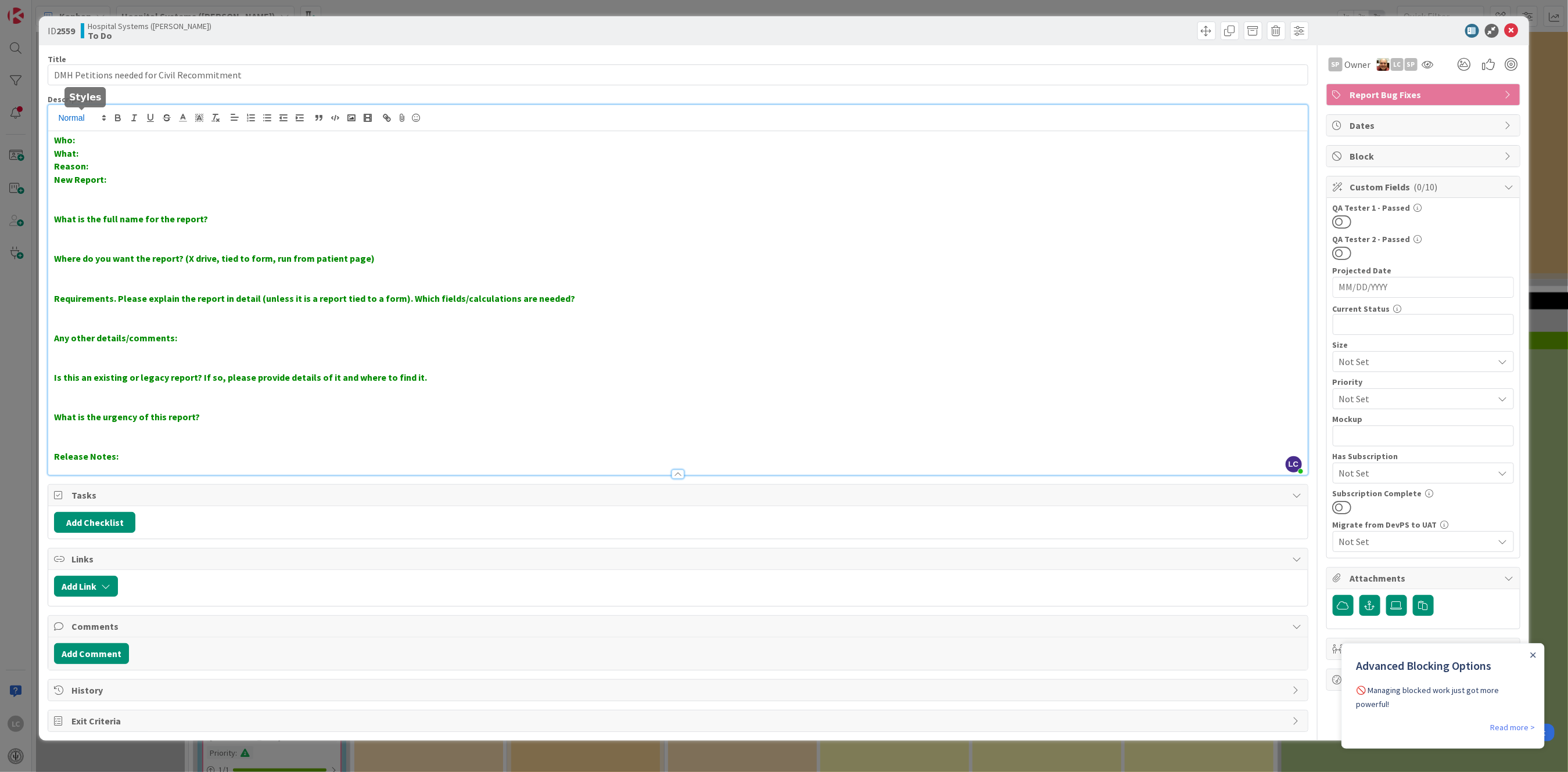
click at [106, 121] on div "LC [PERSON_NAME] just joined Who: What: Reason: New Report: What is the full na…" at bounding box center [678, 290] width 1259 height 370
click at [99, 141] on p "Who:" at bounding box center [678, 139] width 1247 height 13
click at [93, 155] on p "What:" at bounding box center [678, 153] width 1247 height 13
click at [159, 73] on input "DMH Petitions needed for Civil Recommitment" at bounding box center [678, 75] width 1260 height 21
drag, startPoint x: 241, startPoint y: 70, endPoint x: 47, endPoint y: 79, distance: 194.2
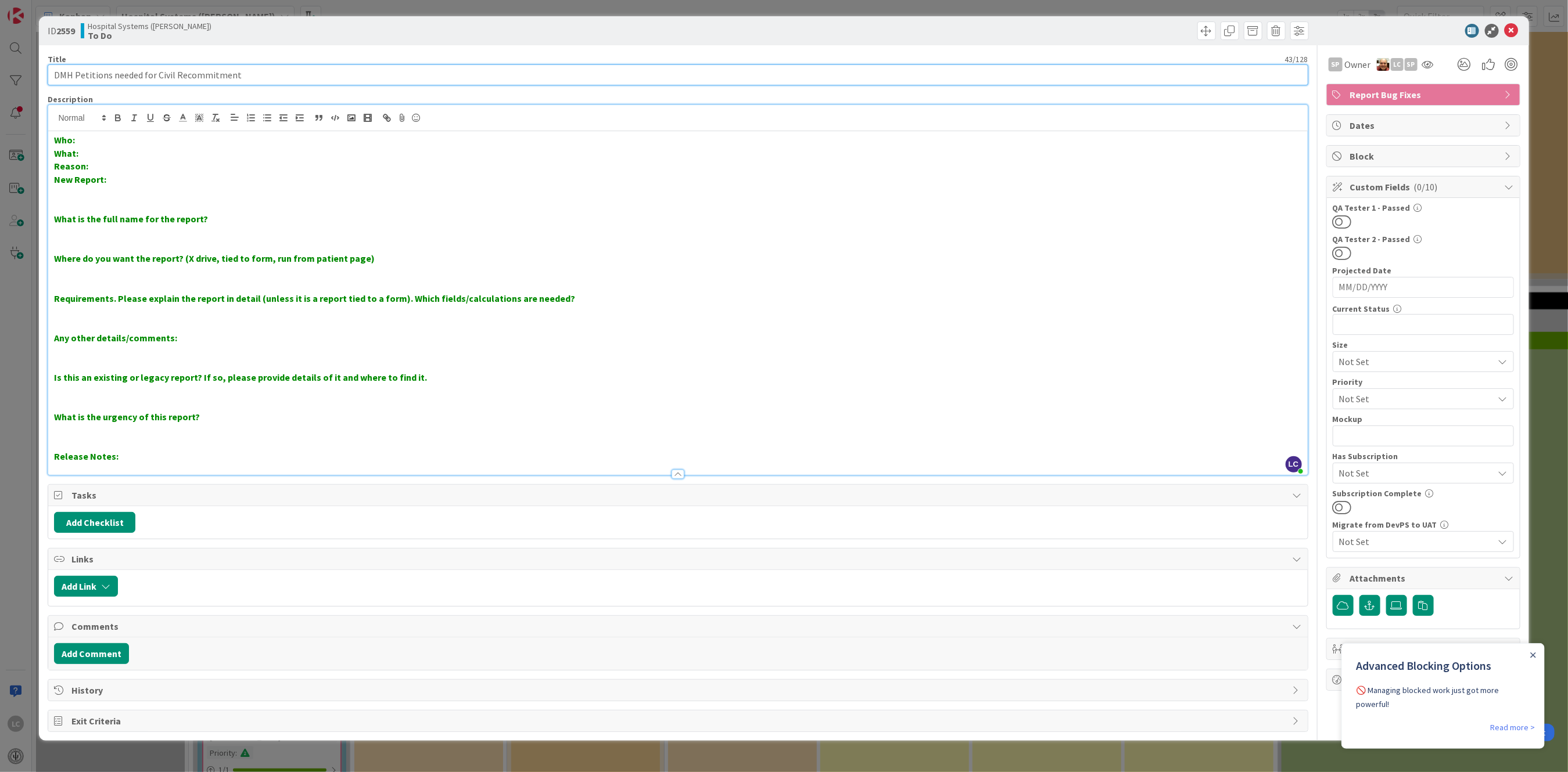
click at [47, 79] on div "ID 2559 Hospital Systems ([PERSON_NAME]) To Do Title 43 / 128 DMH Petitions nee…" at bounding box center [783, 379] width 1489 height 725
click at [98, 162] on p "Reason:" at bounding box center [678, 166] width 1247 height 13
click at [86, 155] on p "What:" at bounding box center [678, 153] width 1247 height 13
click at [82, 137] on p "Who:" at bounding box center [678, 139] width 1247 height 13
click at [282, 154] on p "What: DMH Petitions needed for Civil Recommitment" at bounding box center [678, 153] width 1247 height 13
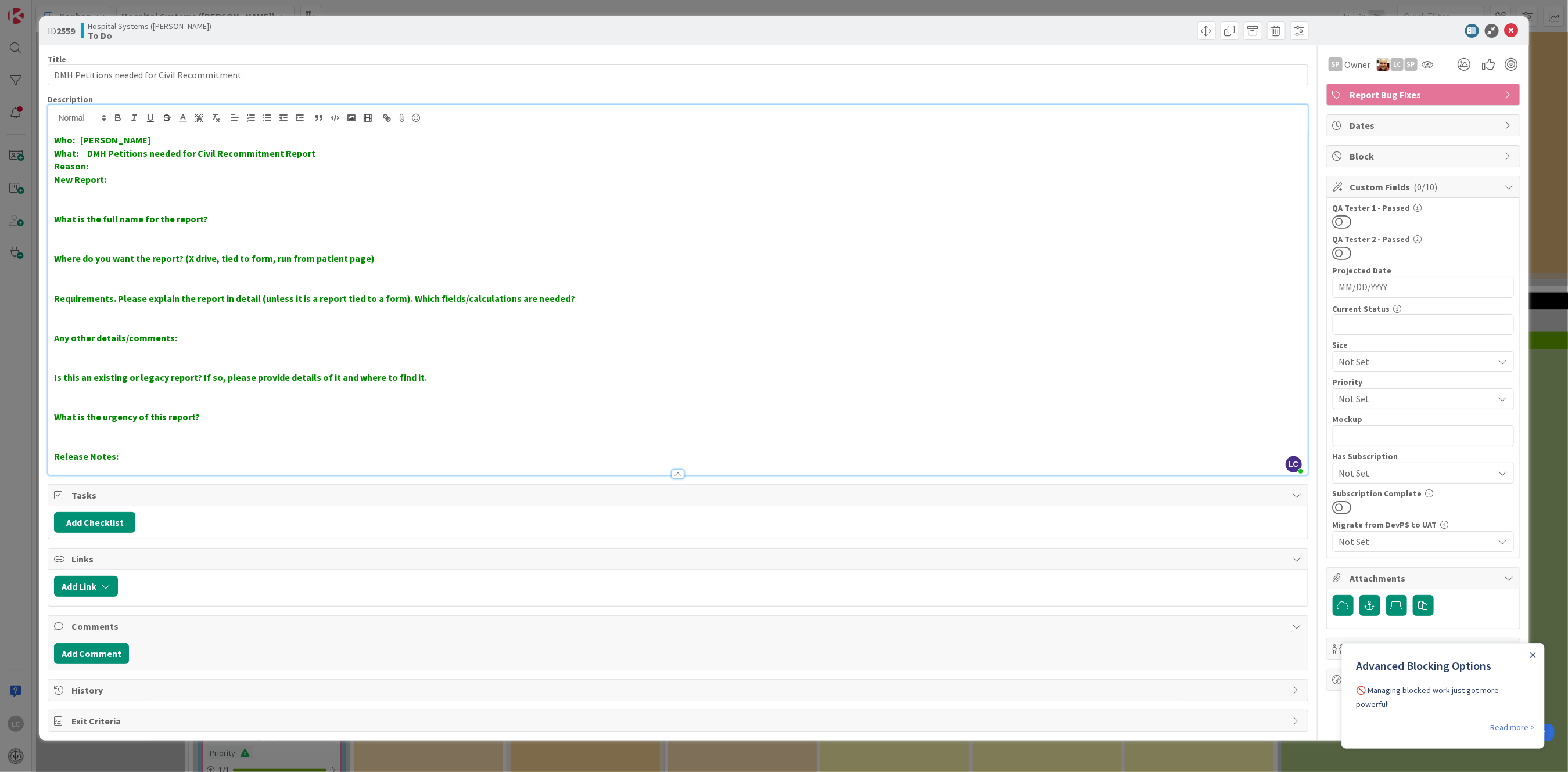
click at [329, 151] on p "What: DMH Petitions needed for Civil Recommitment Report" at bounding box center [678, 153] width 1247 height 13
click at [463, 155] on p "What: DMH Petitions needed for Civil Recommitment Report the title need to be c…" at bounding box center [678, 153] width 1247 height 13
drag, startPoint x: 109, startPoint y: 151, endPoint x: 277, endPoint y: 151, distance: 168.0
click at [277, 151] on strong "What: DMH Petitions needed for Civil Recommitment Report the title need to be c…" at bounding box center [333, 153] width 559 height 12
copy strong "Petitions needed for Civil Recommitment"
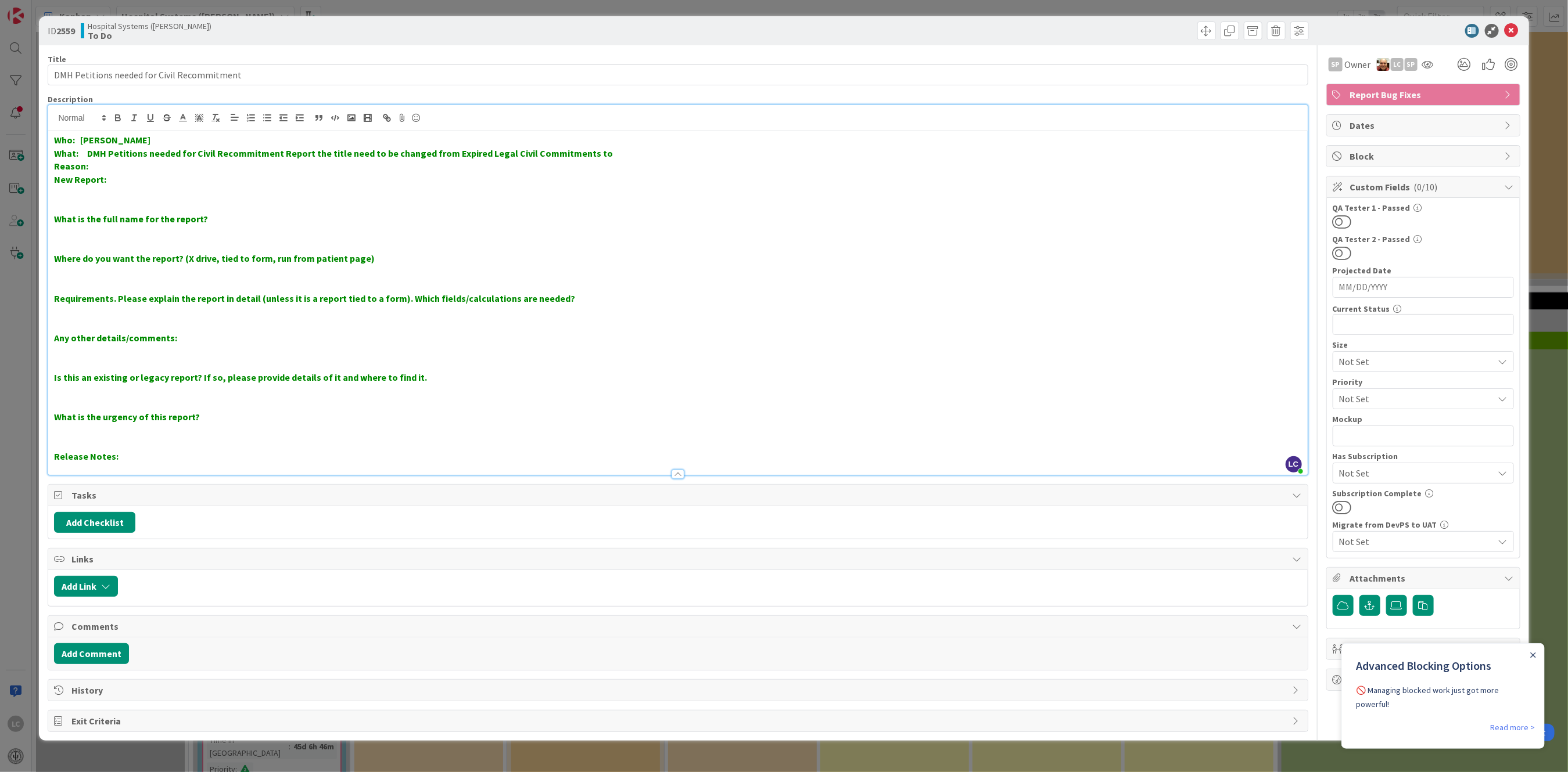
click at [604, 151] on p "What: DMH Petitions needed for Civil Recommitment Report the title need to be c…" at bounding box center [678, 153] width 1247 height 13
click at [779, 153] on p "What: DMH Petitions needed for Civil Recommitment Report the title need to be c…" at bounding box center [678, 153] width 1247 height 13
drag, startPoint x: 975, startPoint y: 151, endPoint x: 984, endPoint y: 155, distance: 9.8
click at [976, 151] on strong "What: DMH Petitions needed for Civil Recommitment Report the title need to be c…" at bounding box center [582, 153] width 1057 height 12
click at [1040, 151] on strong "What: DMH Petitions needed for Civil Recommitment Report the title need to be c…" at bounding box center [584, 153] width 1061 height 12
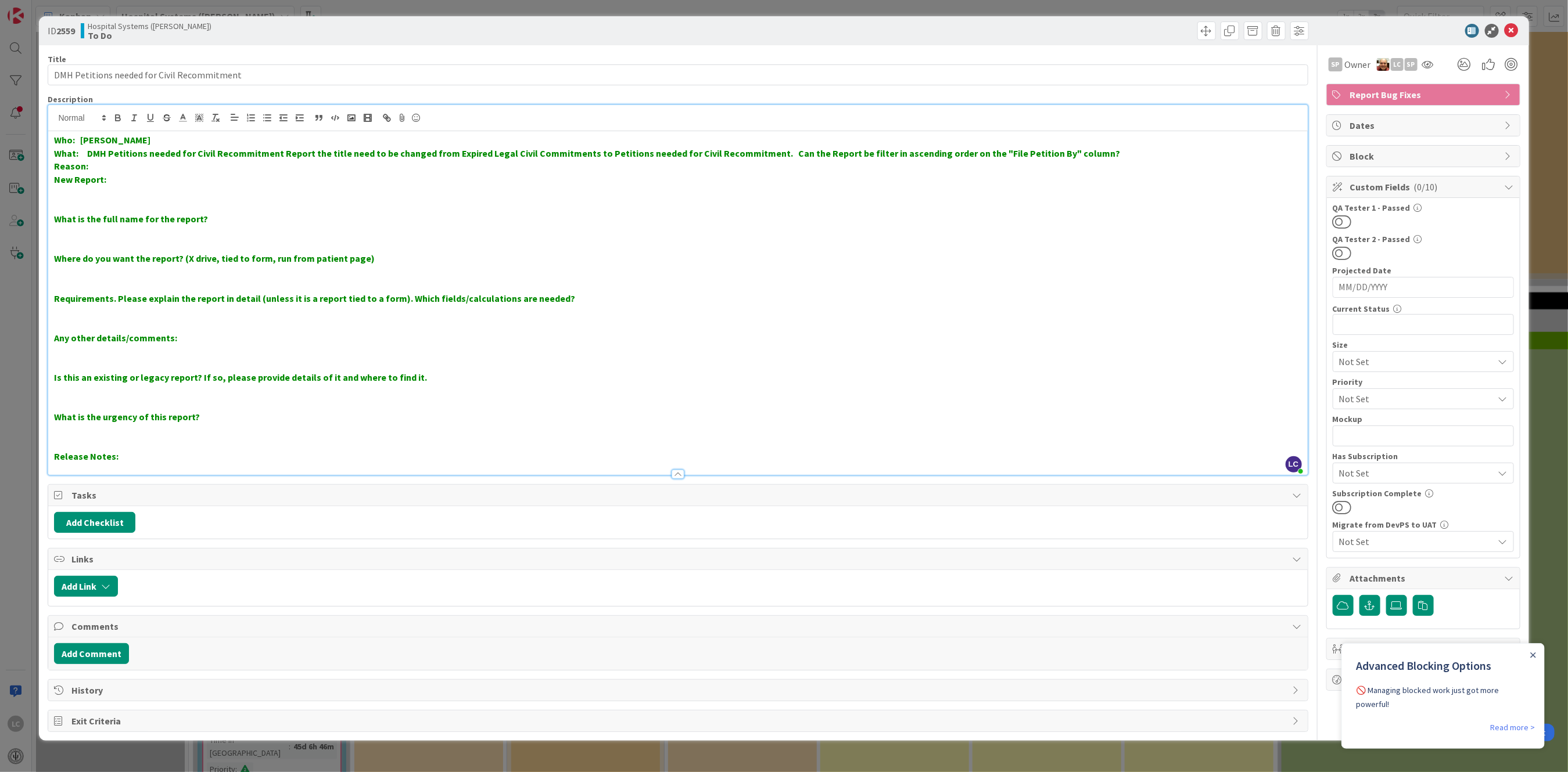
click at [772, 153] on strong "What: DMH Petitions needed for Civil Recommitment Report the title need to be c…" at bounding box center [586, 153] width 1066 height 12
click at [882, 155] on strong "What: DMH Petitions needed for Civil Recommitment Report the title need to be c…" at bounding box center [611, 153] width 1115 height 12
click at [920, 195] on p at bounding box center [678, 193] width 1247 height 13
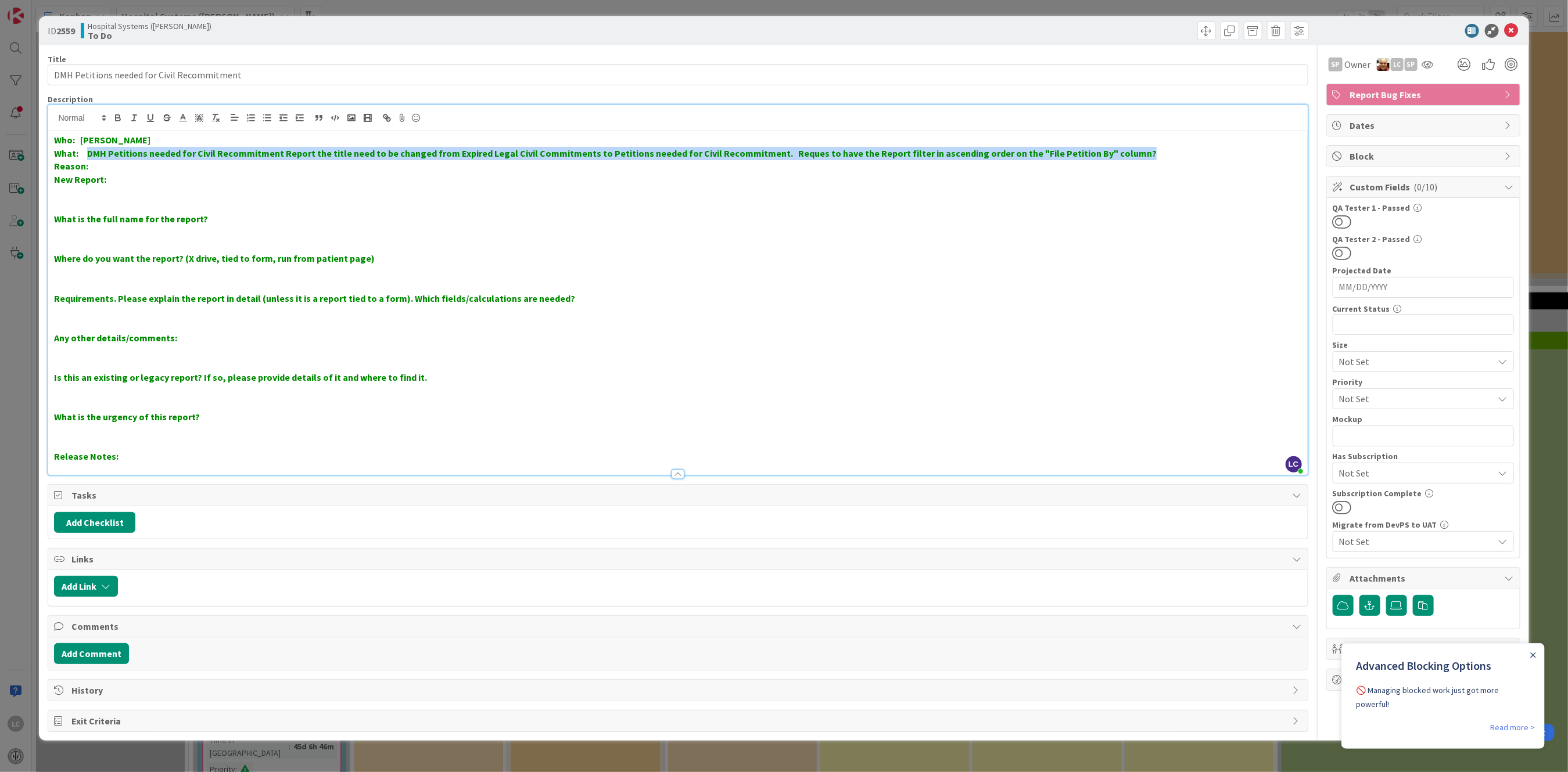
drag, startPoint x: 90, startPoint y: 156, endPoint x: 1130, endPoint y: 151, distance: 1040.0
click at [1130, 151] on p "What: DMH Petitions needed for Civil Recommitment Report the title need to be c…" at bounding box center [678, 153] width 1247 height 13
click at [184, 118] on line at bounding box center [183, 118] width 3 height 0
click at [180, 128] on span at bounding box center [184, 133] width 9 height 9
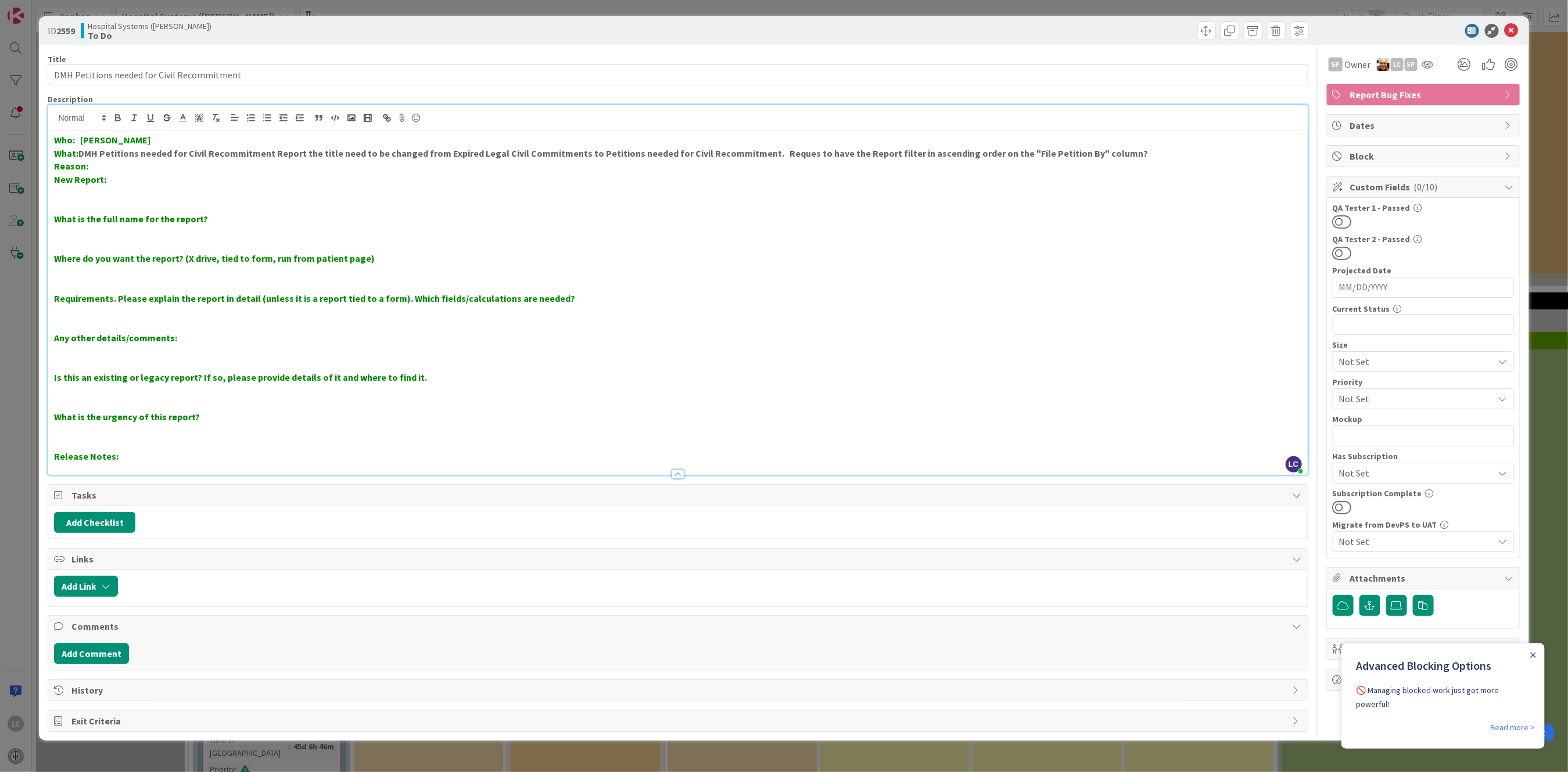
click at [159, 177] on p "New Report:" at bounding box center [678, 180] width 1247 height 13
drag, startPoint x: 82, startPoint y: 139, endPoint x: 155, endPoint y: 140, distance: 73.0
click at [155, 140] on p "Who: [PERSON_NAME]" at bounding box center [678, 139] width 1247 height 13
click at [181, 117] on icon at bounding box center [182, 117] width 10 height 10
click at [181, 131] on span at bounding box center [184, 133] width 9 height 9
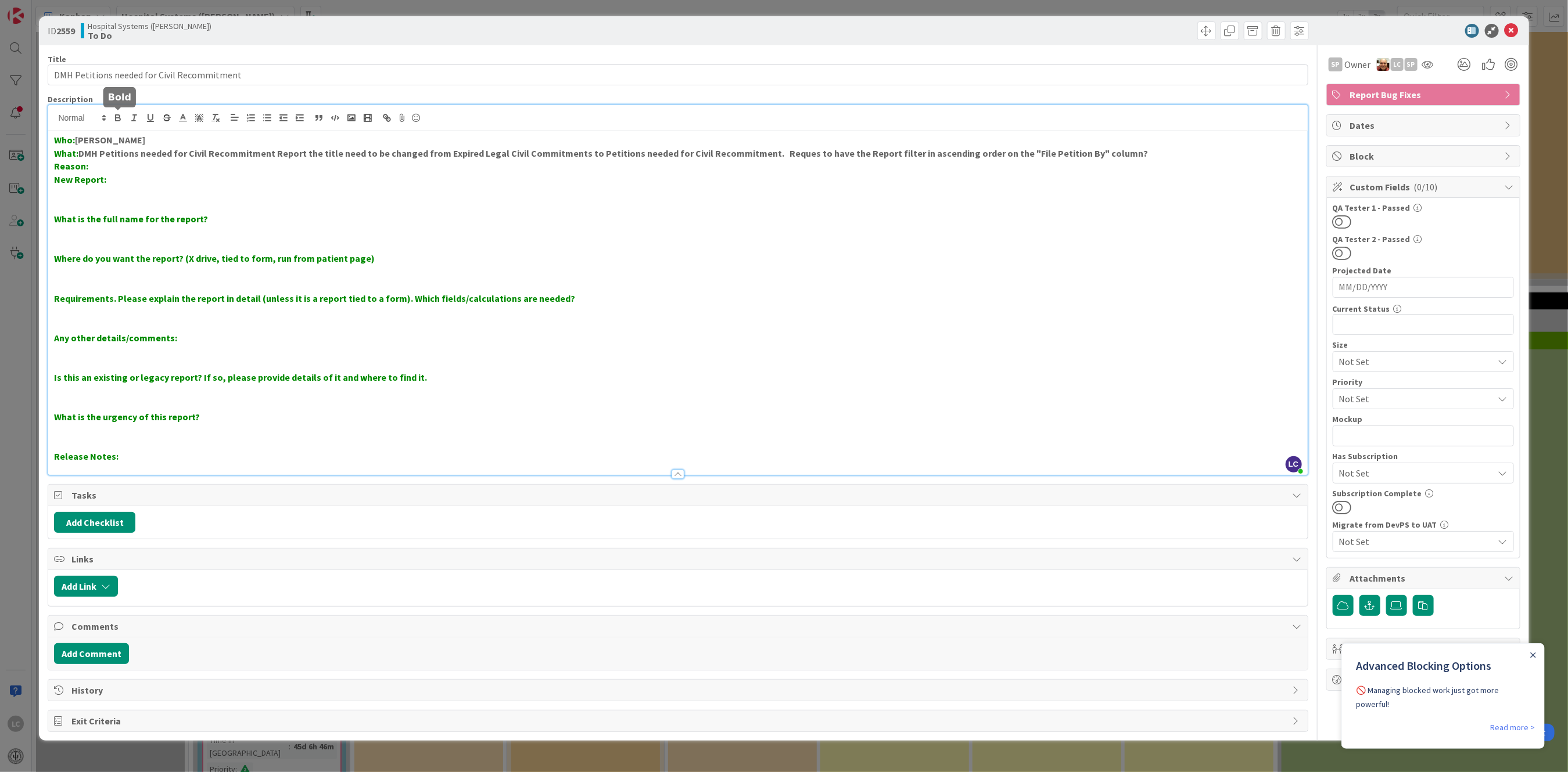
click at [117, 119] on icon "button" at bounding box center [117, 117] width 10 height 10
drag, startPoint x: 84, startPoint y: 153, endPoint x: 1130, endPoint y: 151, distance: 1046.0
click at [1130, 151] on p "What: DMH Petitions needed for Civil Recommitment Report the title need to be c…" at bounding box center [678, 153] width 1247 height 13
click at [117, 117] on icon "button" at bounding box center [117, 117] width 10 height 10
click at [210, 192] on p at bounding box center [678, 193] width 1247 height 13
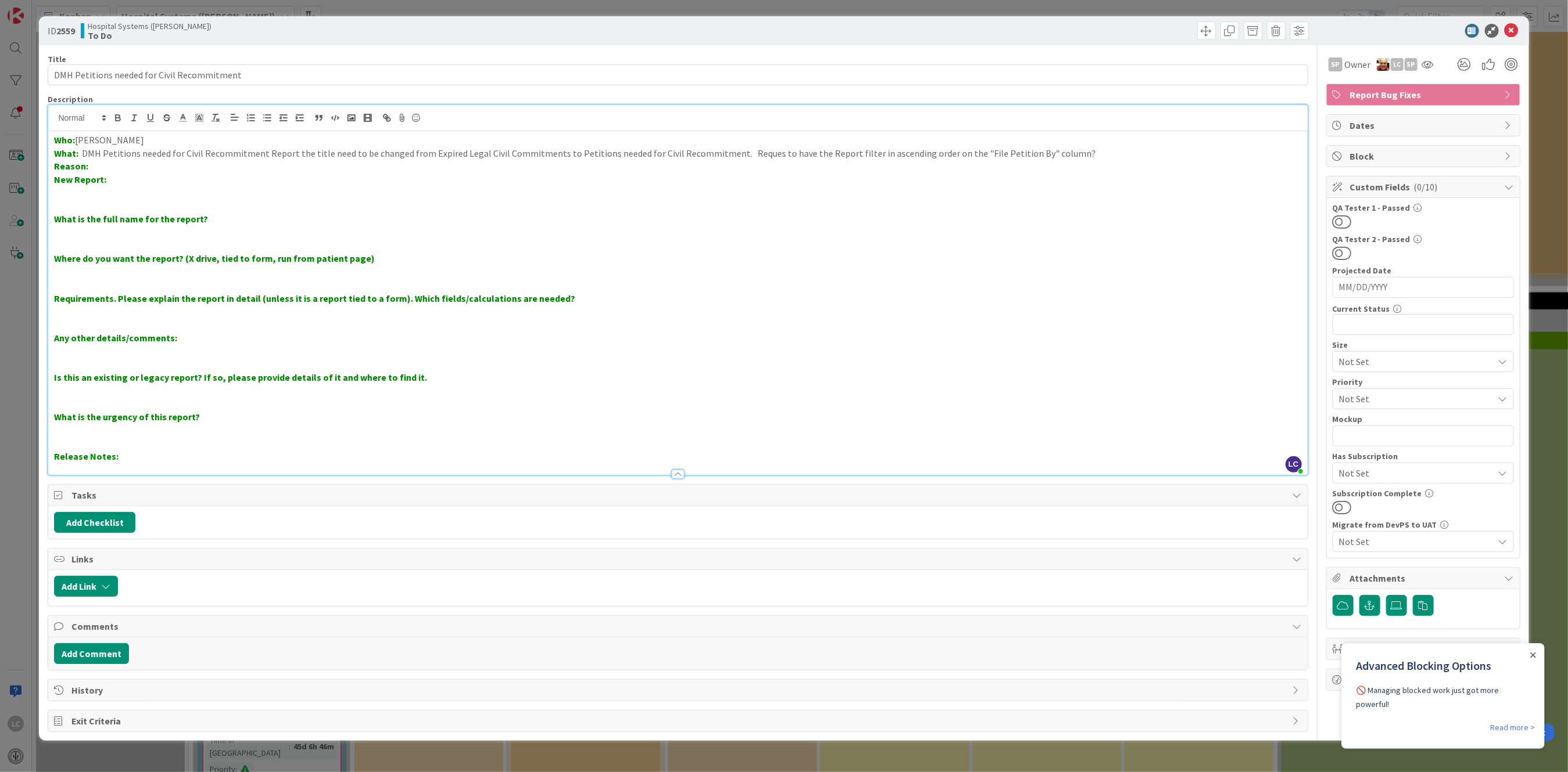
click at [570, 152] on p "What: DMH Petitions needed for Civil Recommitment Report the title need to be c…" at bounding box center [678, 153] width 1247 height 13
click at [570, 155] on p "What: DMH Petitions needed for Civil Recommitment Report the title need to be c…" at bounding box center [678, 153] width 1247 height 13
click at [612, 202] on p at bounding box center [678, 206] width 1247 height 13
drag, startPoint x: 567, startPoint y: 153, endPoint x: 725, endPoint y: 148, distance: 158.1
click at [725, 148] on p "What: DMH Petitions needed for Civil Recommitment Report the title need to be c…" at bounding box center [678, 153] width 1247 height 13
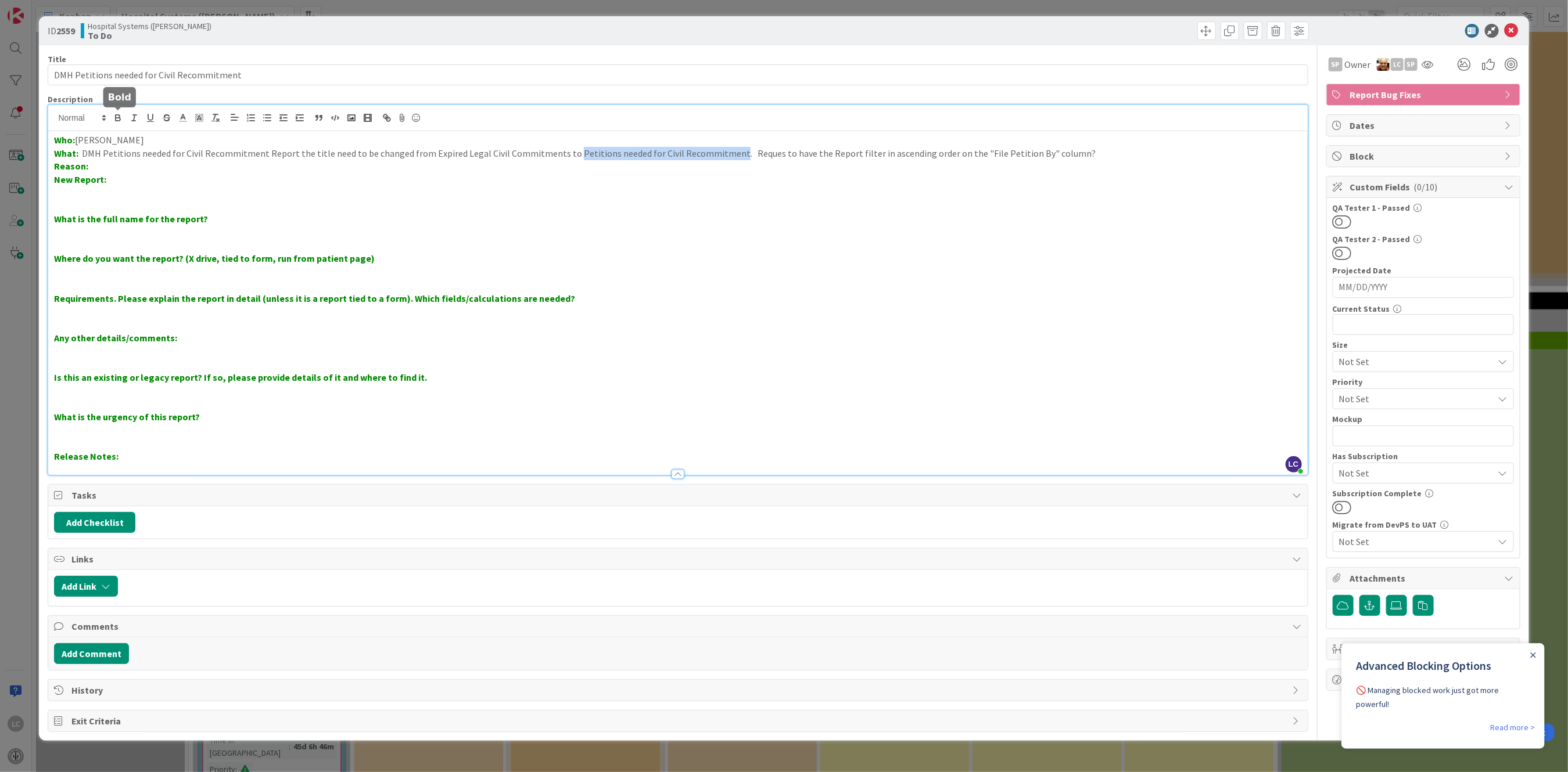
click at [119, 119] on icon "button" at bounding box center [117, 117] width 10 height 10
drag, startPoint x: 430, startPoint y: 153, endPoint x: 485, endPoint y: 152, distance: 55.0
click at [485, 152] on p "What: DMH Petitions needed for Civil Recommitment Report the title need to be c…" at bounding box center [678, 153] width 1247 height 13
drag, startPoint x: 426, startPoint y: 151, endPoint x: 555, endPoint y: 151, distance: 129.0
click at [555, 151] on p "What: DMH Petitions needed for Civil Recommitment Report the title need to be c…" at bounding box center [678, 153] width 1247 height 13
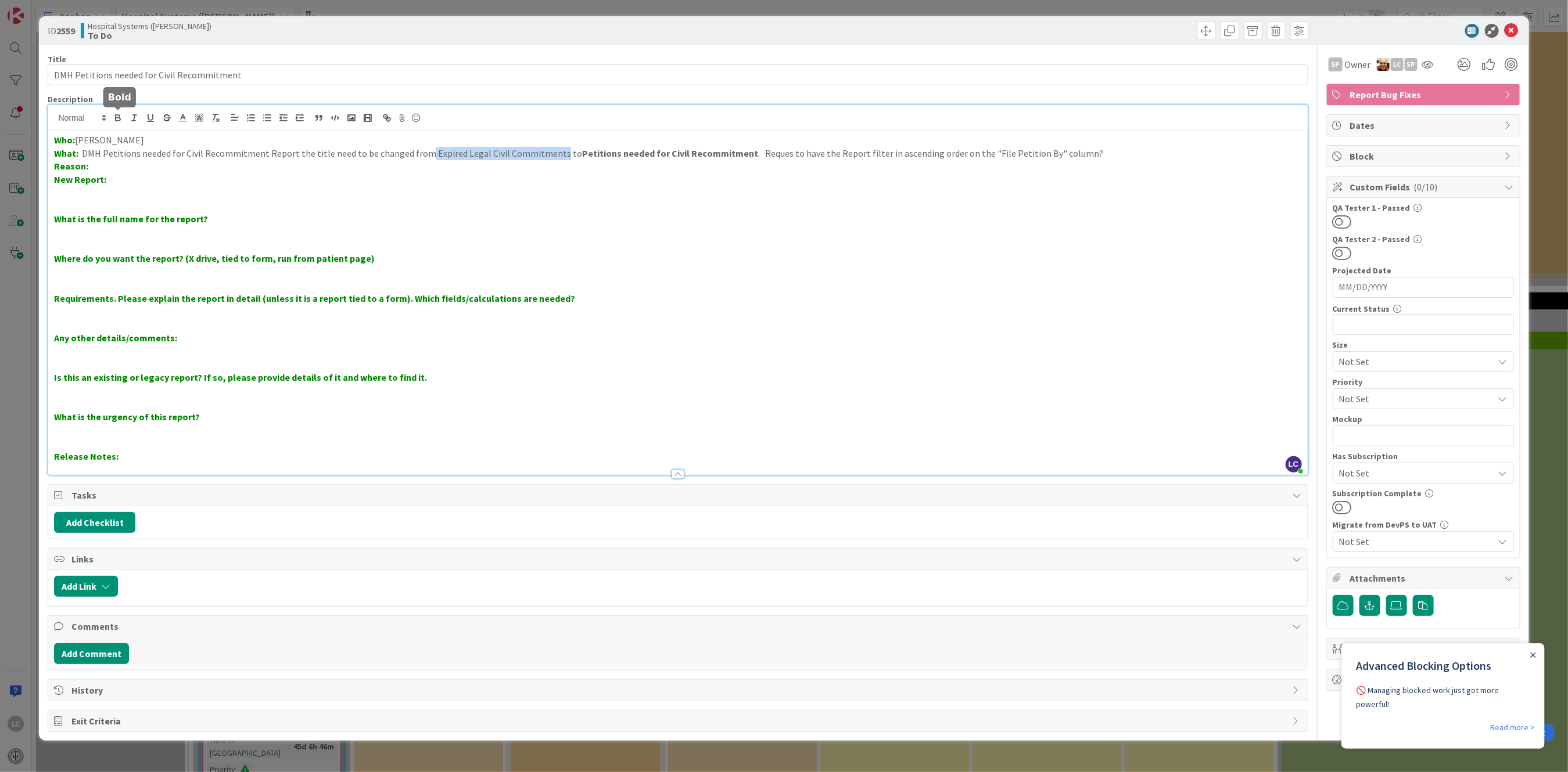
click at [117, 117] on icon "button" at bounding box center [117, 117] width 10 height 10
click at [549, 213] on p "What is the full name for the report?" at bounding box center [678, 219] width 1247 height 13
click at [775, 155] on p "What: DMH Petitions needed for Civil Recommitment Report the title need to be c…" at bounding box center [678, 153] width 1247 height 13
click at [1510, 25] on icon at bounding box center [1511, 30] width 14 height 14
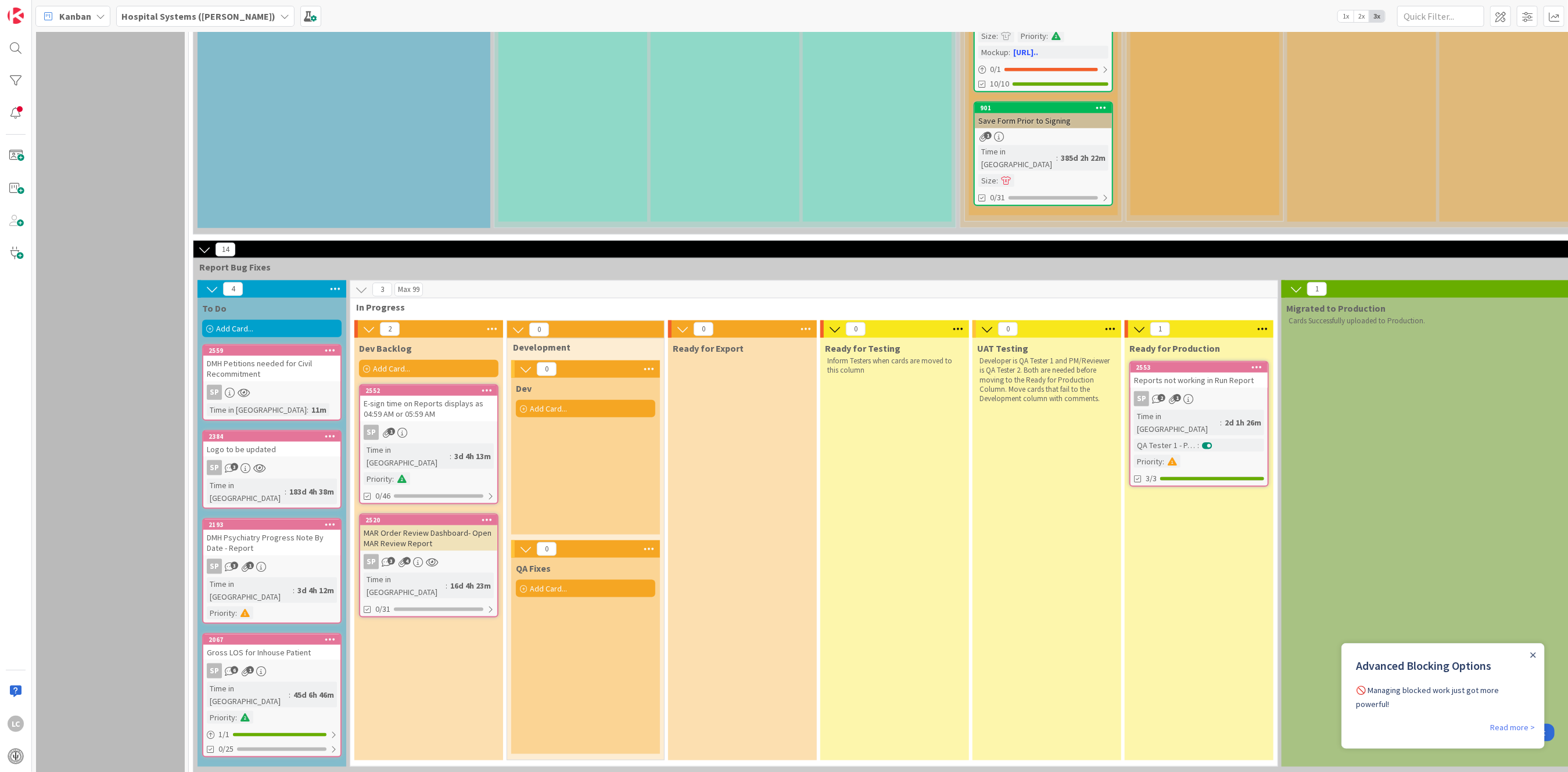
scroll to position [851, 0]
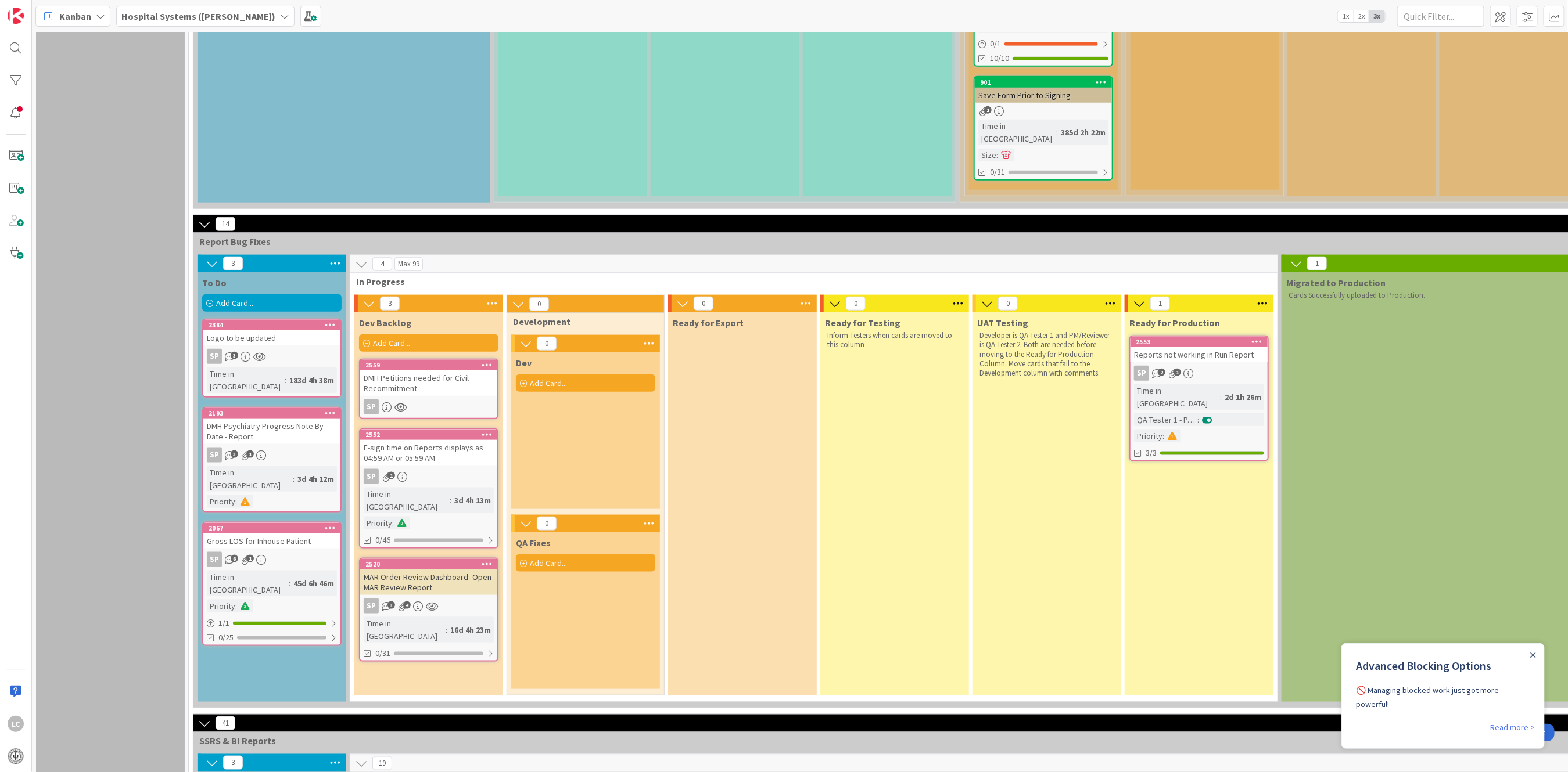
click at [283, 538] on div "To Do Add Card... Template Not Set Not Set EHR Forms Template EHR Reports Templ…" at bounding box center [271, 487] width 149 height 430
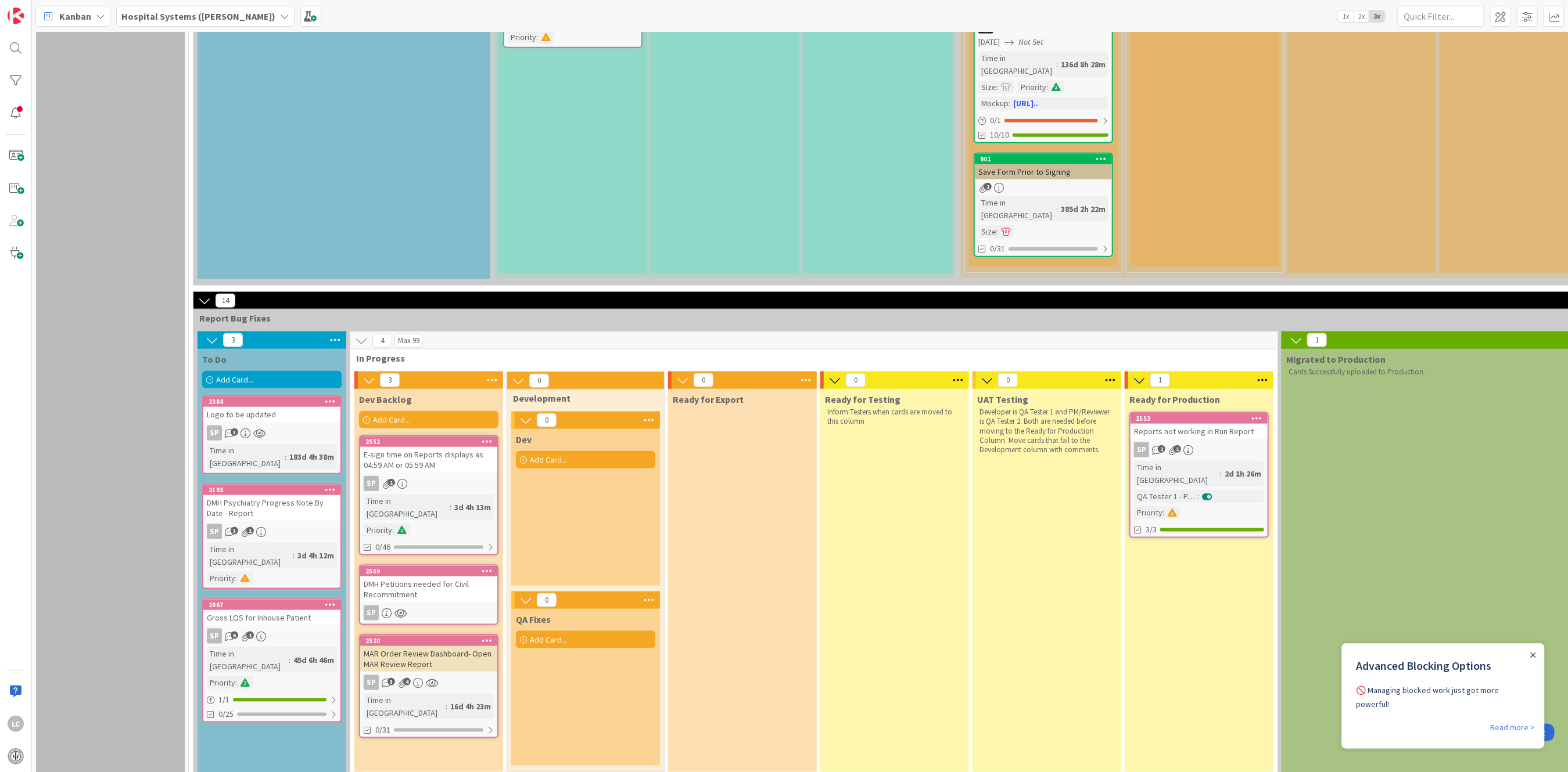
scroll to position [774, 0]
click at [417, 567] on div "2559" at bounding box center [428, 572] width 137 height 10
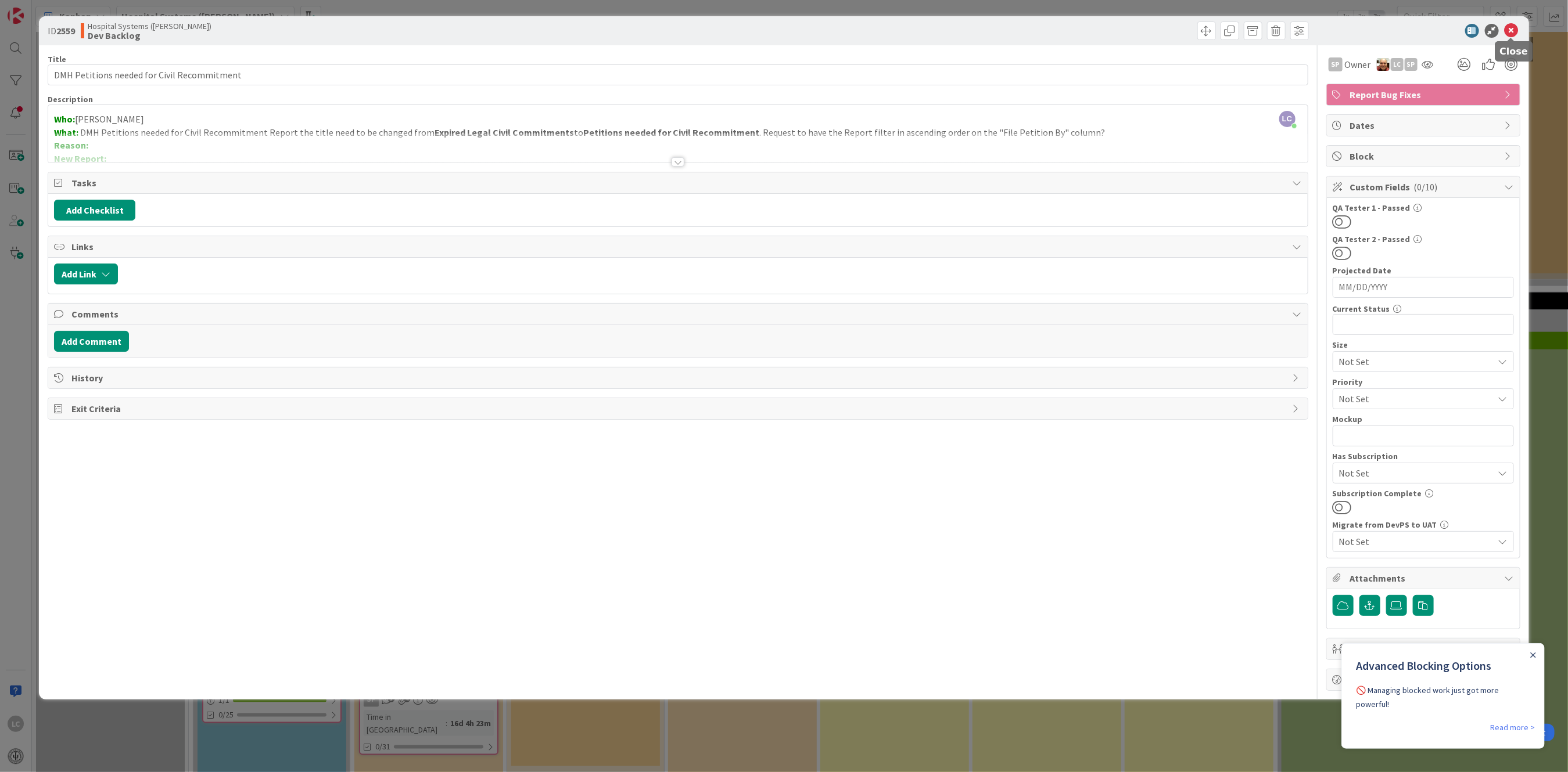
click at [1511, 28] on icon at bounding box center [1511, 30] width 14 height 14
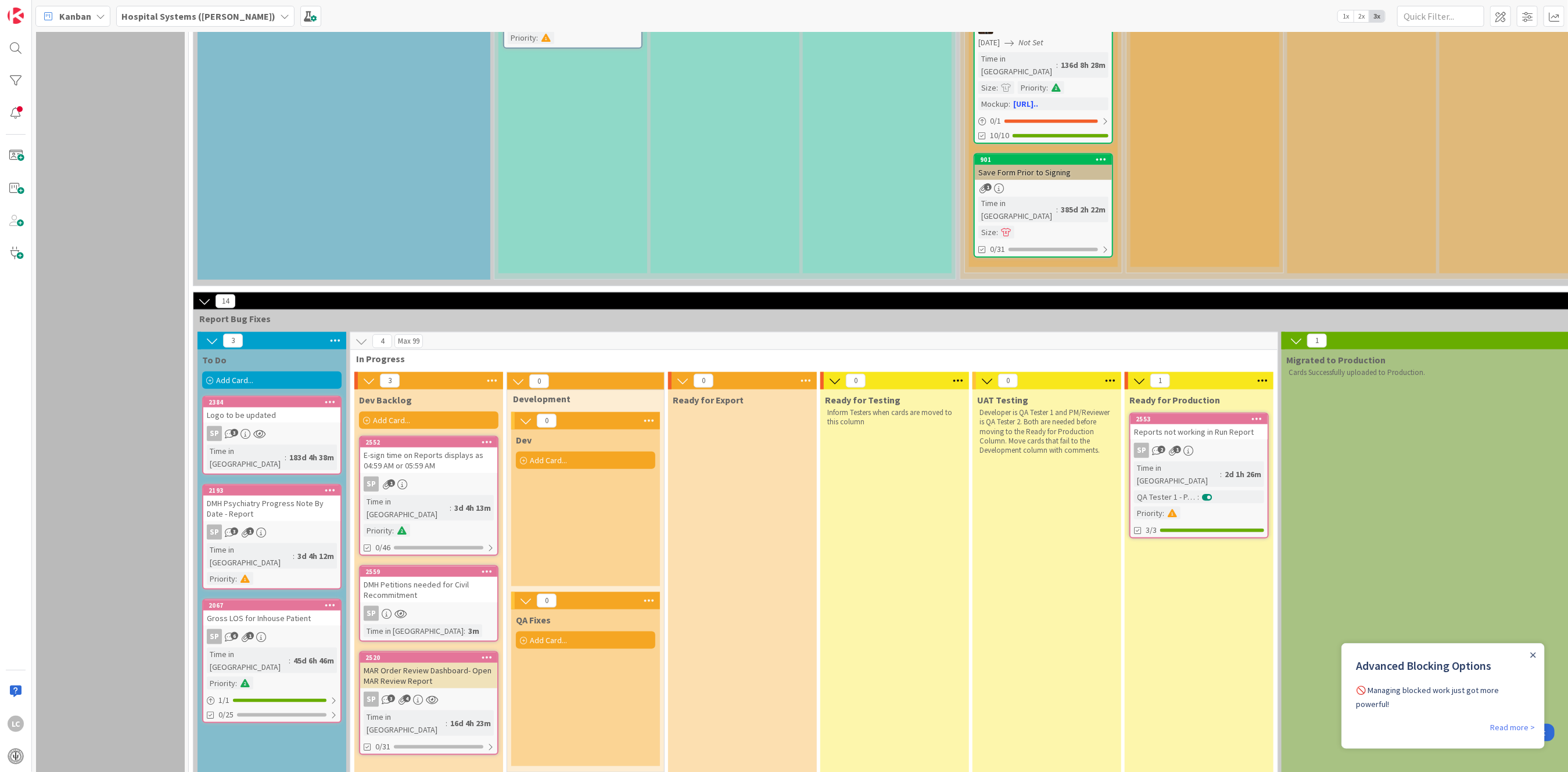
click at [419, 566] on link "2559 DMH Petitions needed for Civil Recommitment SP Time in Column : 3m" at bounding box center [429, 604] width 140 height 77
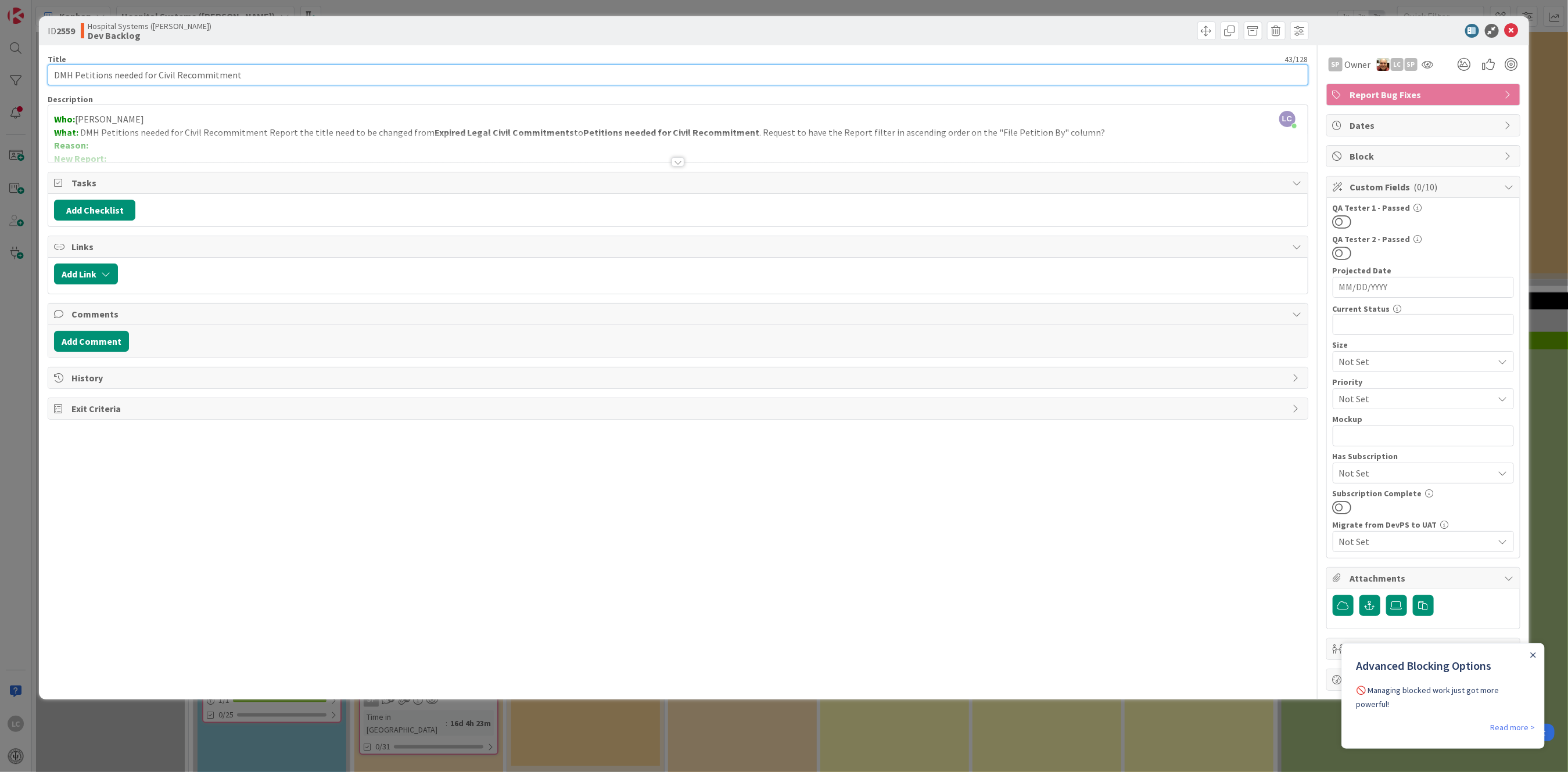
drag, startPoint x: 55, startPoint y: 75, endPoint x: 277, endPoint y: 75, distance: 222.0
click at [277, 75] on input "DMH Petitions needed for Civil Recommitment" at bounding box center [678, 75] width 1260 height 21
